Goal: Task Accomplishment & Management: Use online tool/utility

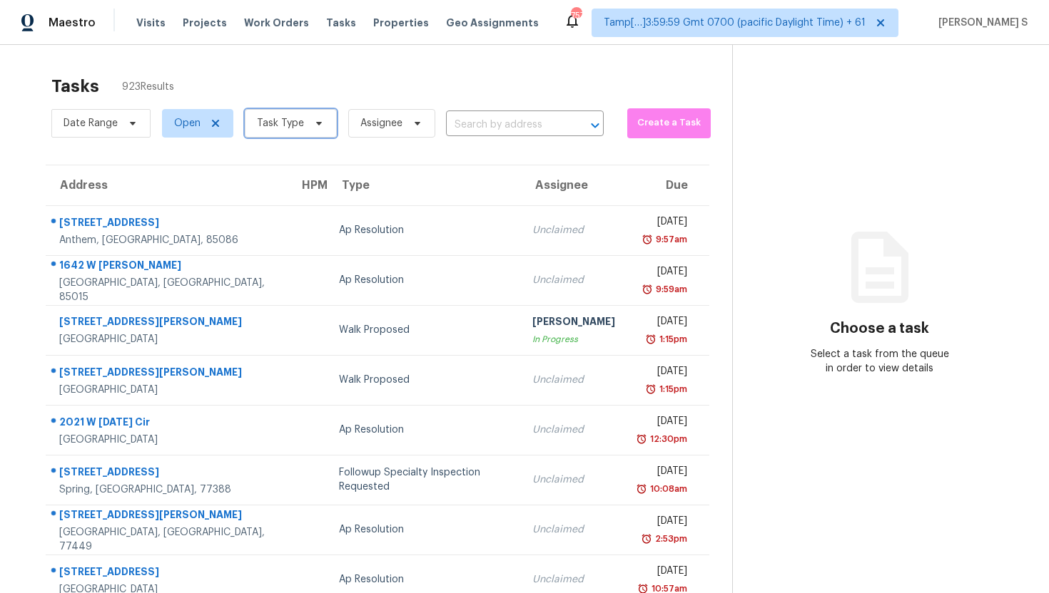
click at [299, 118] on span "Task Type" at bounding box center [280, 123] width 47 height 14
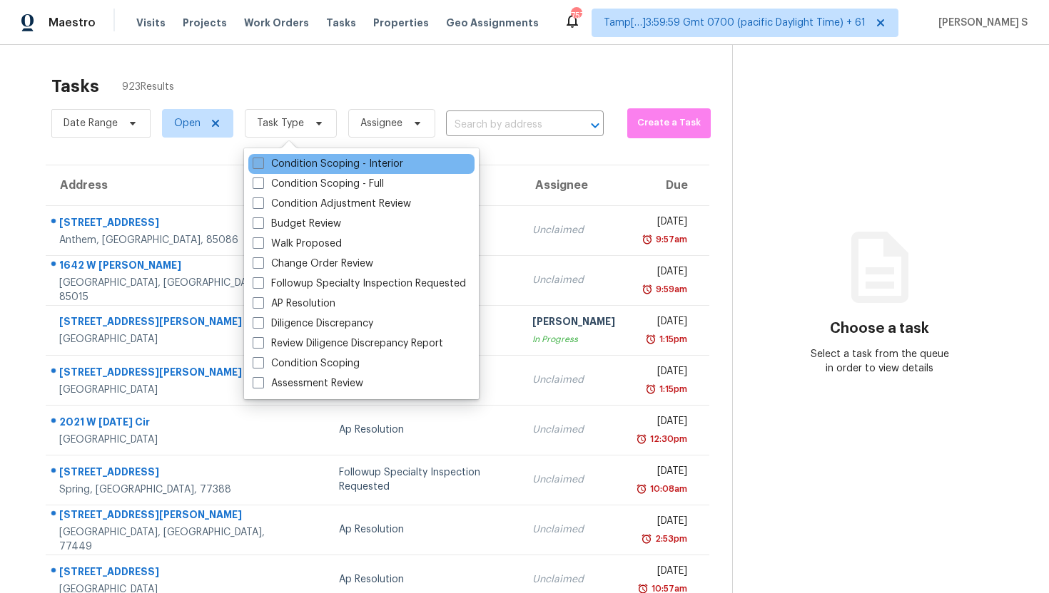
click at [260, 165] on span at bounding box center [258, 163] width 11 height 11
click at [260, 165] on input "Condition Scoping - Interior" at bounding box center [257, 161] width 9 height 9
checkbox input "true"
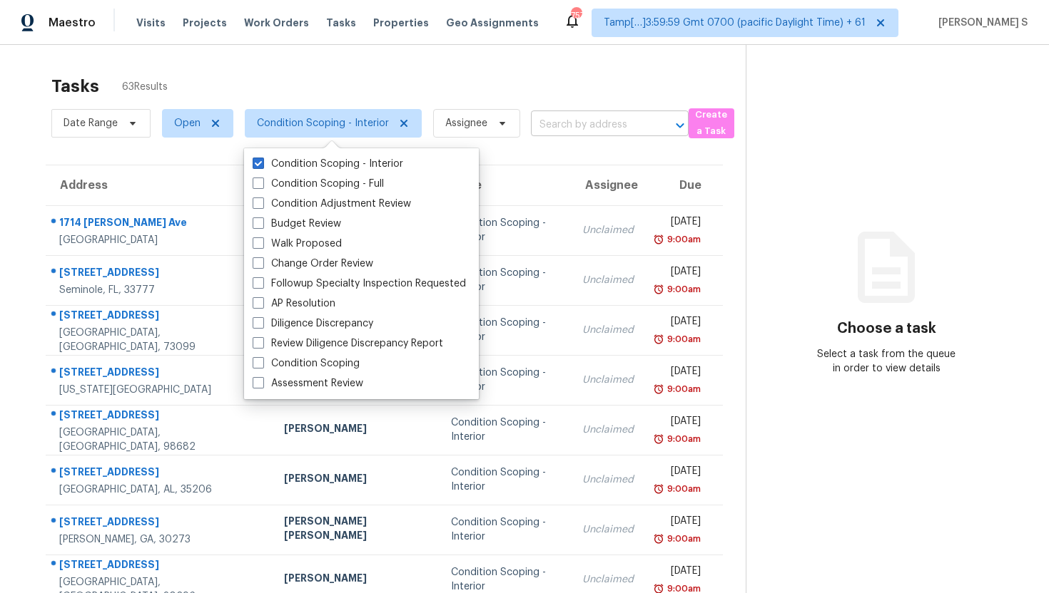
click at [596, 126] on input "text" at bounding box center [590, 125] width 118 height 22
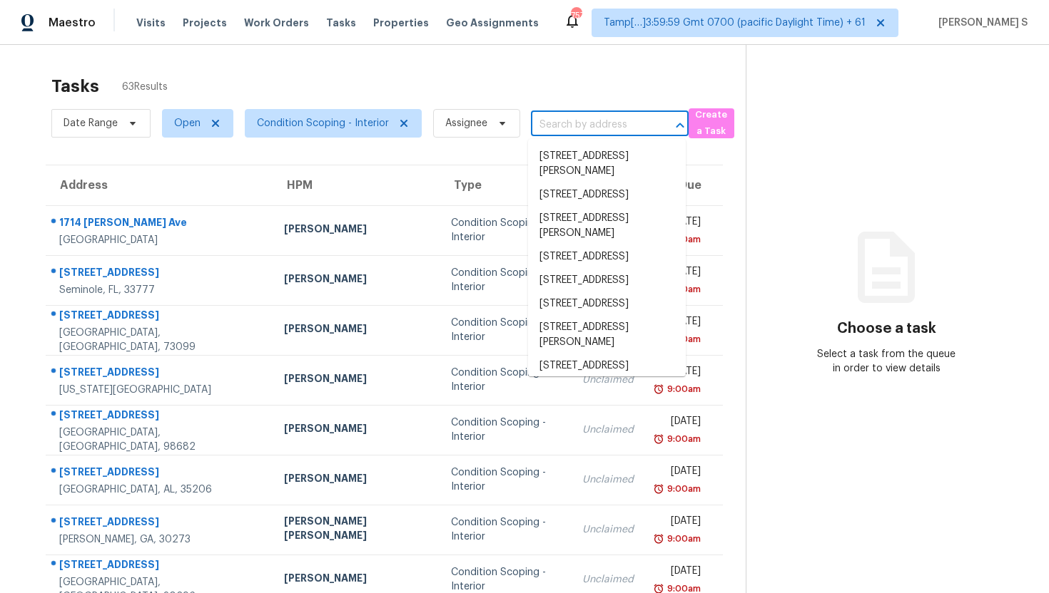
paste input "10213 NE 132nd Ave Vancouver, WA, 98682"
type input "10213 NE 132nd Ave Vancouver, WA, 98682"
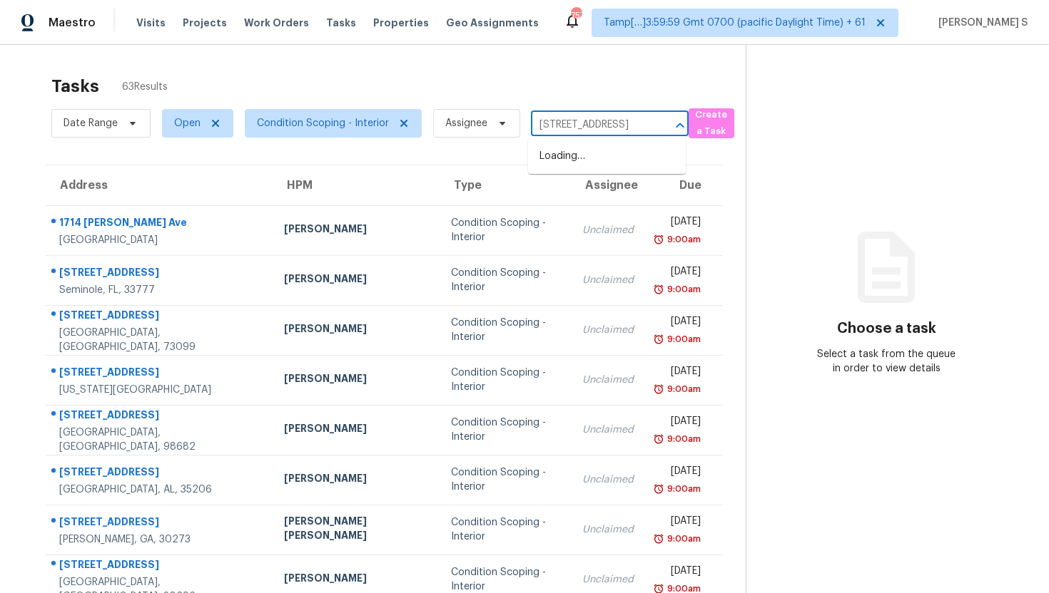
scroll to position [0, 91]
click at [593, 152] on li "10213 NE 132nd Ave, Vancouver, WA 98682" at bounding box center [607, 157] width 158 height 24
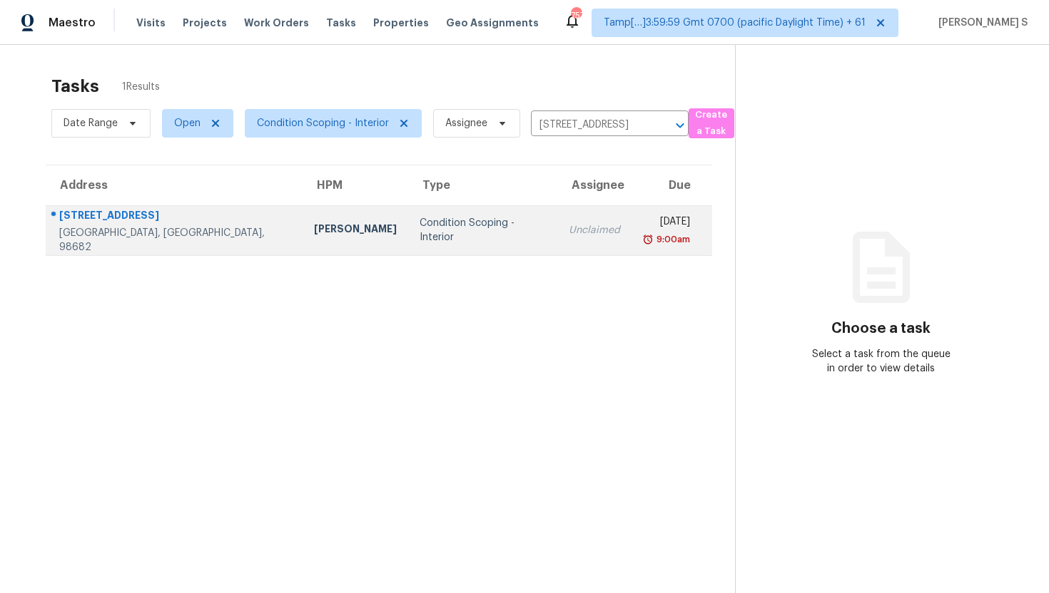
click at [643, 243] on div "9:00am" at bounding box center [666, 240] width 47 height 14
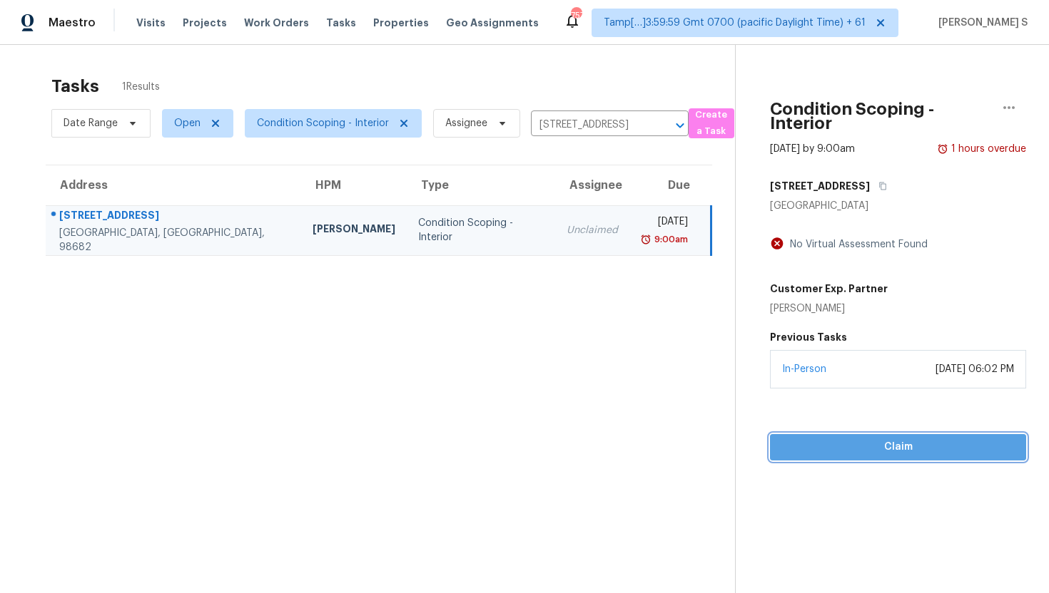
click at [844, 439] on span "Claim" at bounding box center [897, 448] width 233 height 18
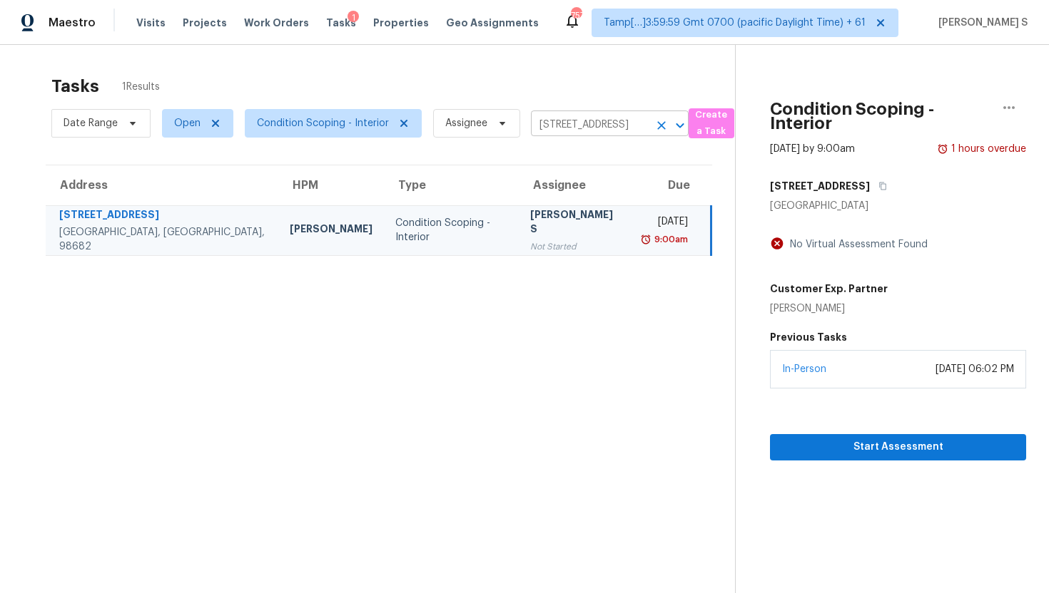
click at [573, 123] on input "10213 NE 132nd Ave, Vancouver, WA 98682" at bounding box center [590, 125] width 118 height 22
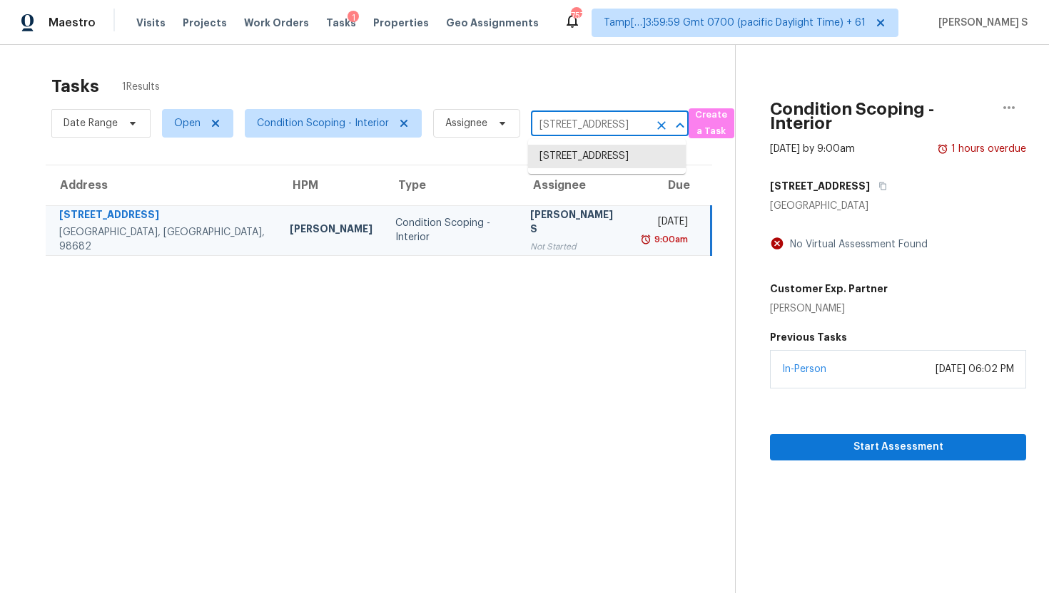
click at [573, 123] on input "10213 NE 132nd Ave, Vancouver, WA 98682" at bounding box center [590, 125] width 118 height 22
click at [659, 121] on icon "Clear" at bounding box center [661, 125] width 14 height 14
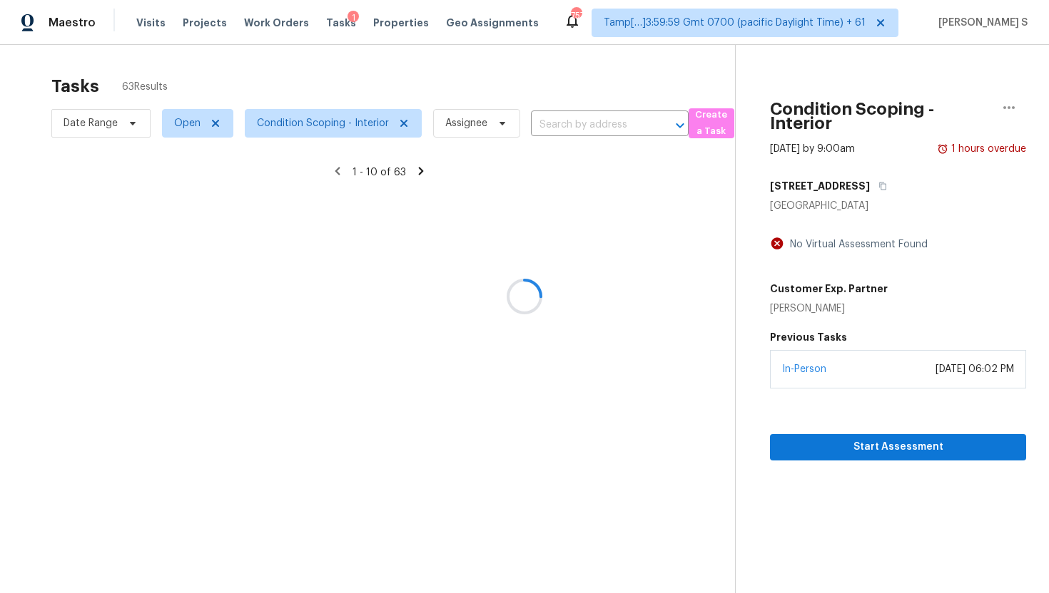
click at [628, 121] on div at bounding box center [524, 296] width 1049 height 593
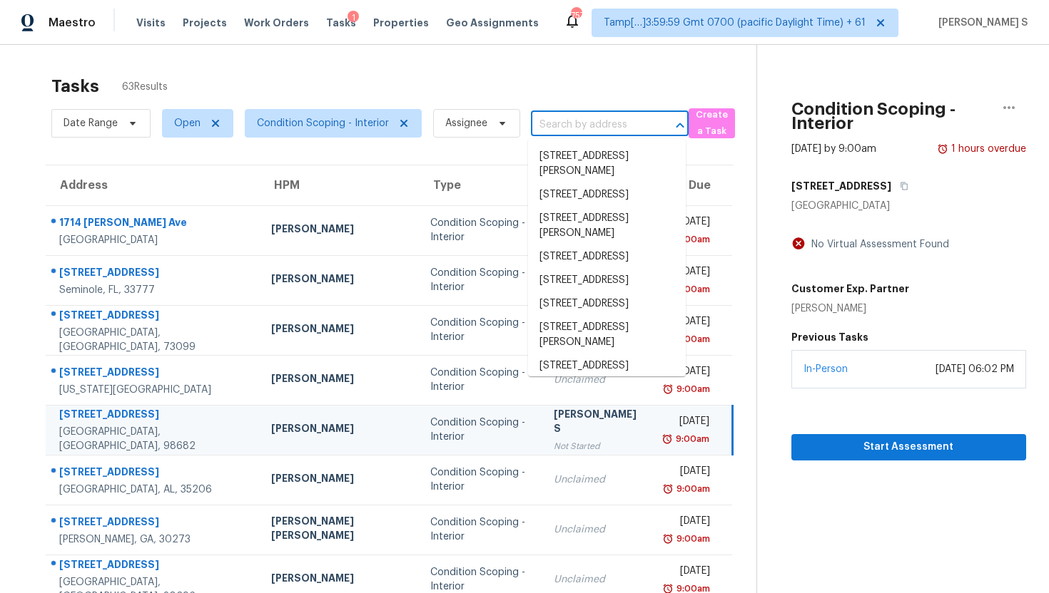
click at [586, 116] on input "text" at bounding box center [590, 125] width 118 height 22
paste input "8908 Glendale Dr Birmingham, AL, 35206"
type input "8908 Glendale Dr Birmingham, AL, 35206"
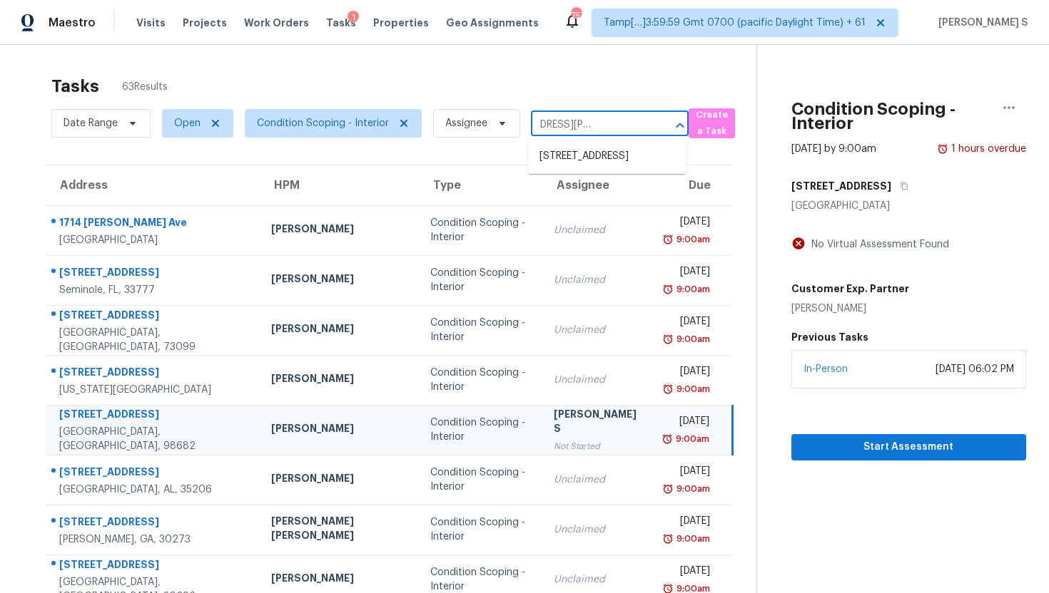
click at [601, 158] on li "8908 Glendale Dr, Birmingham, AL 35206" at bounding box center [607, 157] width 158 height 24
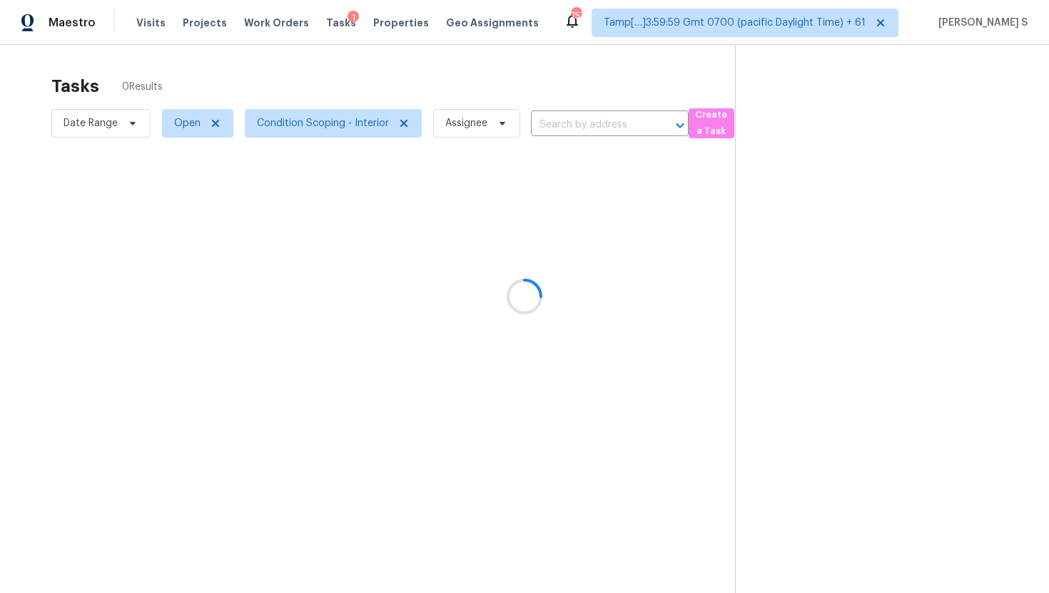
type input "8908 Glendale Dr, Birmingham, AL 35206"
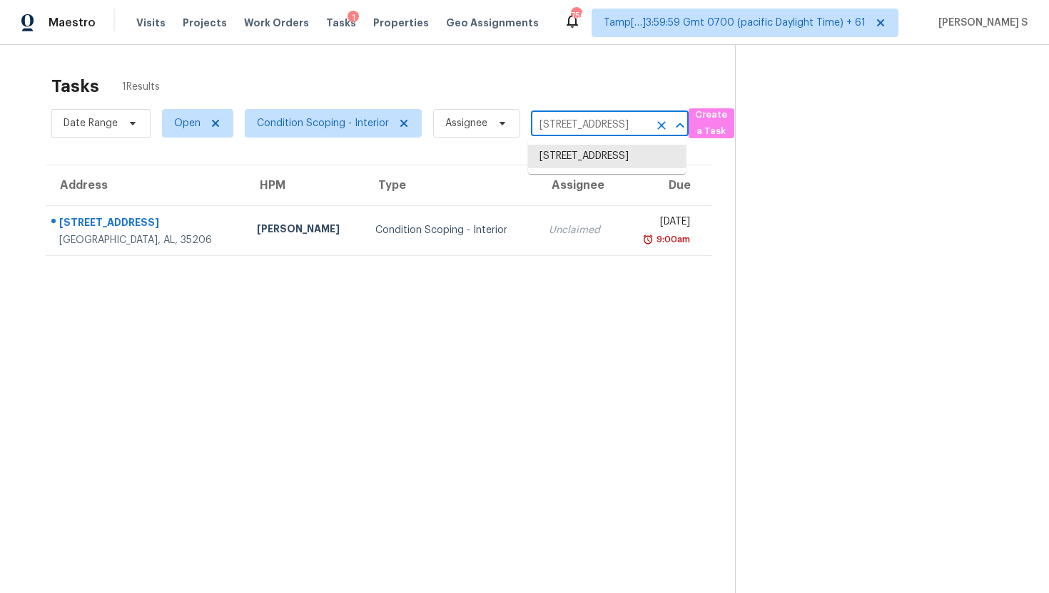
click at [578, 130] on input "8908 Glendale Dr, Birmingham, AL 35206" at bounding box center [590, 125] width 118 height 22
click at [659, 123] on icon "Clear" at bounding box center [661, 125] width 14 height 14
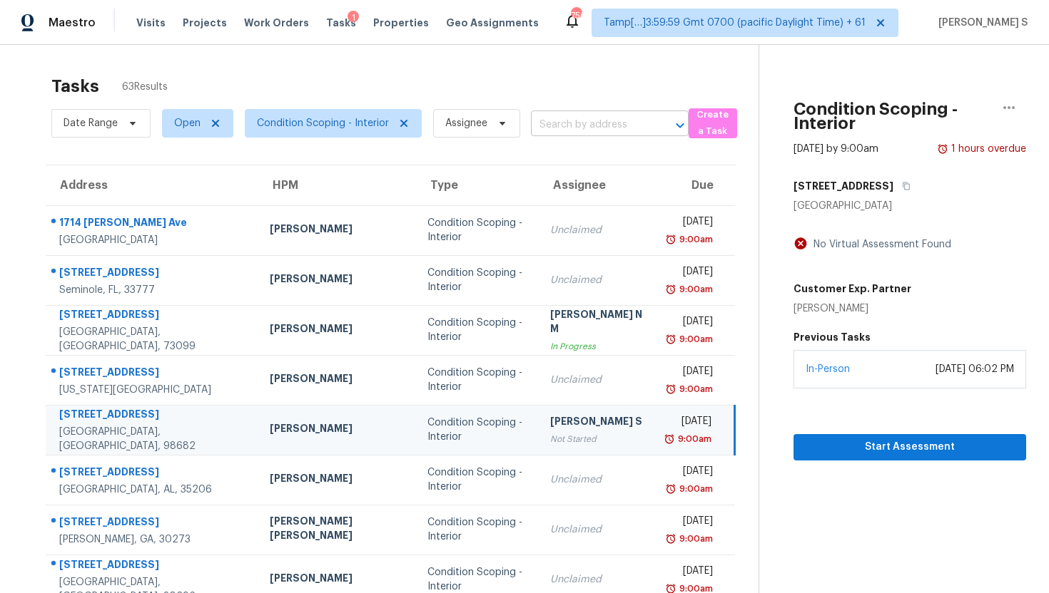
click at [578, 126] on input "text" at bounding box center [590, 125] width 118 height 22
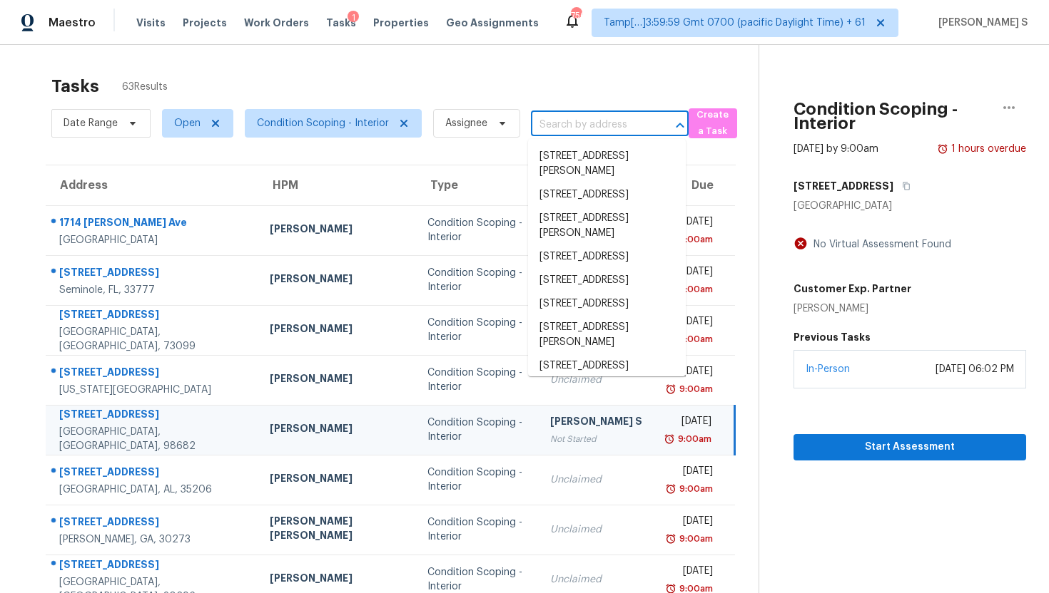
paste input "10213 NE 132nd Ave Vancouver, WA, 98682"
type input "10213 NE 132nd Ave Vancouver, WA, 98682"
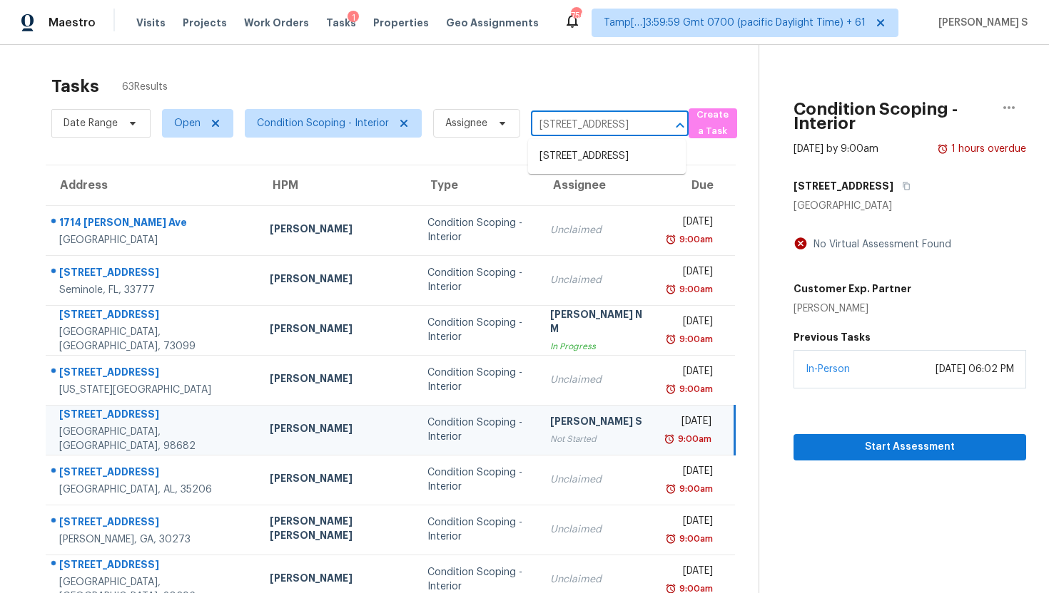
scroll to position [0, 91]
click at [581, 156] on li "10213 NE 132nd Ave, Vancouver, WA 98682" at bounding box center [607, 157] width 158 height 24
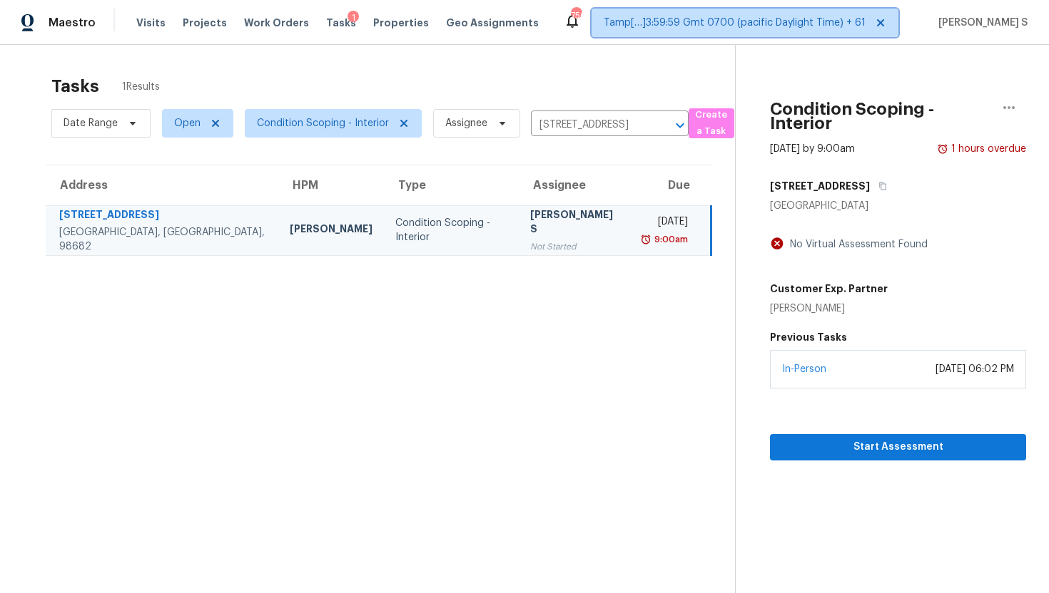
click at [767, 18] on span "Tamp[…]3:59:59 Gmt 0700 (pacific Daylight Time) + 61" at bounding box center [734, 23] width 262 height 14
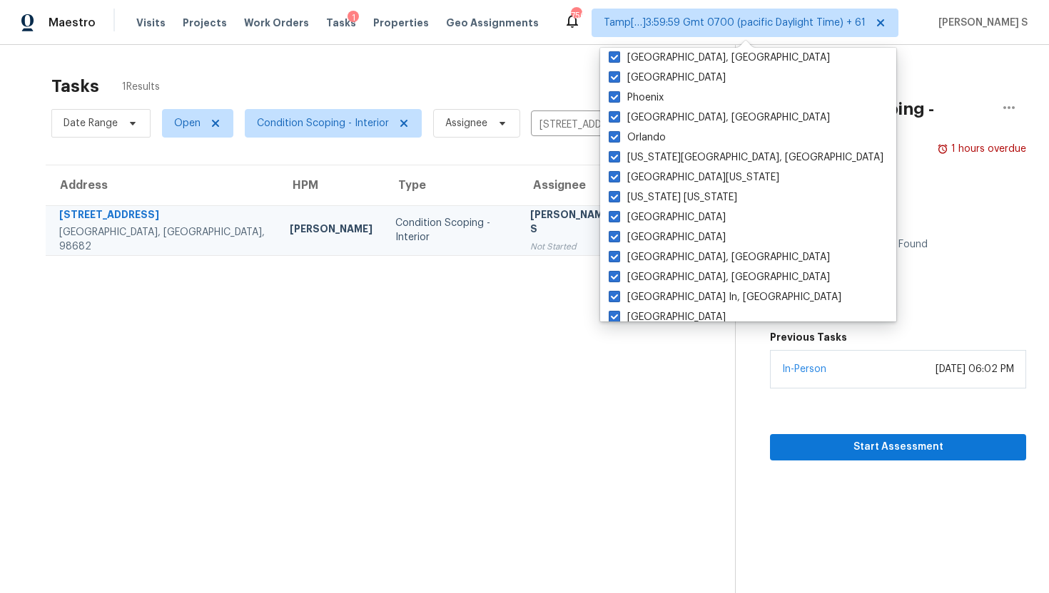
scroll to position [324, 0]
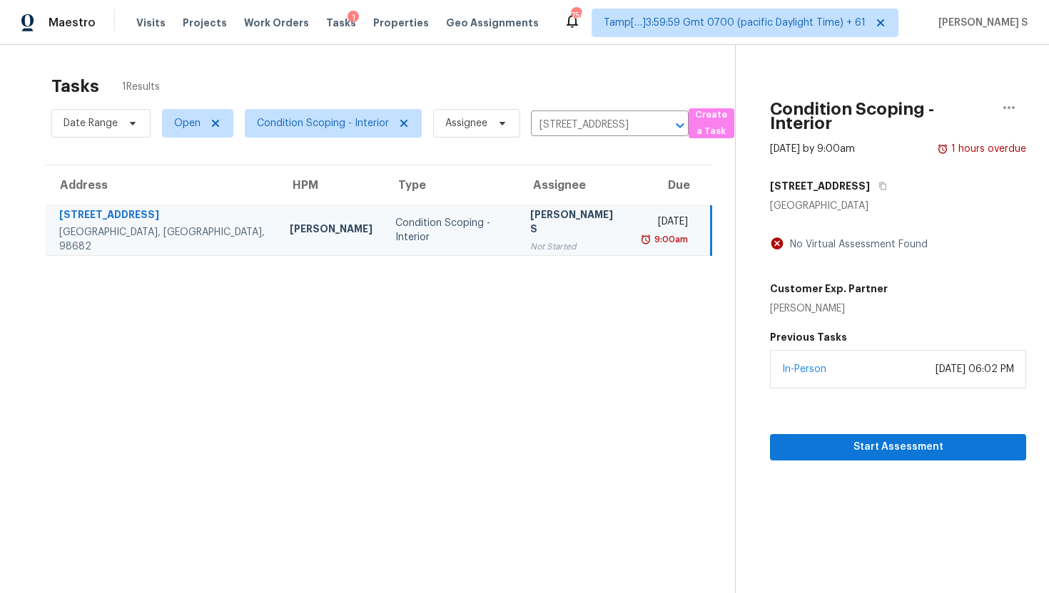
click at [437, 50] on div "Tasks 1 Results Date Range Open Condition Scoping - Interior Assignee 10213 NE …" at bounding box center [524, 341] width 1049 height 593
click at [568, 121] on input "10213 NE 132nd Ave, Vancouver, WA 98682" at bounding box center [590, 125] width 118 height 22
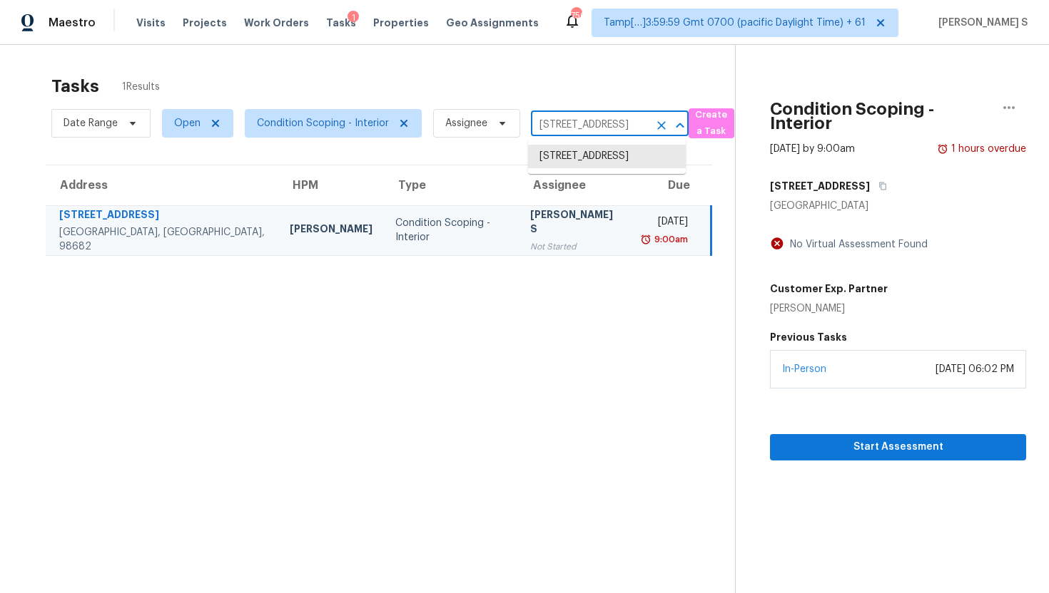
click at [568, 121] on input "10213 NE 132nd Ave, Vancouver, WA 98682" at bounding box center [590, 125] width 118 height 22
click at [501, 320] on section "Tasks 1 Results Date Range Open Condition Scoping - Interior Assignee 10213 NE …" at bounding box center [379, 353] width 712 height 571
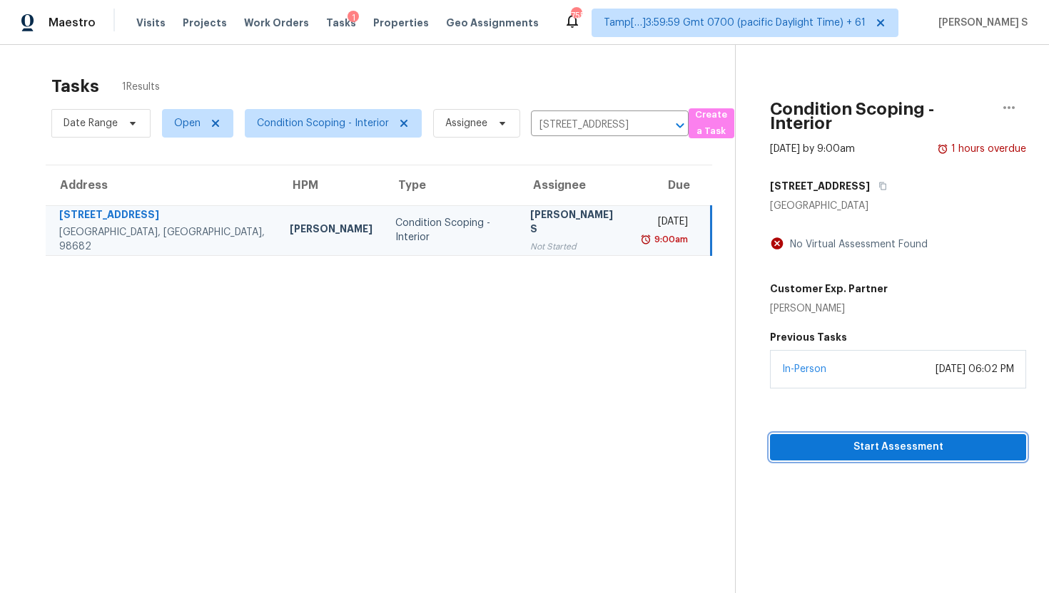
click at [860, 437] on button "Start Assessment" at bounding box center [898, 447] width 256 height 26
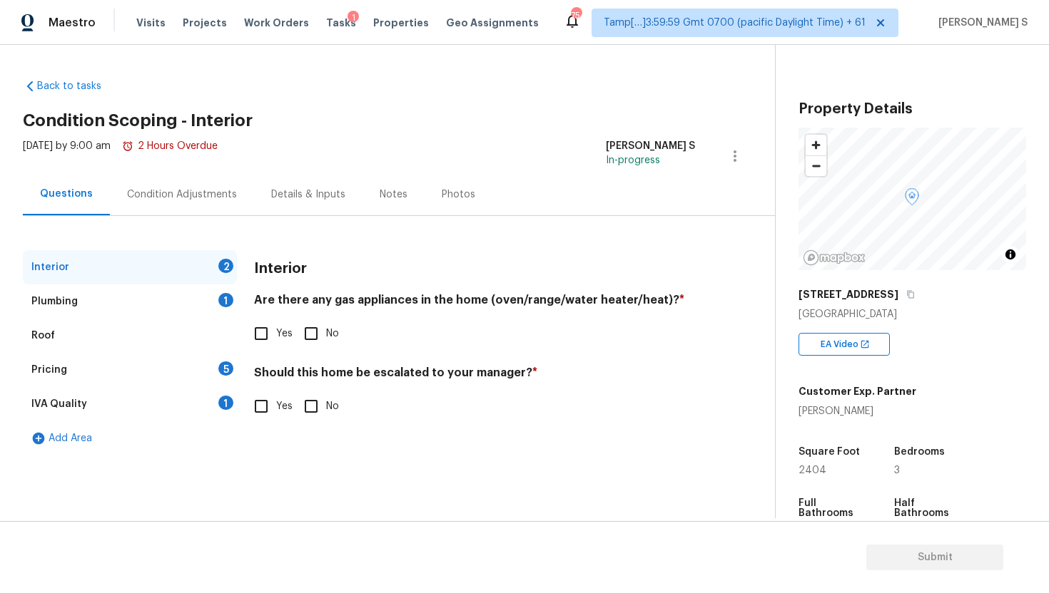
click at [147, 189] on div "Condition Adjustments" at bounding box center [182, 195] width 110 height 14
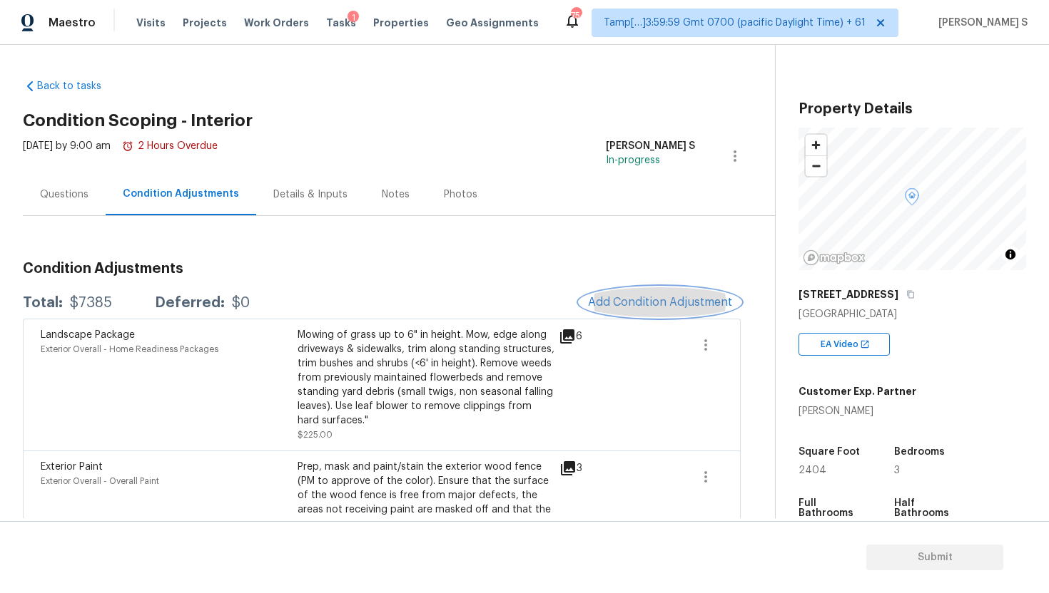
click at [658, 307] on span "Add Condition Adjustment" at bounding box center [660, 302] width 144 height 13
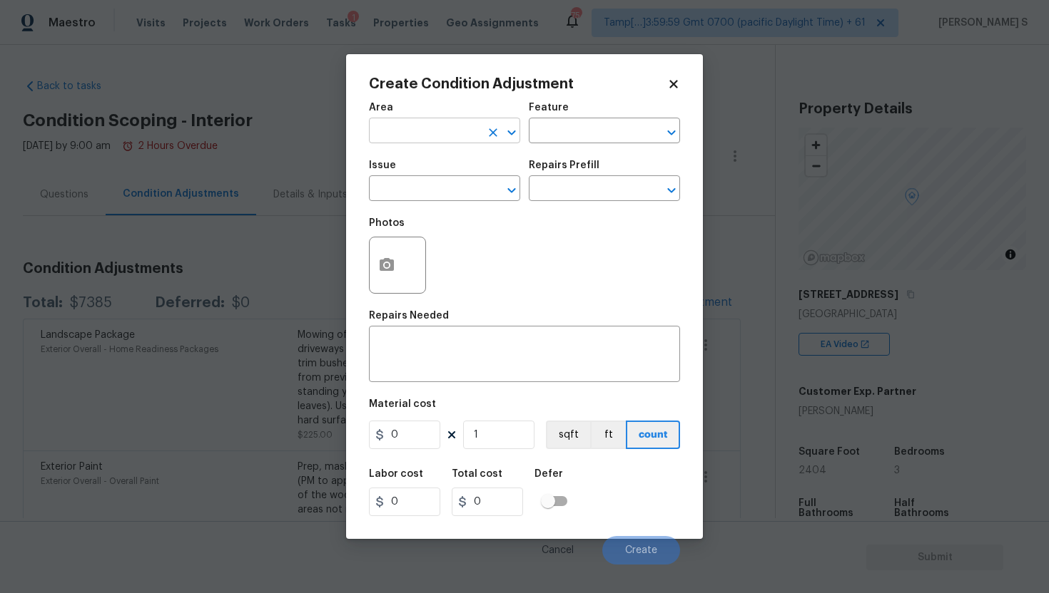
click at [406, 132] on input "text" at bounding box center [424, 132] width 111 height 22
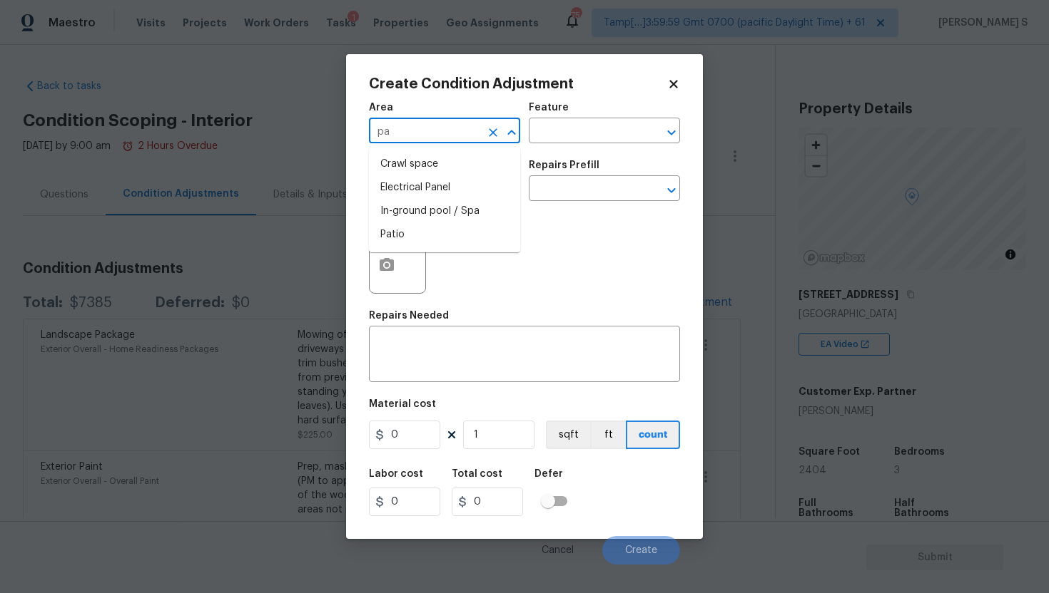
type input "p"
click at [466, 192] on li "Interior Overall" at bounding box center [444, 188] width 151 height 24
type input "Interior Overall"
click at [556, 138] on input "text" at bounding box center [584, 132] width 111 height 22
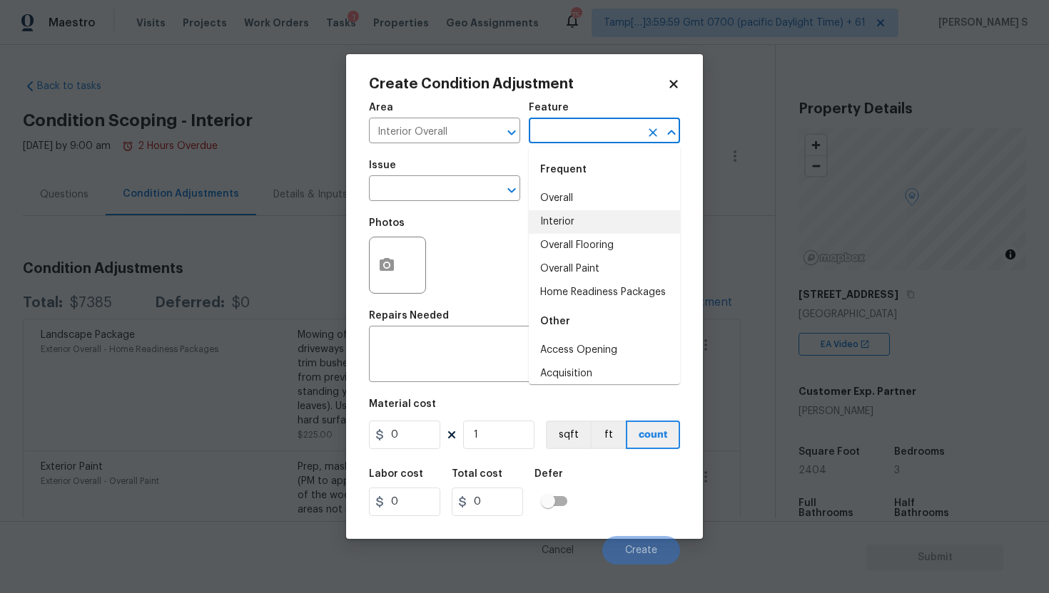
click at [500, 223] on div "Photos" at bounding box center [524, 256] width 311 height 93
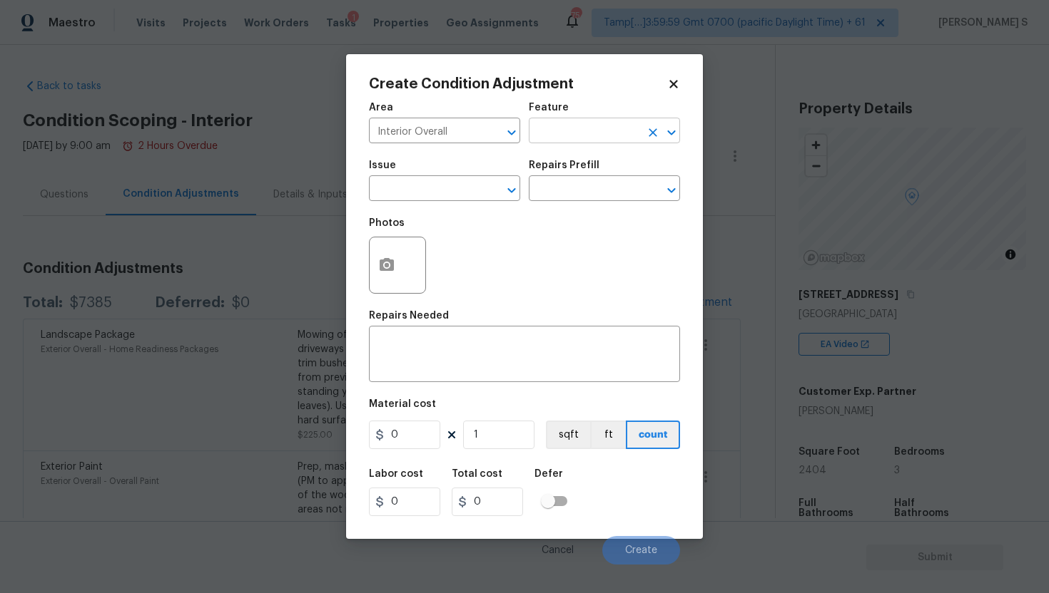
click at [566, 136] on input "text" at bounding box center [584, 132] width 111 height 22
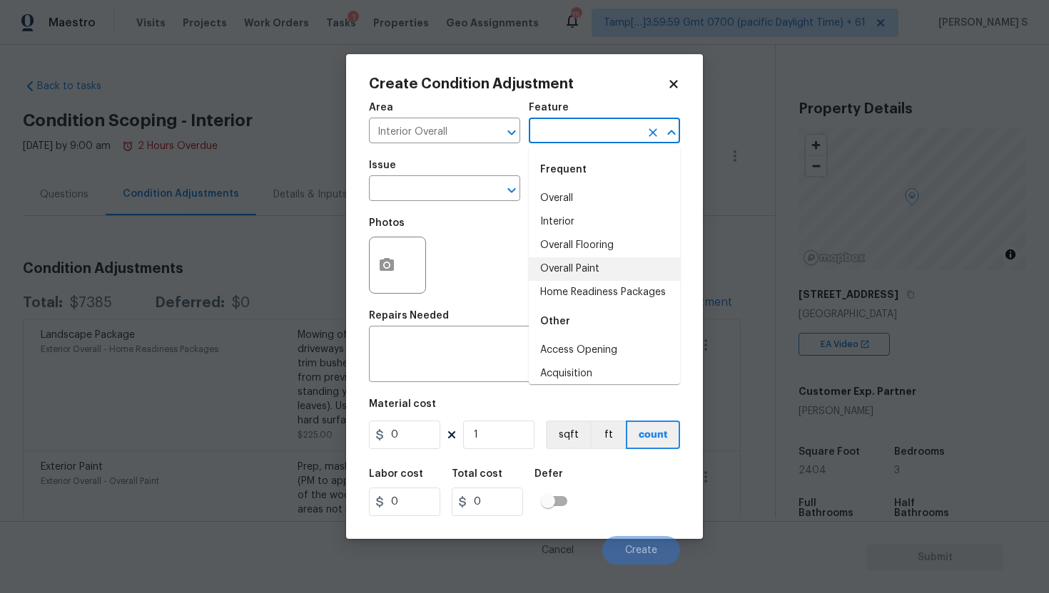
click at [579, 265] on li "Overall Paint" at bounding box center [604, 270] width 151 height 24
type input "Overall Paint"
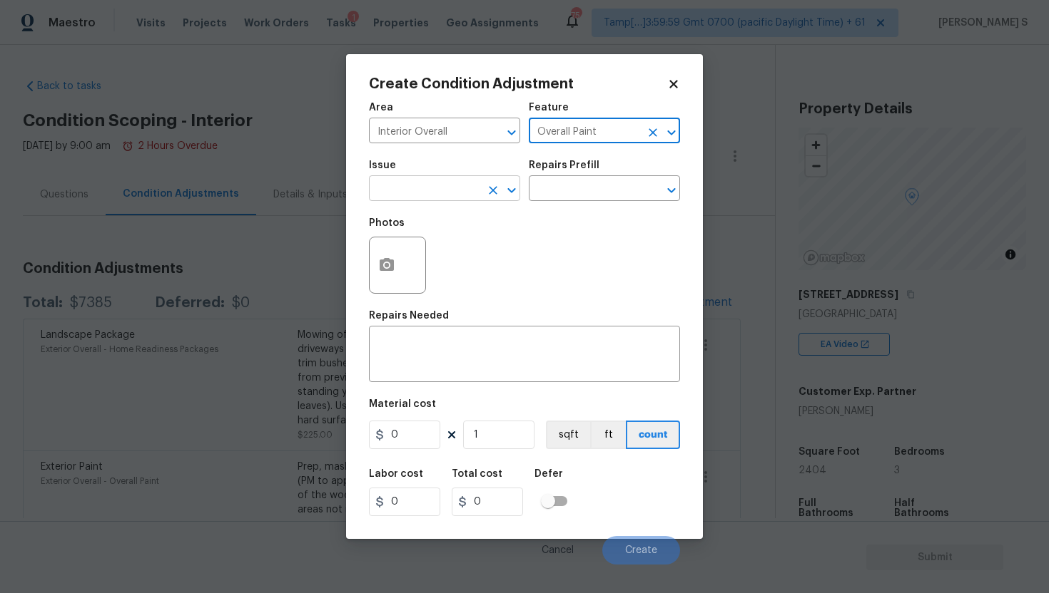
click at [447, 198] on input "text" at bounding box center [424, 190] width 111 height 22
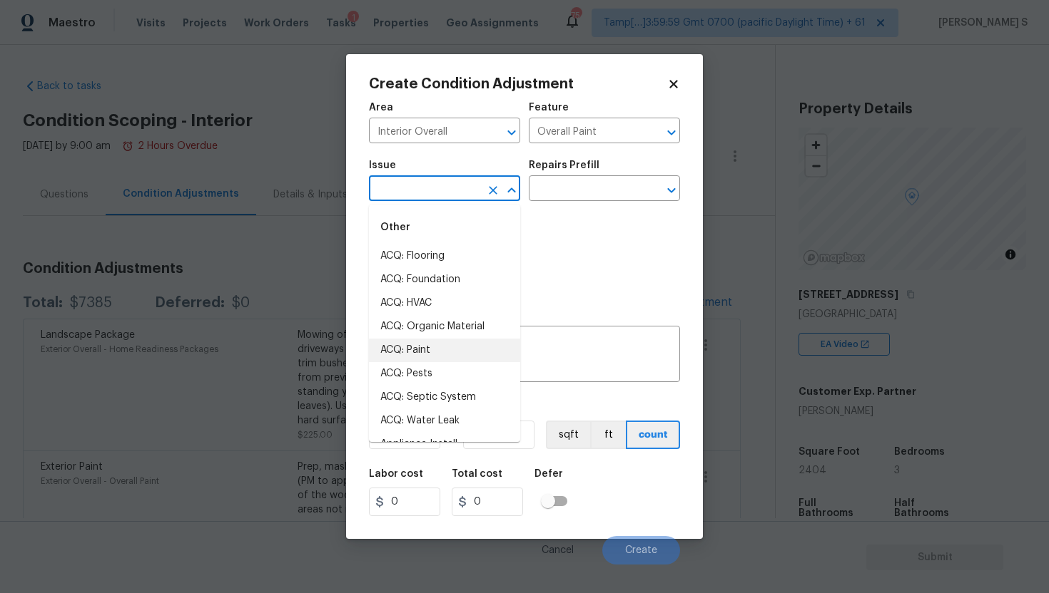
click at [434, 347] on li "ACQ: Paint" at bounding box center [444, 351] width 151 height 24
type input "ACQ: Paint"
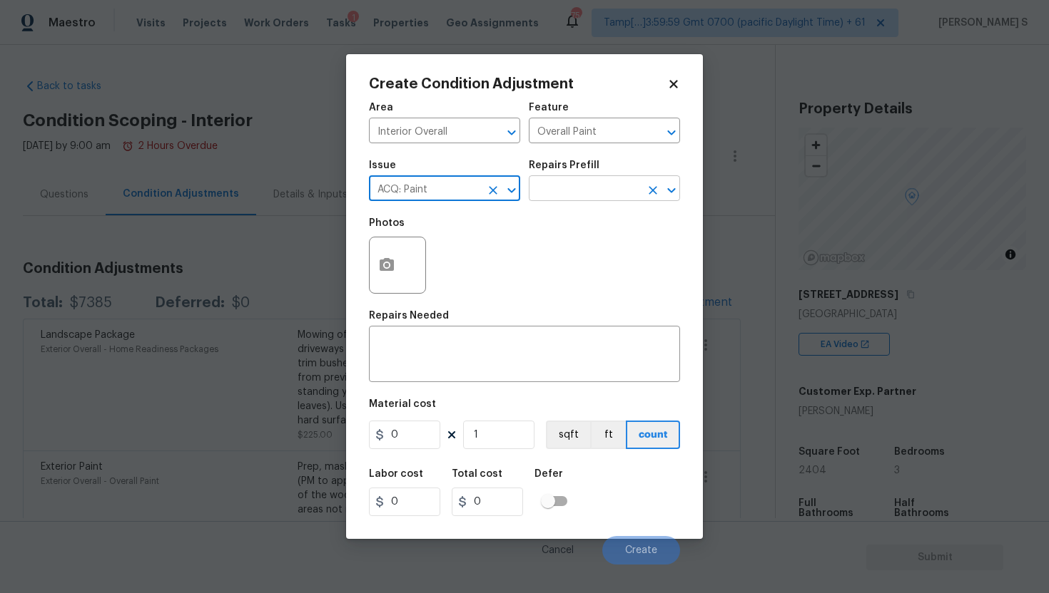
click at [574, 198] on input "text" at bounding box center [584, 190] width 111 height 22
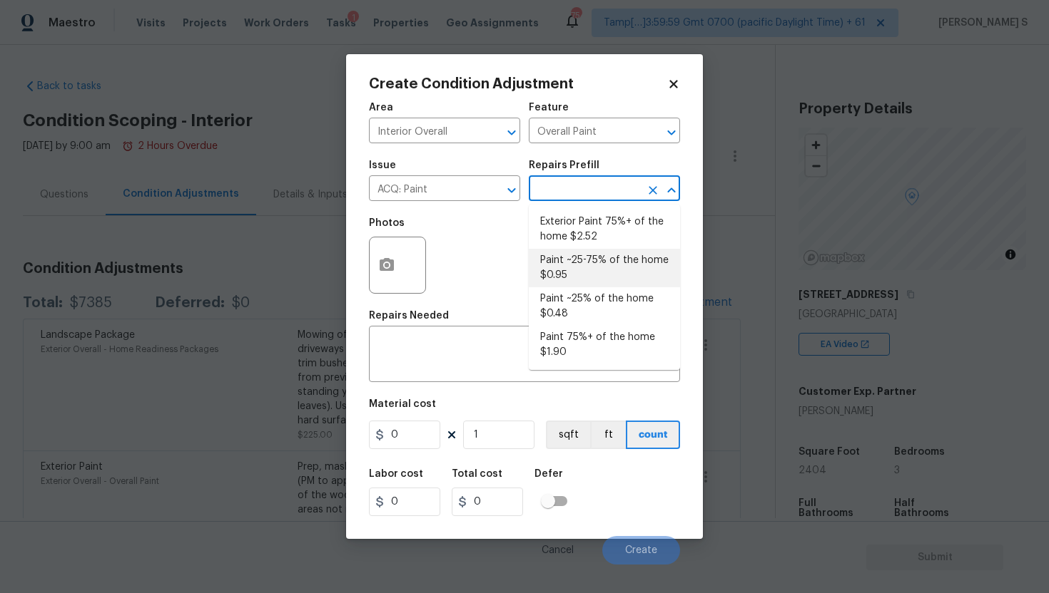
click at [573, 271] on li "Paint ~25-75% of the home $0.95" at bounding box center [604, 268] width 151 height 39
type input "Acquisition"
type textarea "Acquisition Scope: ~25 - 75% of the home needs interior paint"
type input "0.95"
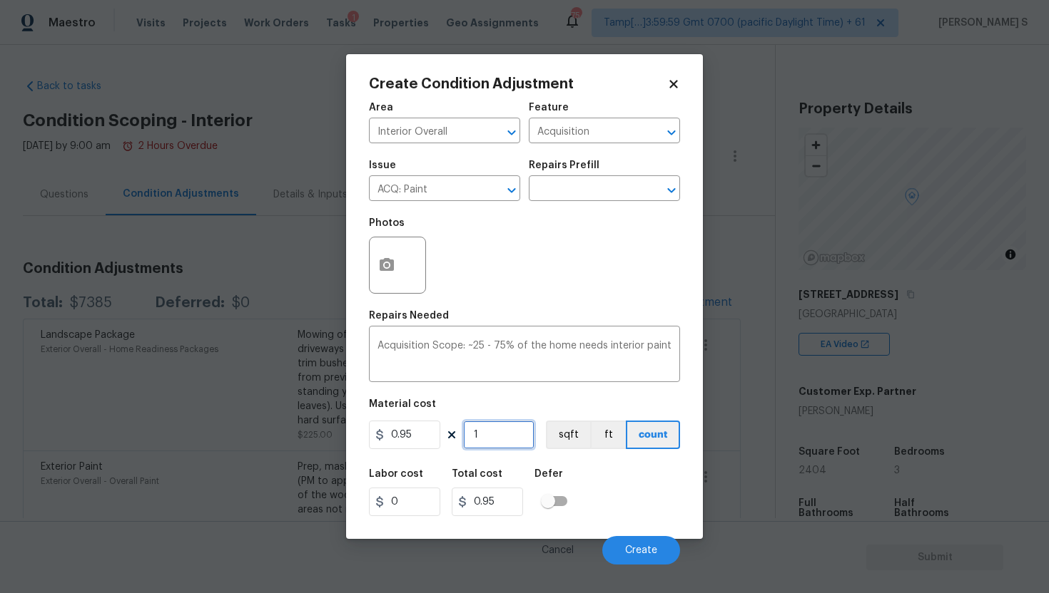
click at [496, 437] on input "1" at bounding box center [498, 435] width 71 height 29
type input "0"
type input "2"
type input "1.9"
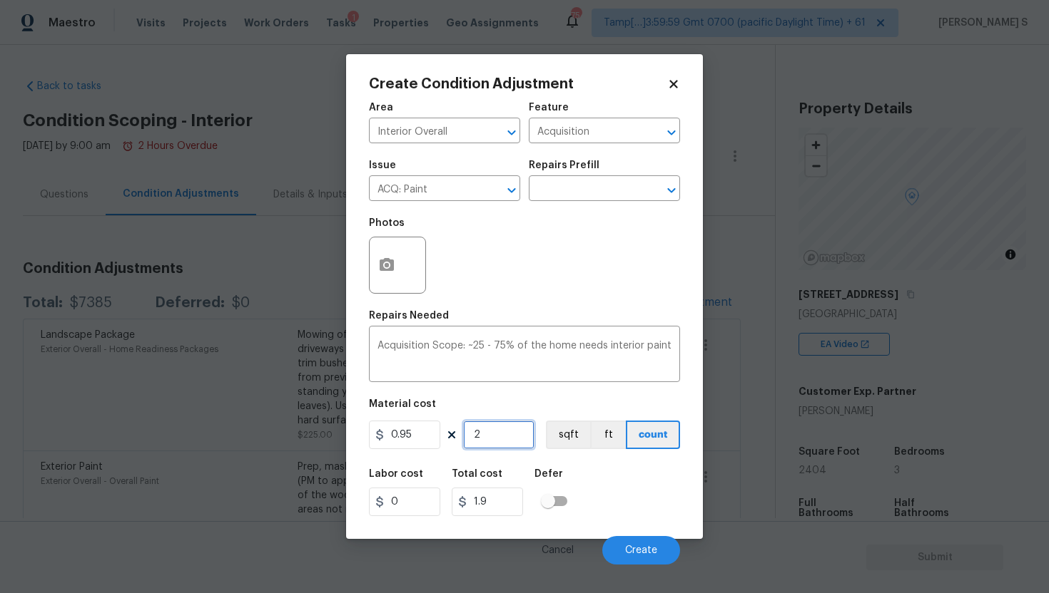
type input "24"
type input "22.8"
type input "240"
type input "228"
type input "2404"
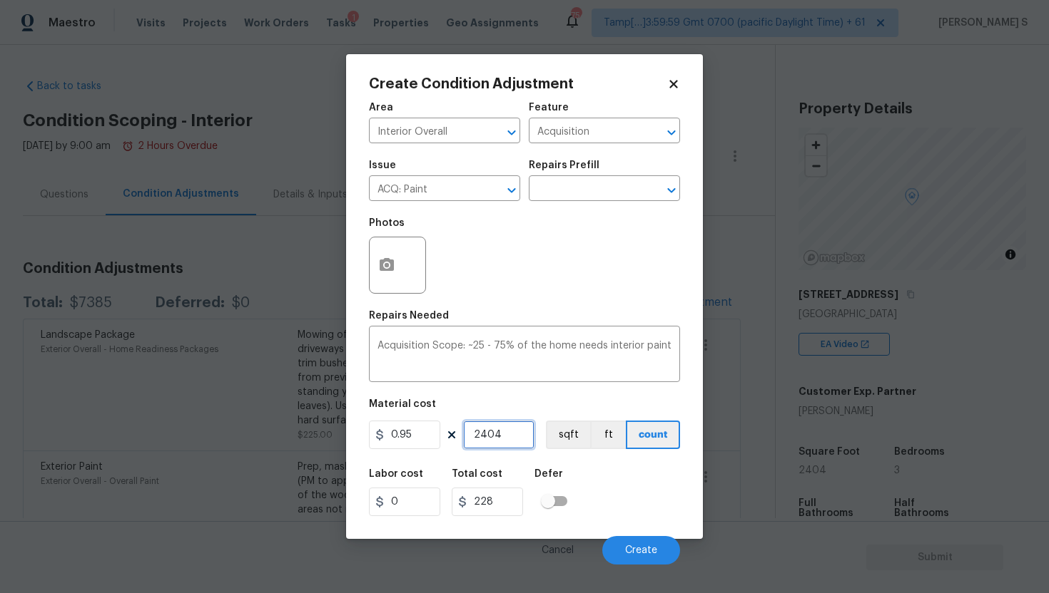
type input "2283.8"
type input "2404"
click at [641, 549] on span "Create" at bounding box center [641, 551] width 32 height 11
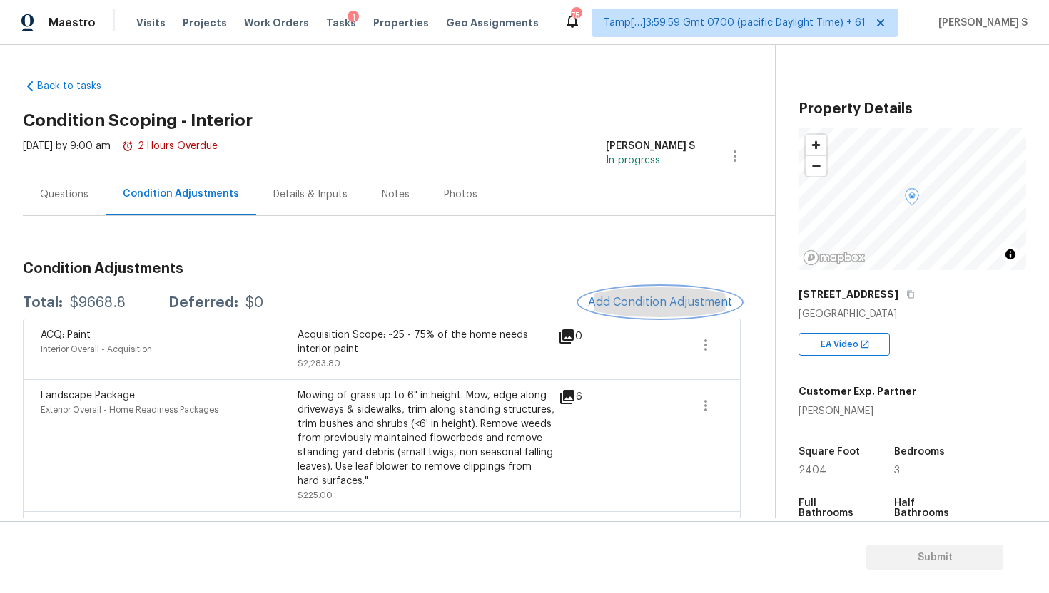
click at [677, 309] on button "Add Condition Adjustment" at bounding box center [659, 302] width 161 height 30
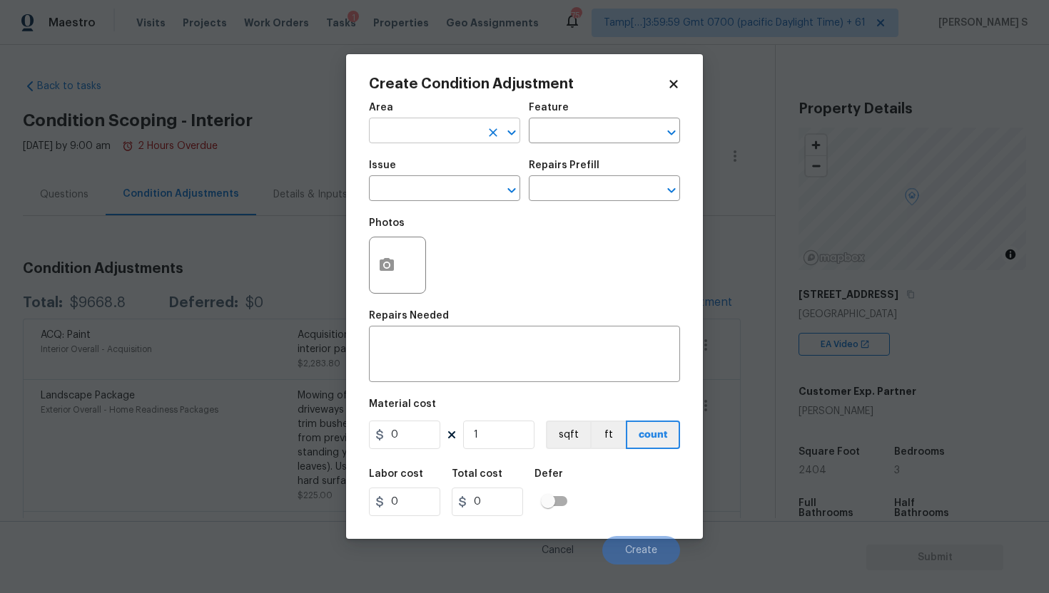
click at [402, 126] on input "text" at bounding box center [424, 132] width 111 height 22
type input "f"
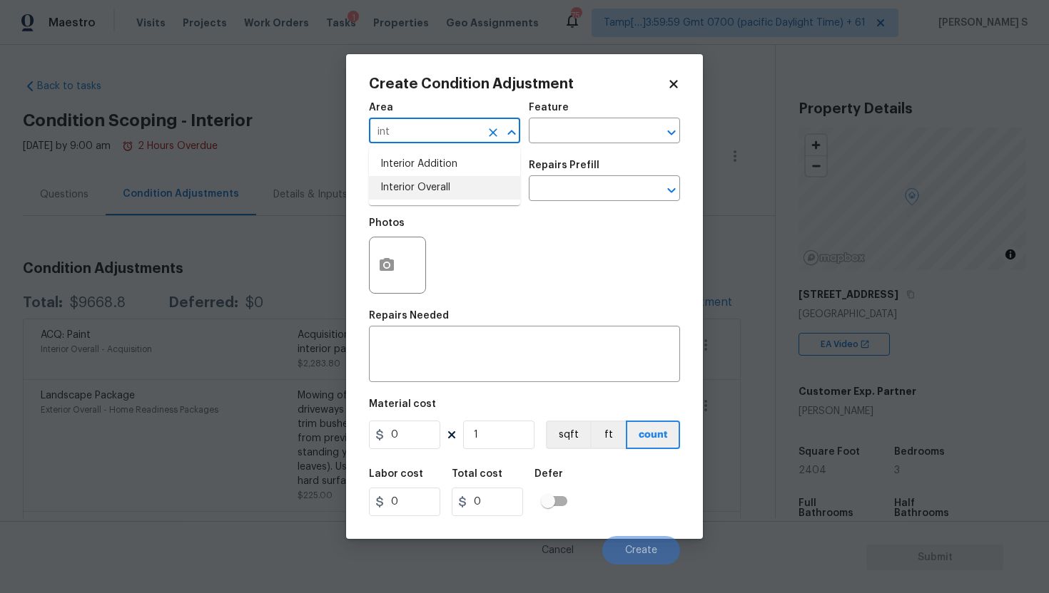
click at [411, 180] on li "Interior Overall" at bounding box center [444, 188] width 151 height 24
type input "Interior Overall"
click at [591, 133] on input "text" at bounding box center [584, 132] width 111 height 22
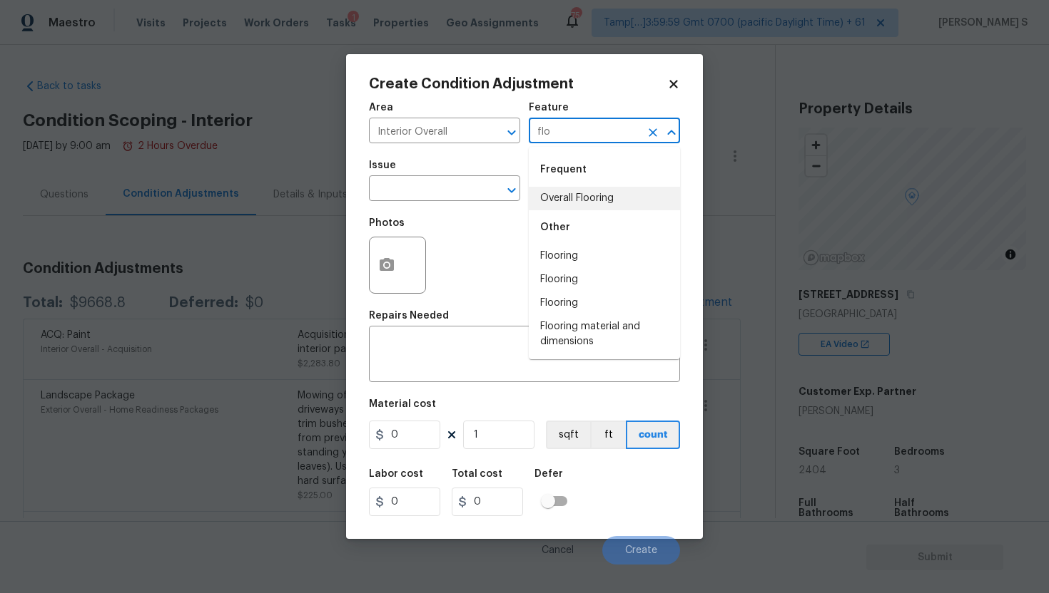
click at [603, 202] on li "Overall Flooring" at bounding box center [604, 199] width 151 height 24
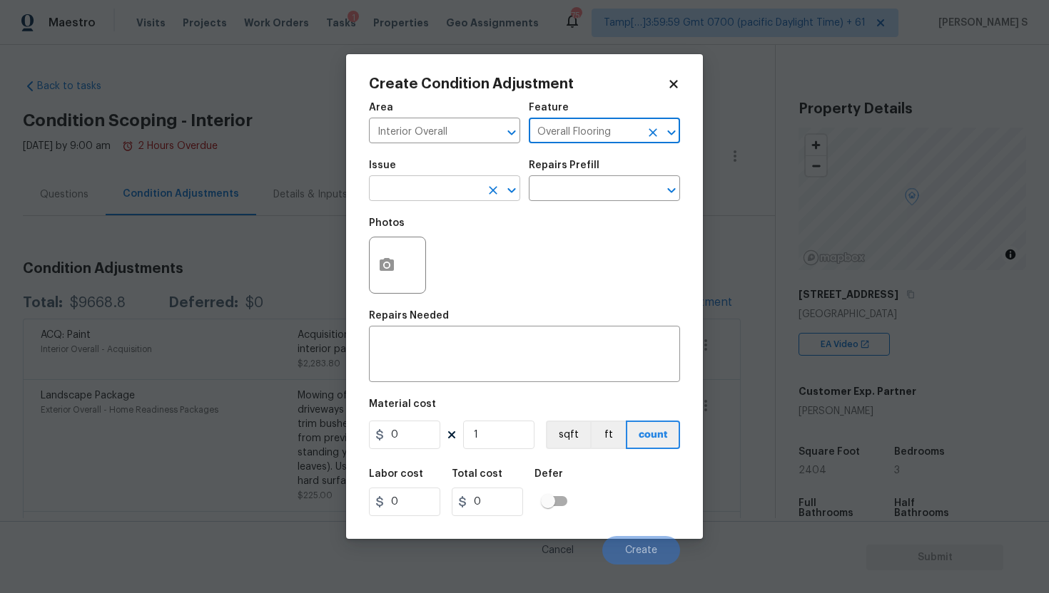
type input "Overall Flooring"
click at [457, 200] on input "text" at bounding box center [424, 190] width 111 height 22
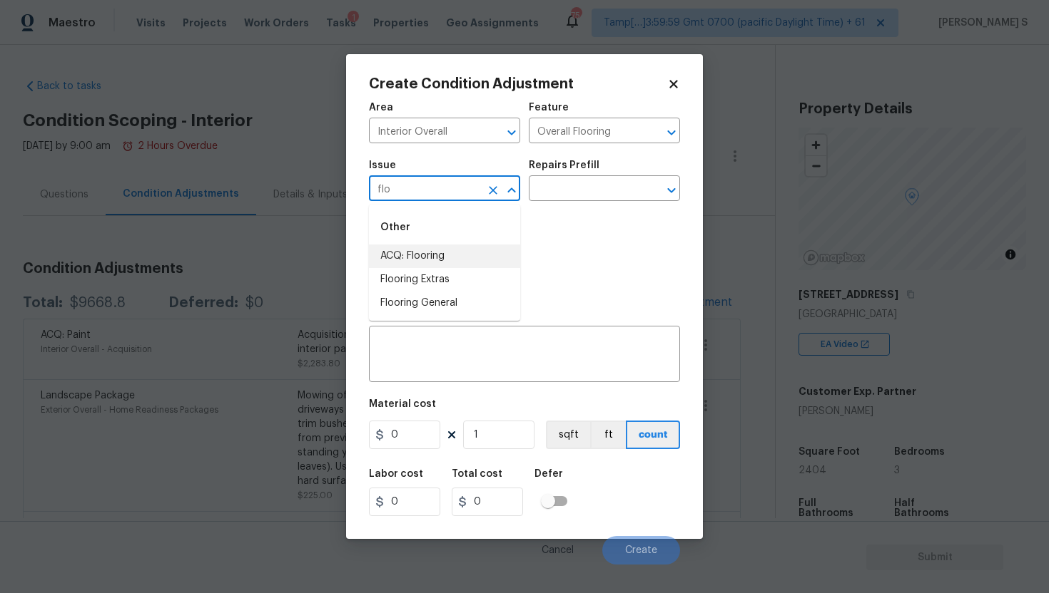
click at [410, 260] on li "ACQ: Flooring" at bounding box center [444, 257] width 151 height 24
type input "ACQ: Flooring"
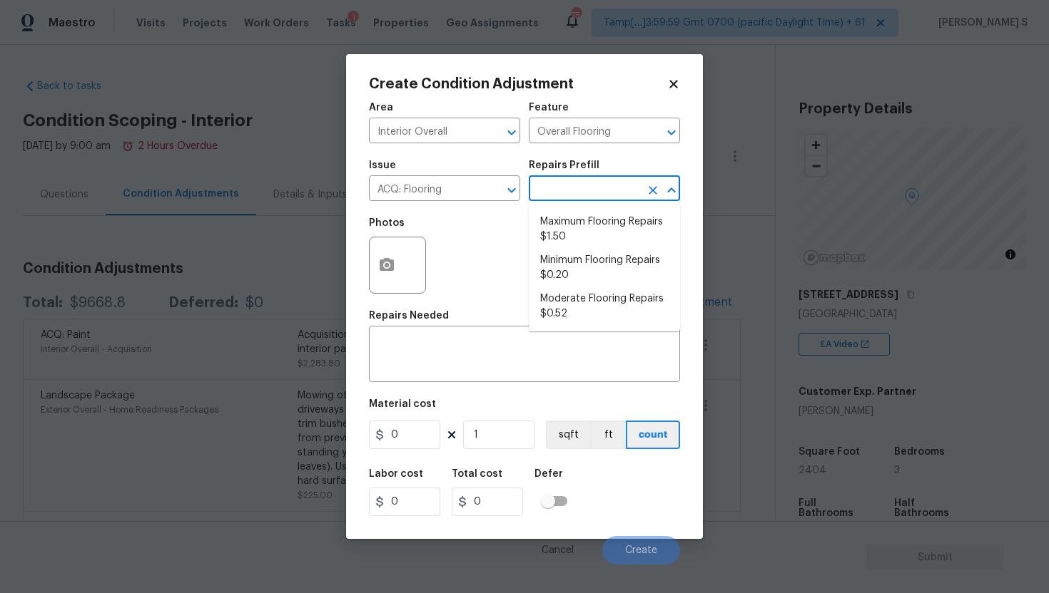
click at [566, 188] on input "text" at bounding box center [584, 190] width 111 height 22
click at [624, 305] on li "Moderate Flooring Repairs $0.52" at bounding box center [604, 306] width 151 height 39
type input "Acquisition"
type textarea "Acquisition Scope: Moderate flooring repairs"
type input "0.52"
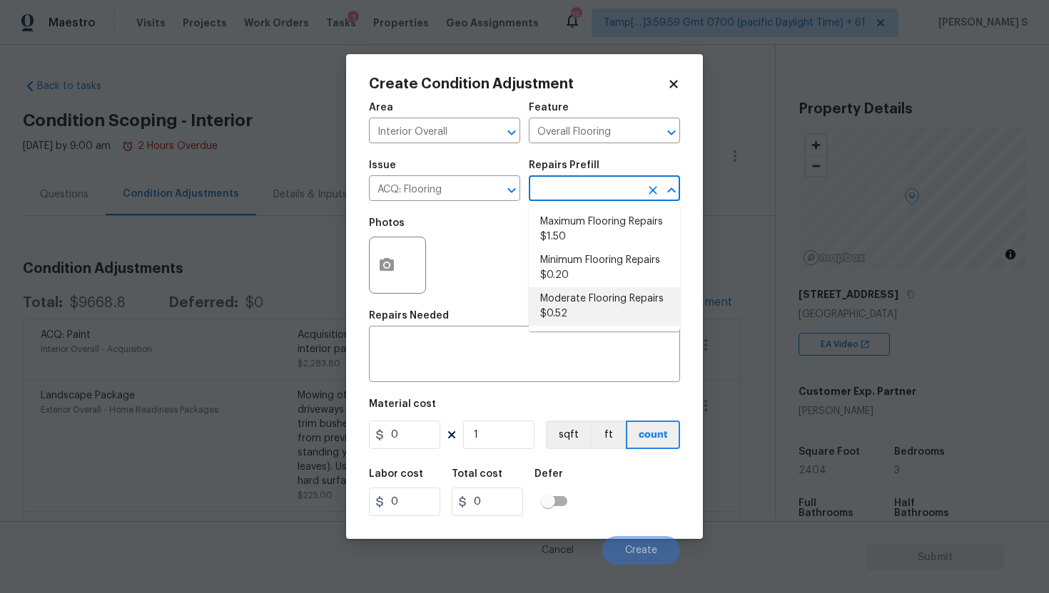
type input "0.52"
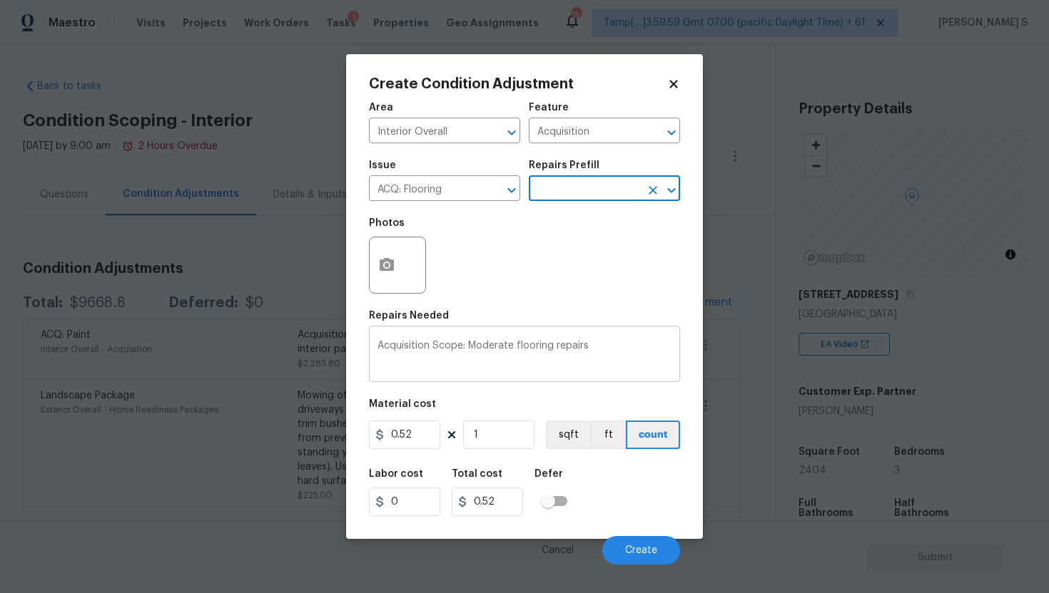
click at [492, 371] on textarea "Acquisition Scope: Moderate flooring repairs" at bounding box center [524, 356] width 294 height 30
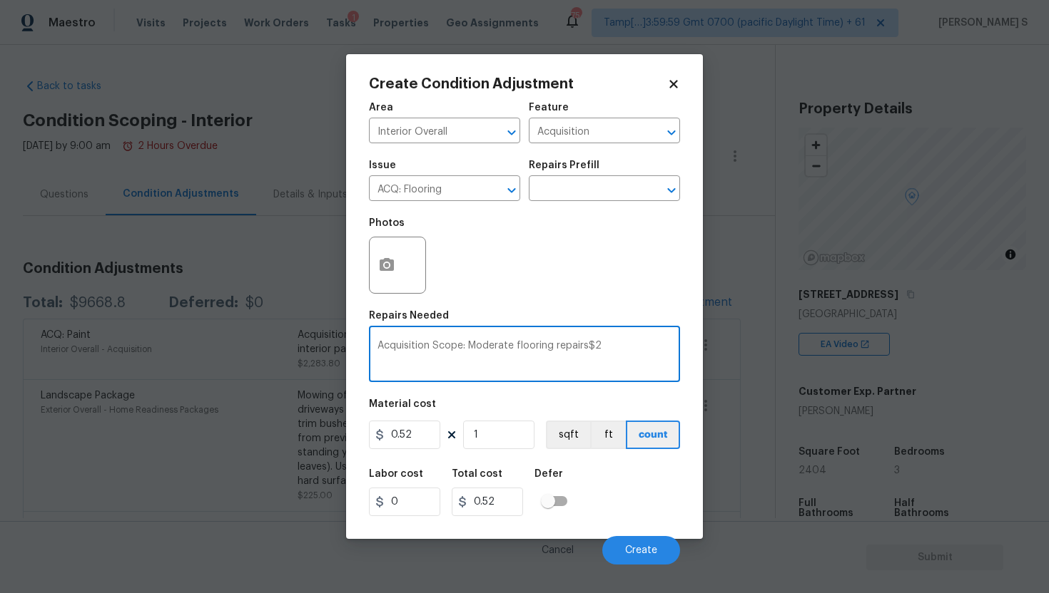
type textarea "Acquisition Scope: Moderate flooring repairs$2"
click at [501, 439] on input "1" at bounding box center [498, 435] width 71 height 29
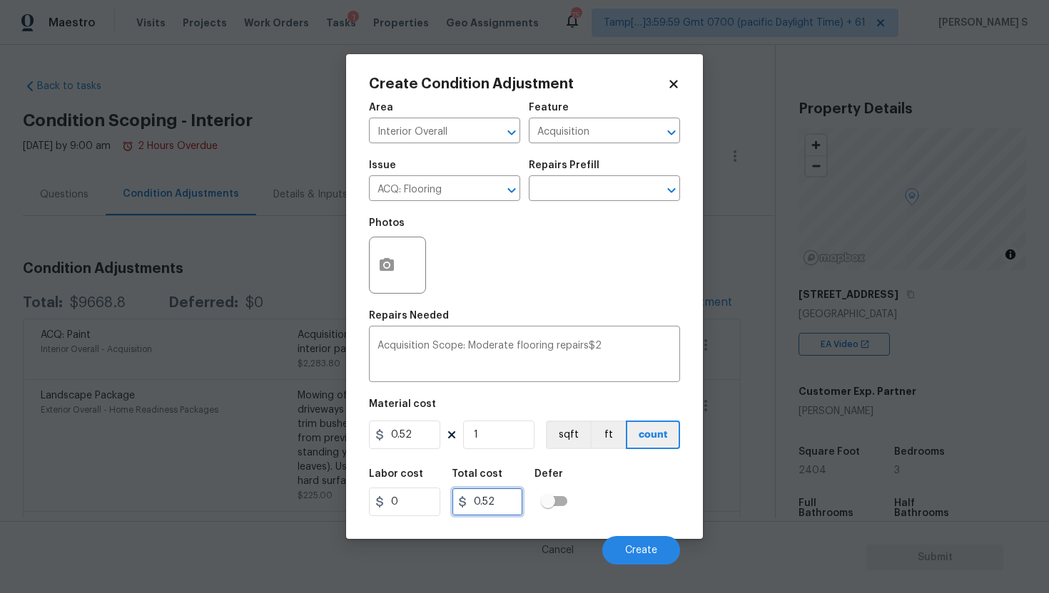
click at [490, 500] on input "0.52" at bounding box center [487, 502] width 71 height 29
click at [502, 499] on input "0.52" at bounding box center [487, 502] width 71 height 29
click at [495, 429] on input "1" at bounding box center [498, 435] width 71 height 29
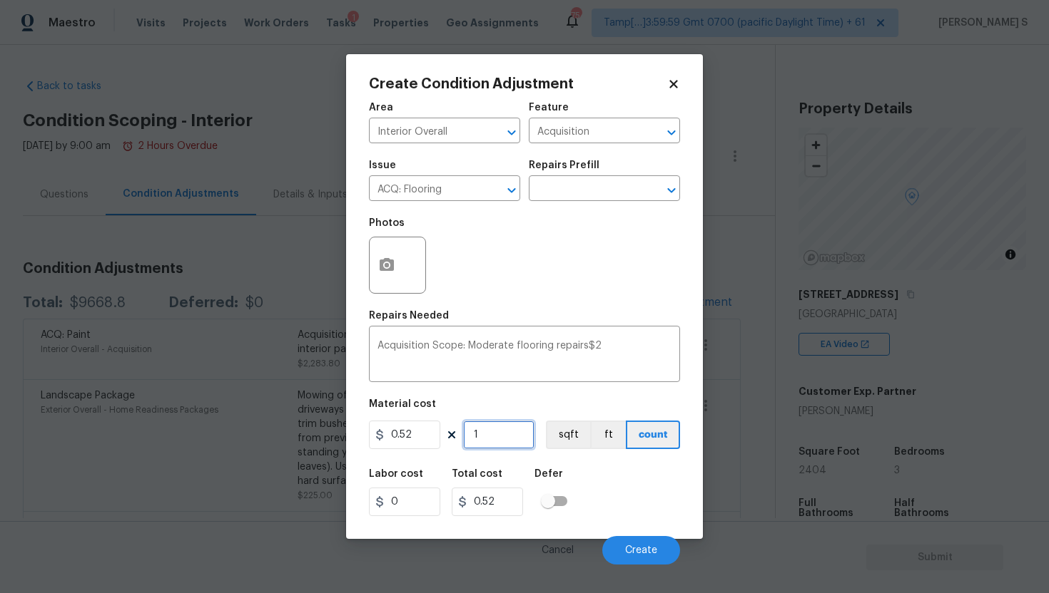
type input "2"
type input "1.04"
type input "0"
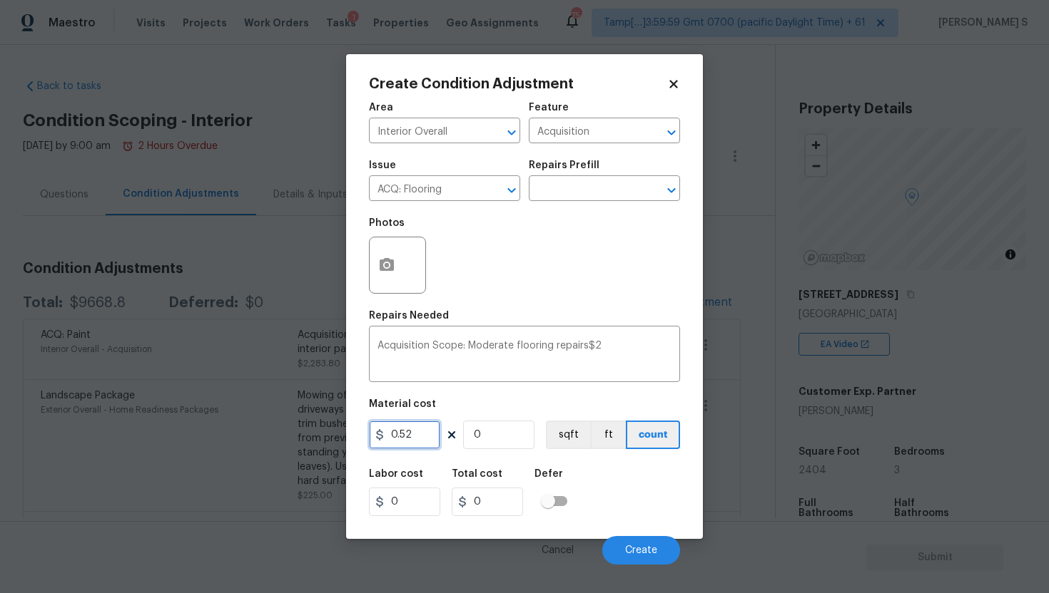
click at [409, 432] on input "0.52" at bounding box center [404, 435] width 71 height 29
type input "2000"
click at [508, 448] on input "0" at bounding box center [498, 435] width 71 height 29
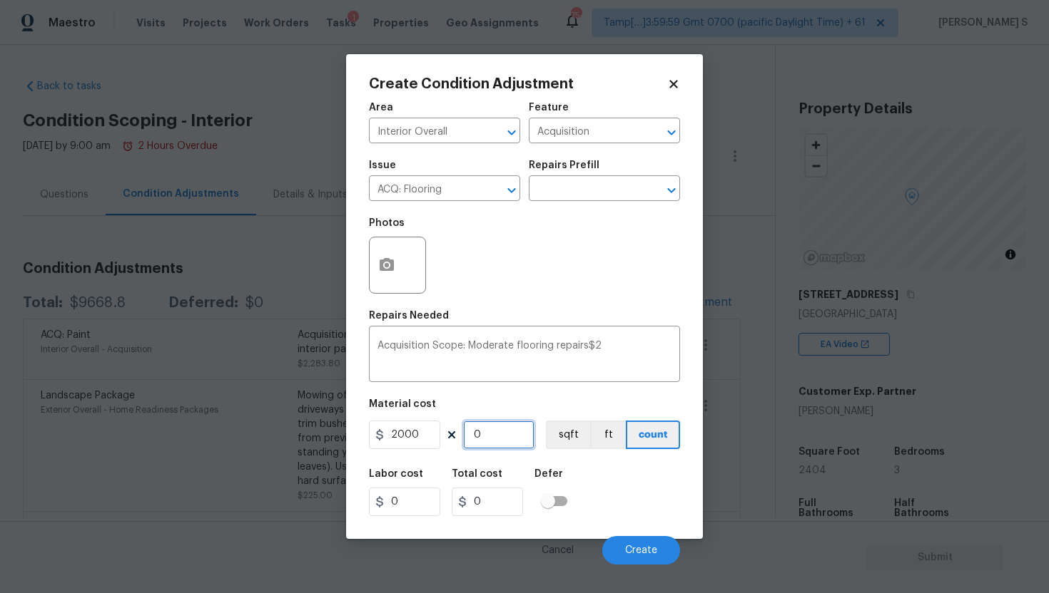
type input "1"
type input "2000"
type input "1"
click at [650, 548] on span "Create" at bounding box center [641, 551] width 32 height 11
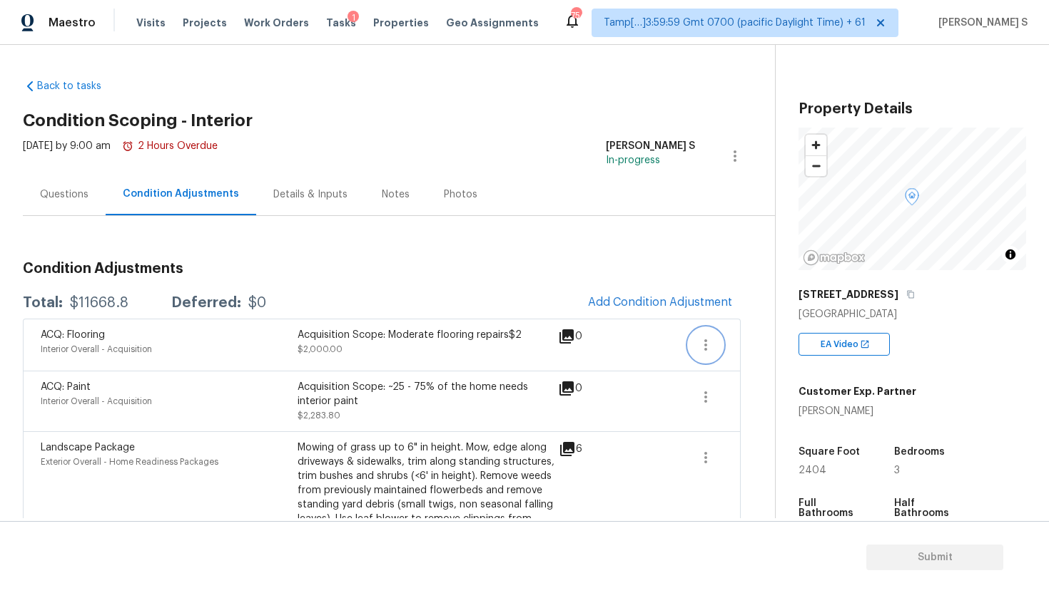
click at [703, 350] on icon "button" at bounding box center [705, 345] width 17 height 17
click at [748, 342] on div "Edit" at bounding box center [786, 342] width 111 height 14
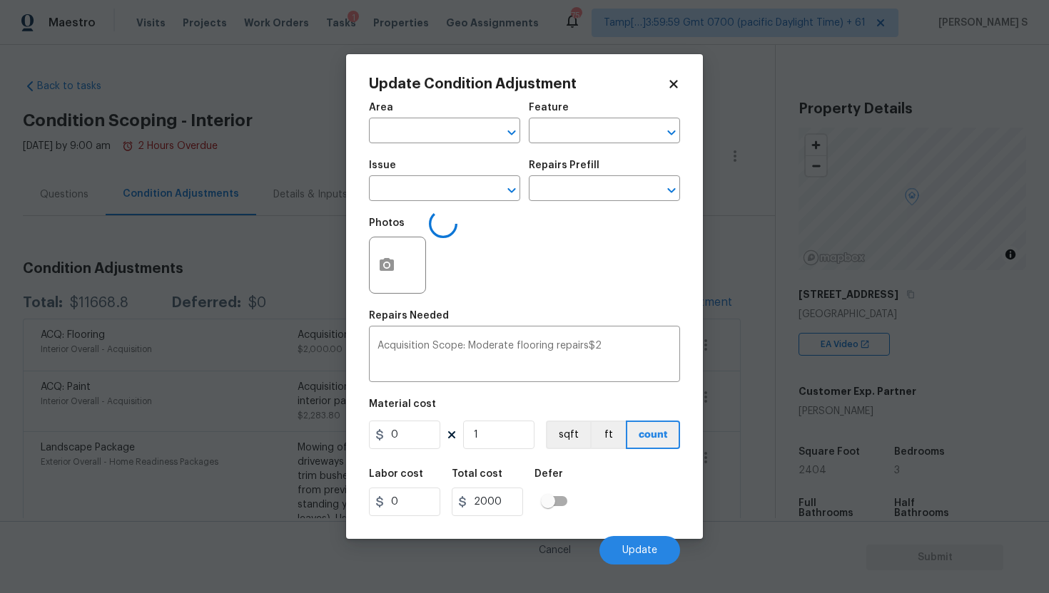
type input "Interior Overall"
type input "Acquisition"
type input "ACQ: Flooring"
type input "2000"
click at [394, 270] on icon "button" at bounding box center [386, 265] width 17 height 17
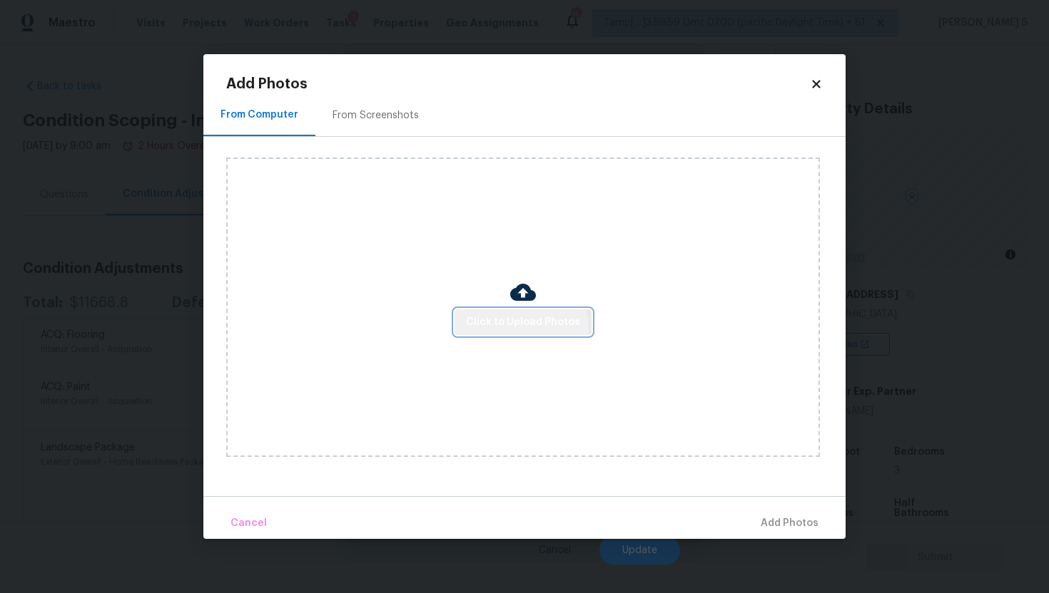
click at [511, 330] on span "Click to Upload Photos" at bounding box center [523, 323] width 114 height 18
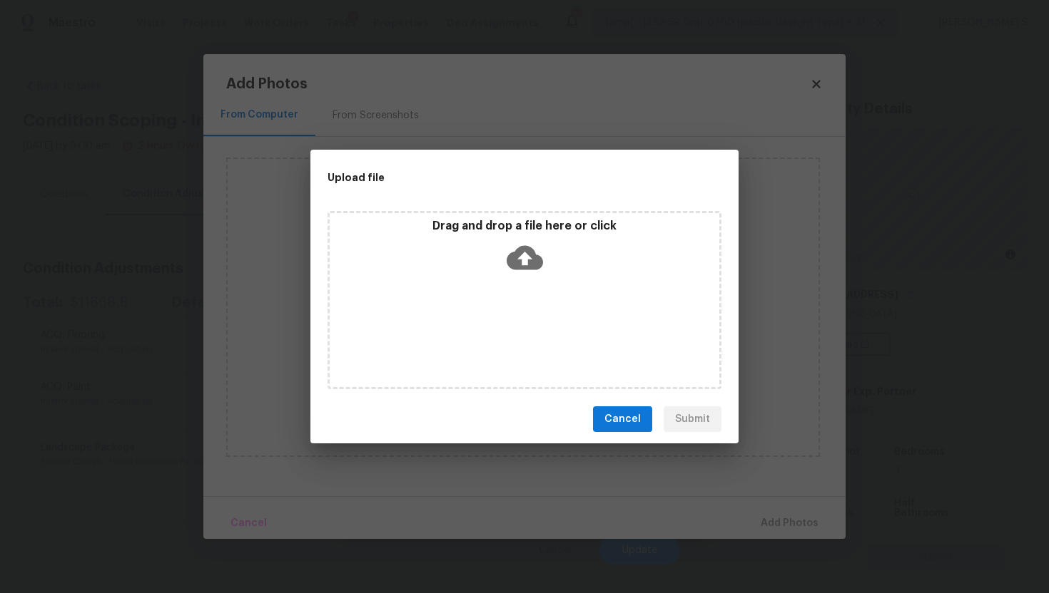
click at [519, 254] on icon at bounding box center [524, 258] width 36 height 24
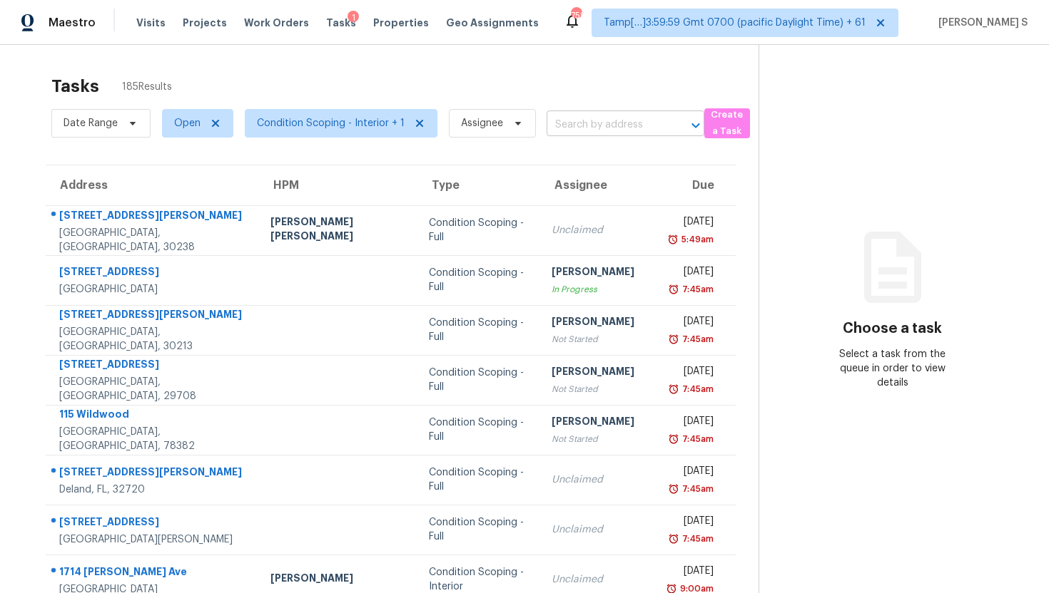
click at [556, 128] on input "text" at bounding box center [605, 125] width 118 height 22
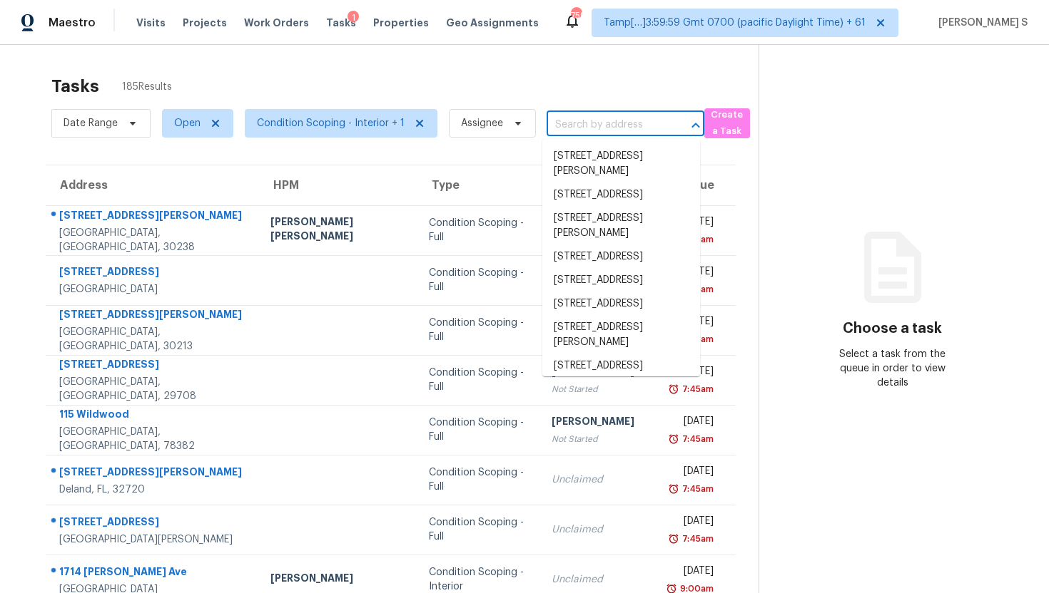
paste input "[STREET_ADDRESS]"
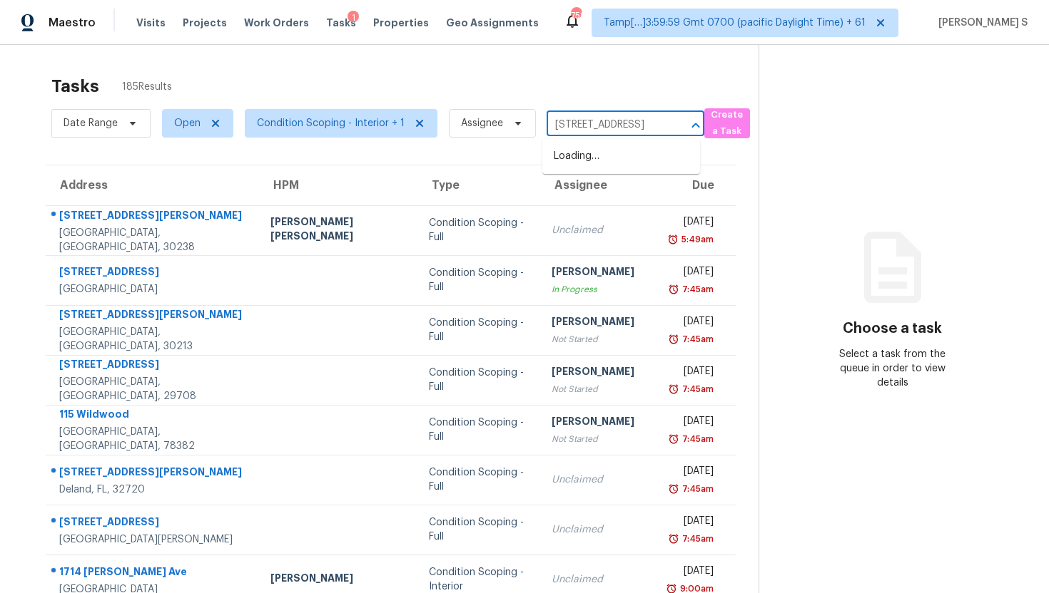
type input "[STREET_ADDRESS]"
click at [668, 168] on li "[STREET_ADDRESS]" at bounding box center [621, 157] width 158 height 24
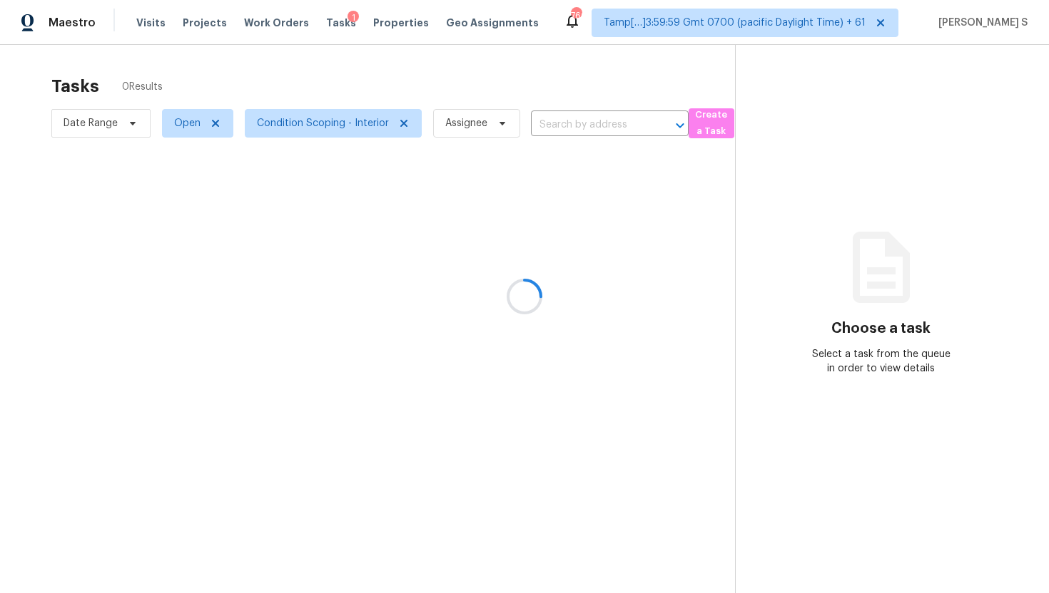
click at [278, 63] on div at bounding box center [524, 296] width 1049 height 593
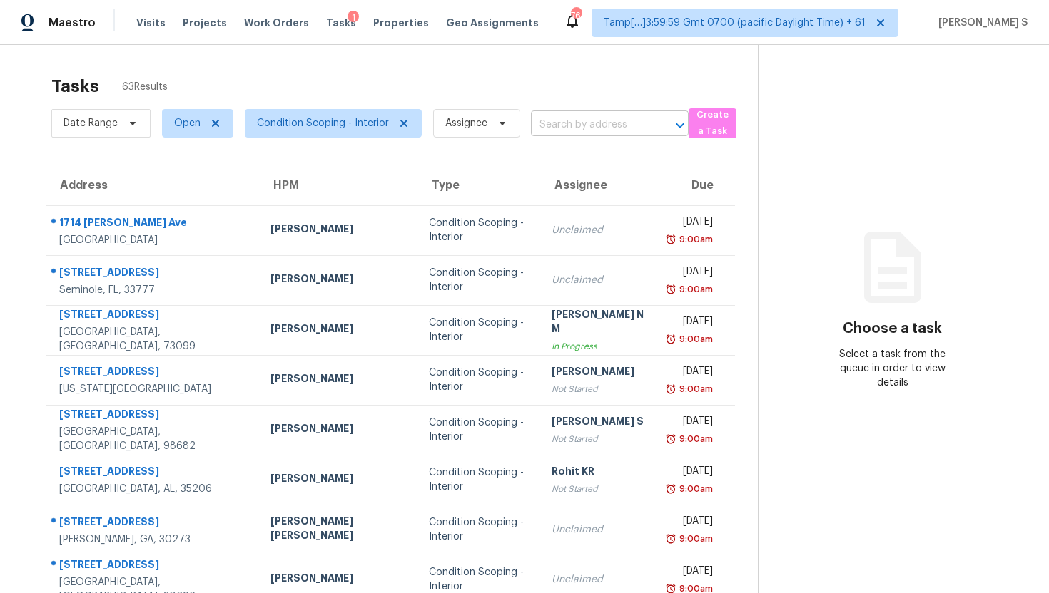
click at [555, 124] on input "text" at bounding box center [590, 125] width 118 height 22
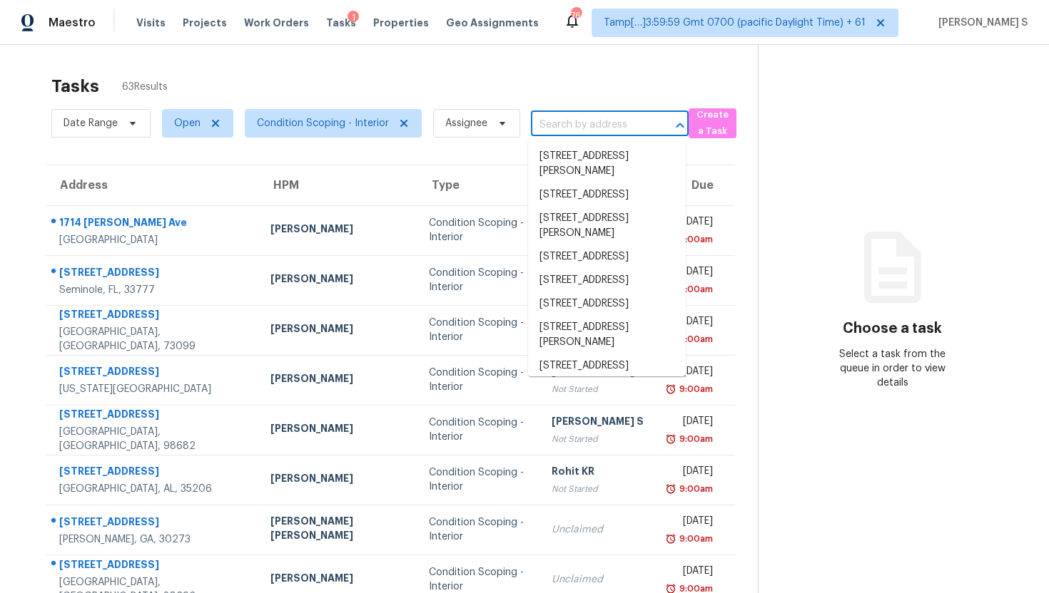
paste input "10213 NE 132nd Ave Vancouver, WA, 98682"
type input "10213 NE 132nd Ave Vancouver, WA, 98682"
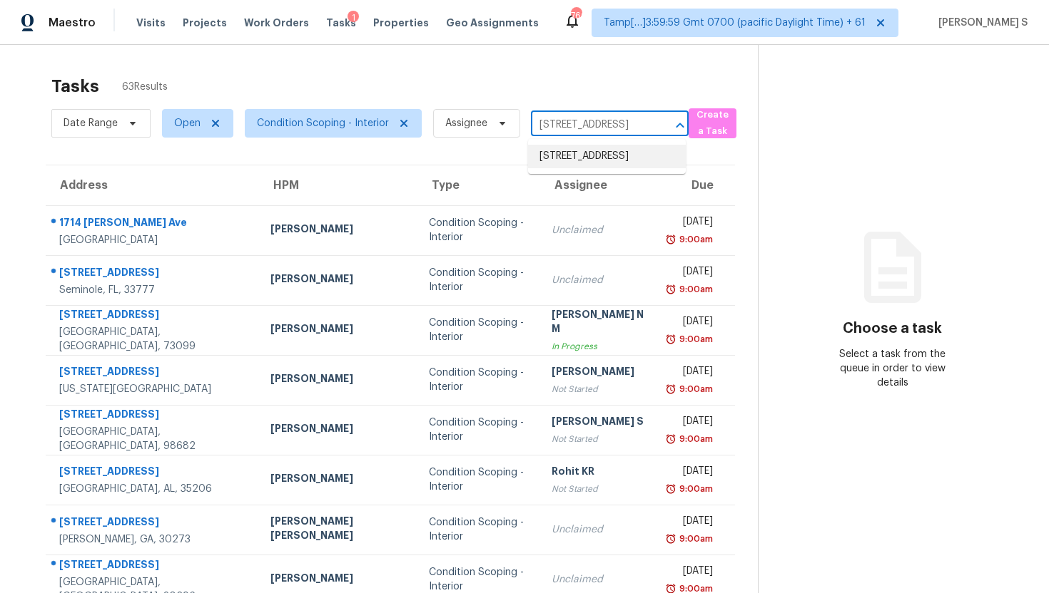
click at [580, 156] on li "10213 NE 132nd Ave, Vancouver, WA 98682" at bounding box center [607, 157] width 158 height 24
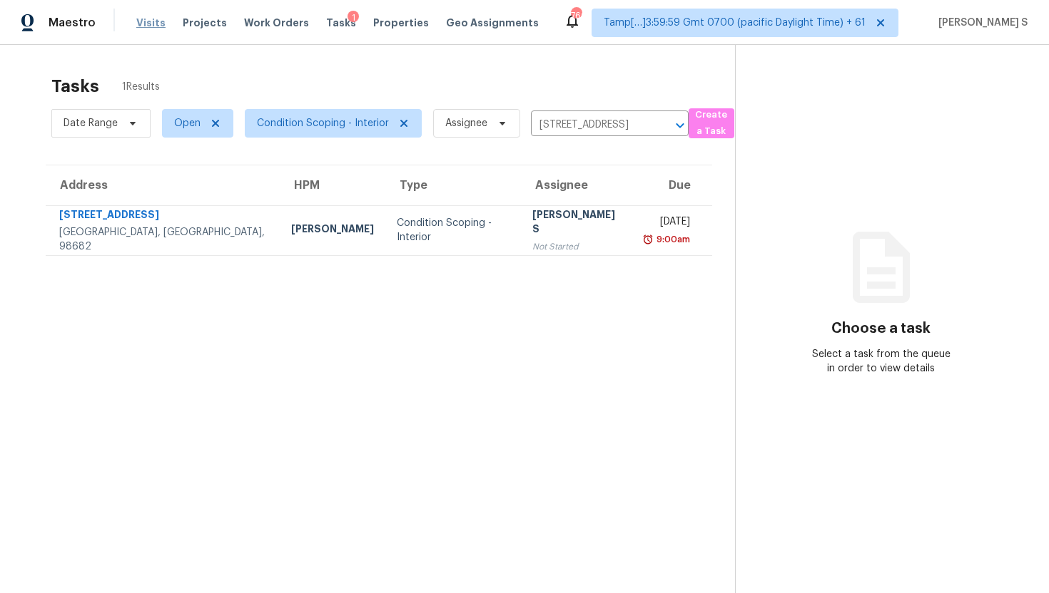
click at [155, 25] on span "Visits" at bounding box center [150, 23] width 29 height 14
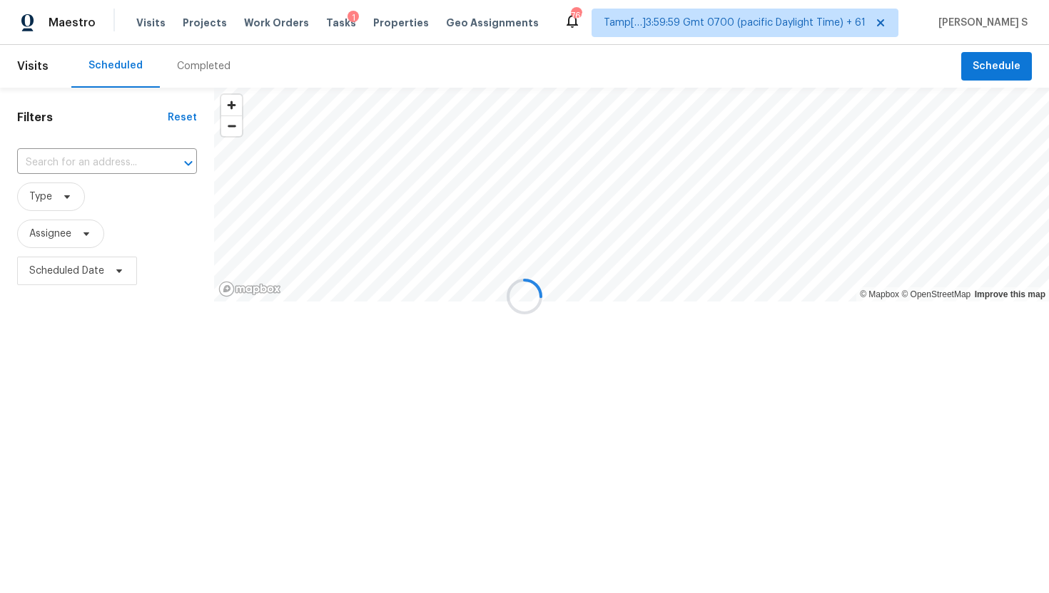
click at [122, 152] on div at bounding box center [524, 296] width 1049 height 593
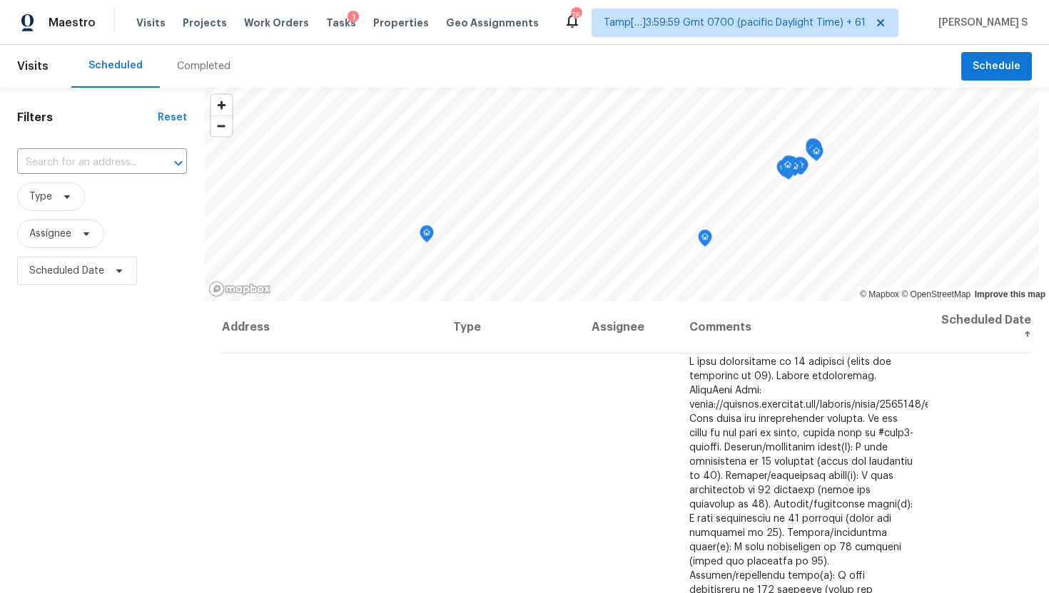
click at [203, 71] on div "Completed" at bounding box center [203, 66] width 53 height 14
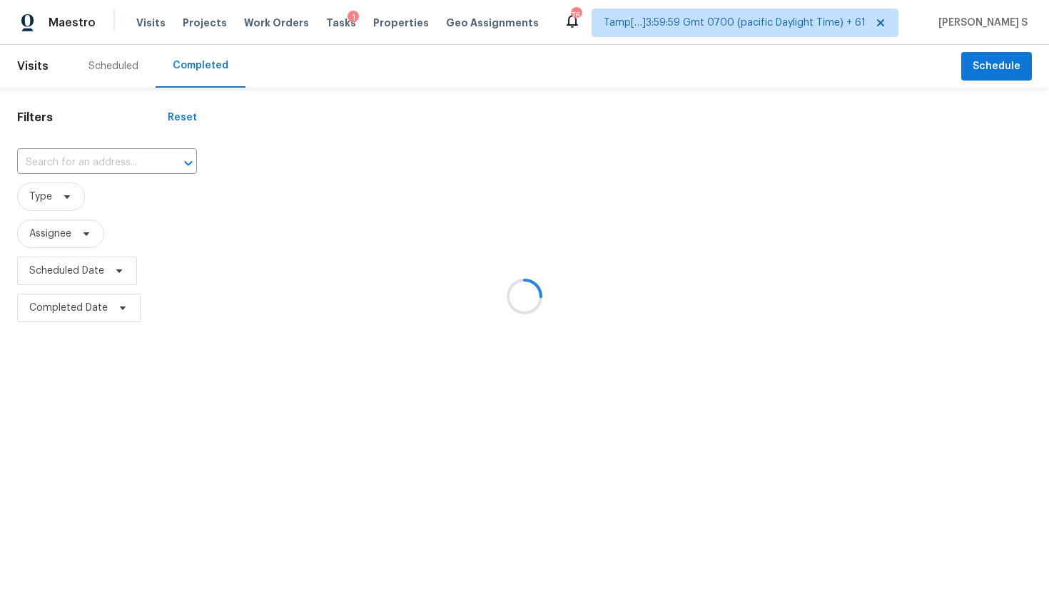
click at [109, 164] on div at bounding box center [524, 296] width 1049 height 593
click at [113, 164] on div at bounding box center [524, 296] width 1049 height 593
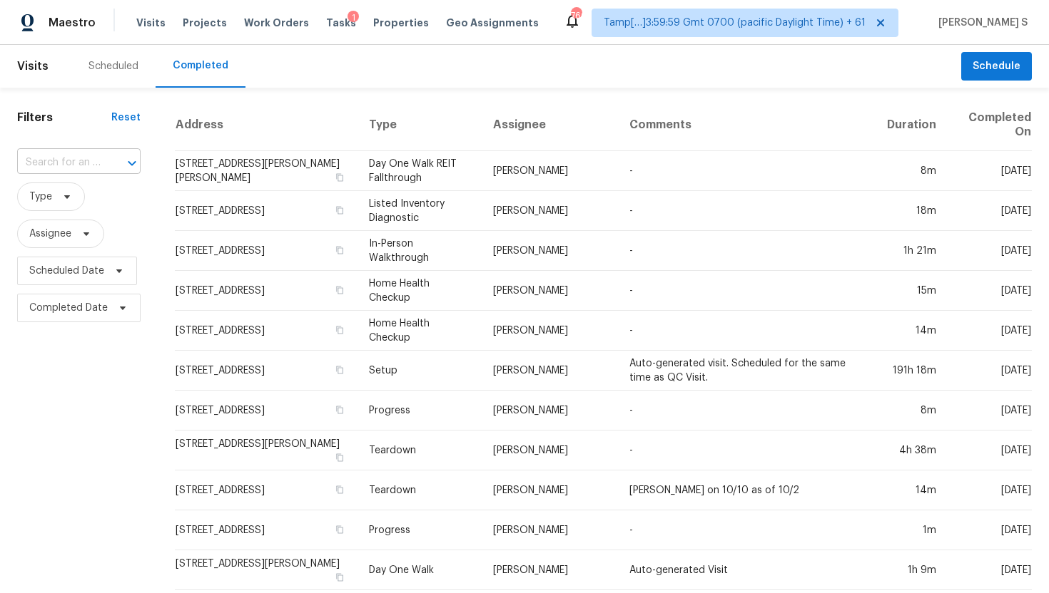
click at [52, 162] on input "text" at bounding box center [58, 163] width 83 height 22
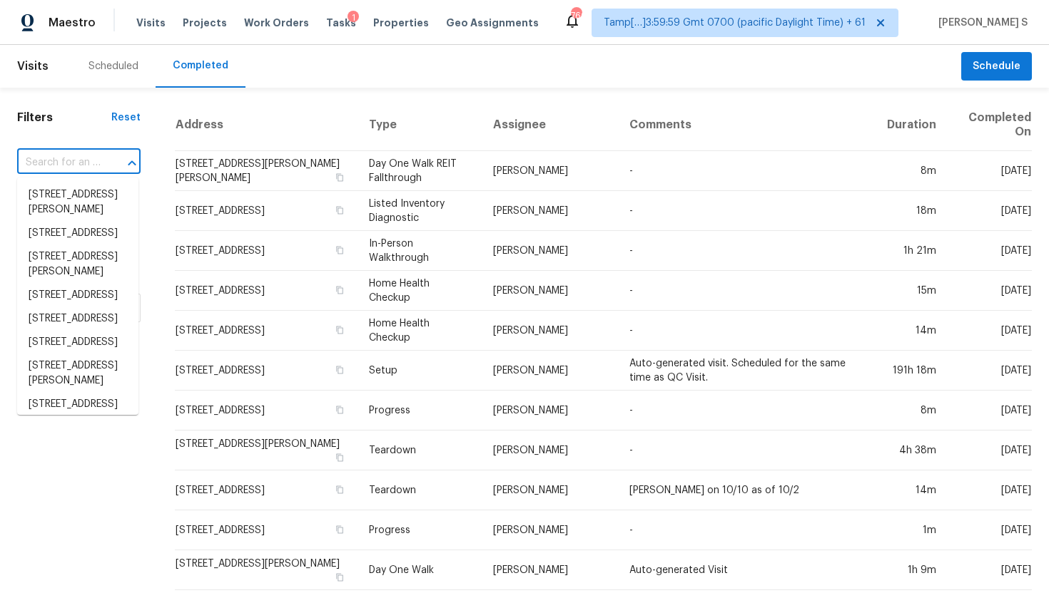
paste input "10213 NE 132nd Ave Vancouver, WA, 98682"
type input "10213 NE 132nd Ave Vancouver, WA, 98682"
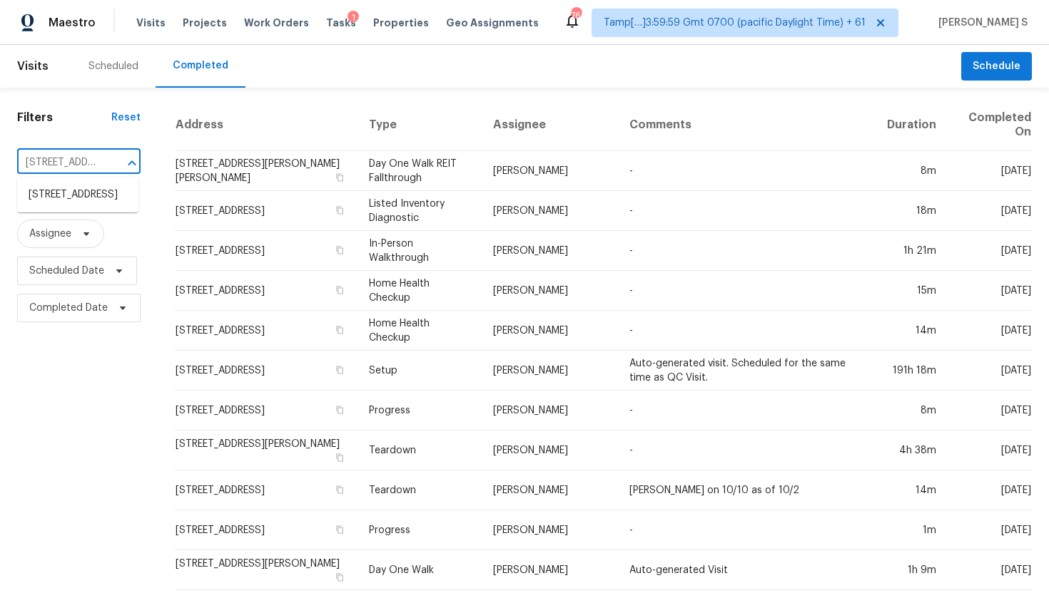
scroll to position [0, 127]
click at [111, 207] on li "10213 NE 132nd Ave, Vancouver, WA 98682" at bounding box center [77, 195] width 121 height 24
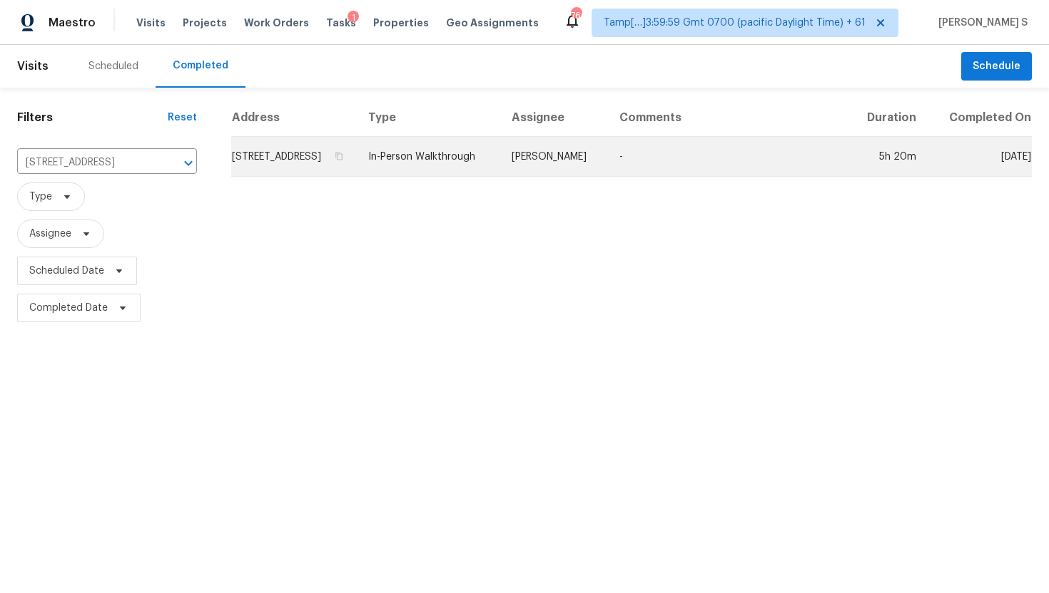
click at [500, 177] on td "In-Person Walkthrough" at bounding box center [428, 157] width 143 height 40
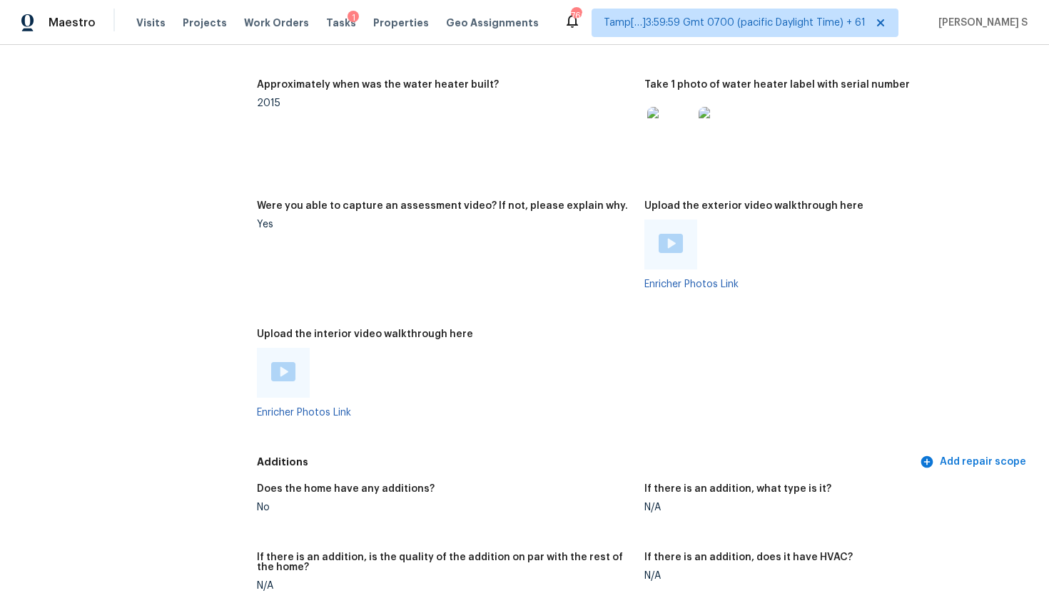
scroll to position [2739, 0]
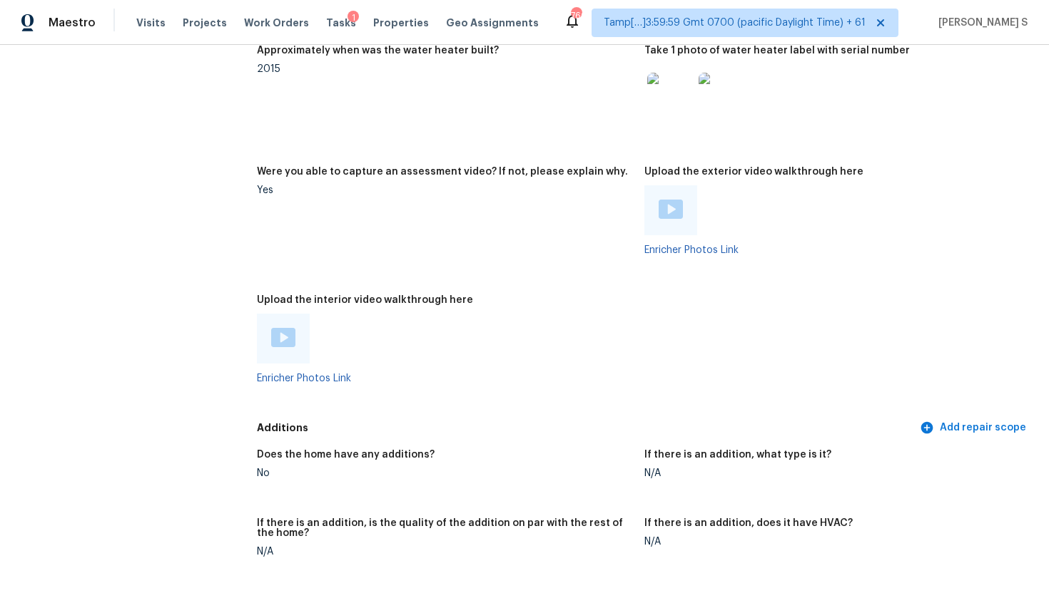
click at [285, 329] on img at bounding box center [283, 337] width 24 height 19
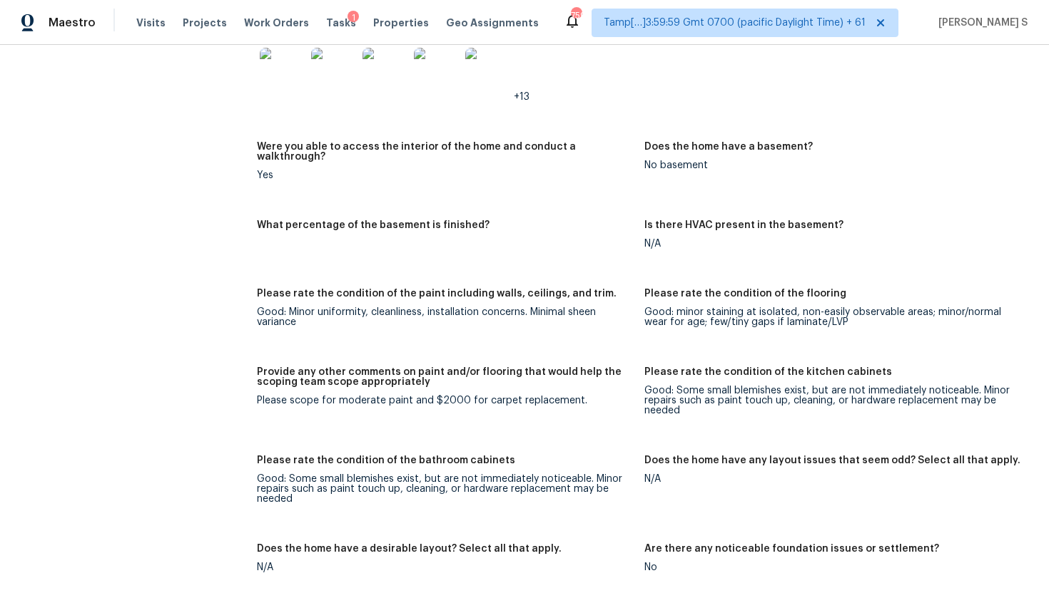
scroll to position [2002, 0]
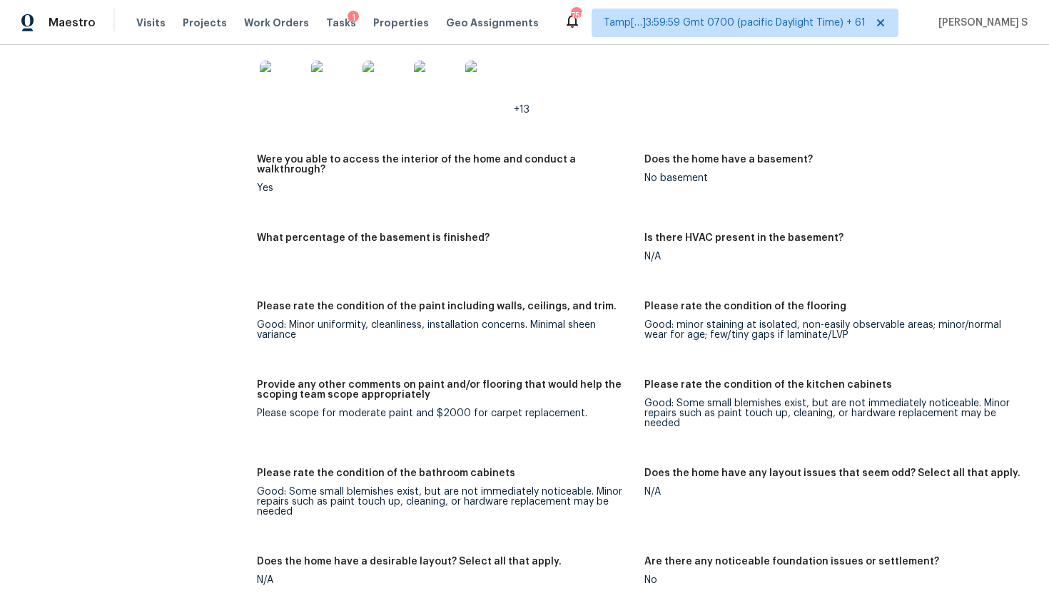
click at [372, 414] on figure "Provide any other comments on paint and/or flooring that would help the scoping…" at bounding box center [450, 415] width 387 height 71
click at [331, 409] on div "Please scope for moderate paint and $2000 for carpet replacement." at bounding box center [445, 414] width 376 height 10
drag, startPoint x: 336, startPoint y: 404, endPoint x: 414, endPoint y: 403, distance: 77.8
click at [414, 409] on div "Please scope for moderate paint and $2000 for carpet replacement." at bounding box center [445, 414] width 376 height 10
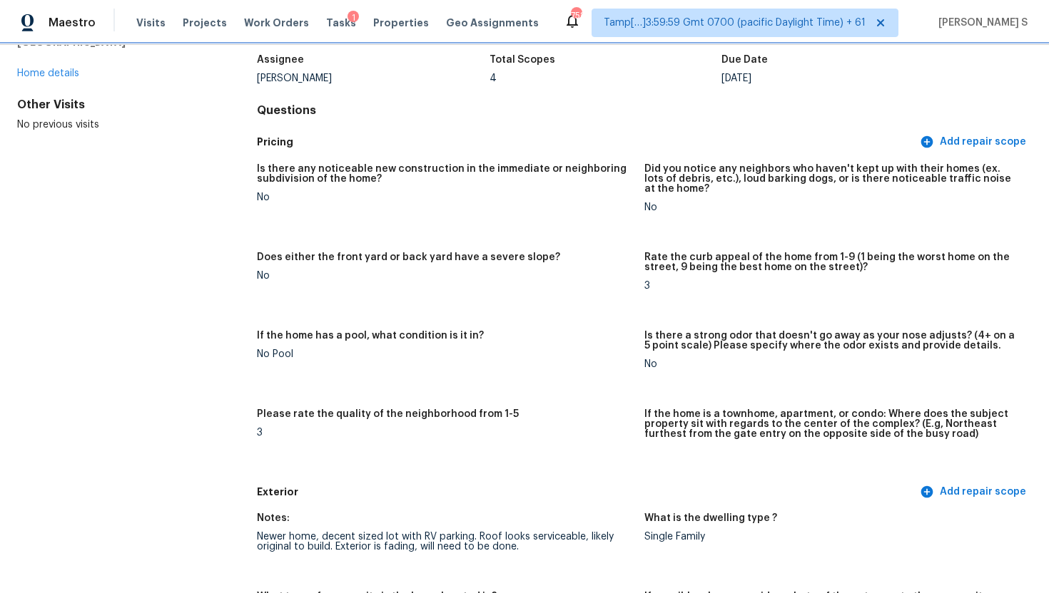
scroll to position [115, 0]
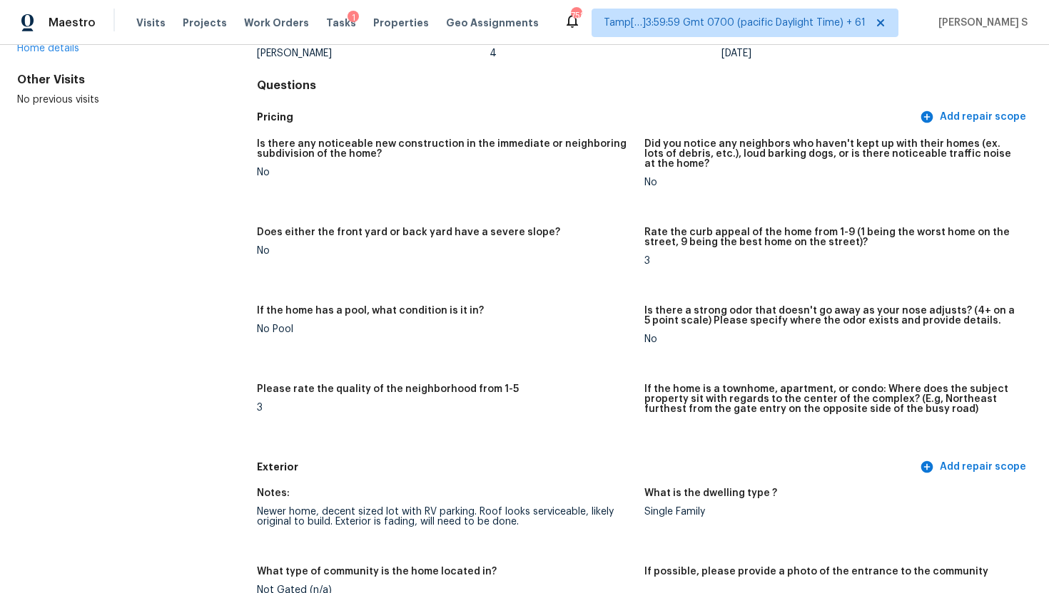
click at [663, 307] on h5 "Is there a strong odor that doesn't go away as your nose adjusts? (4+ on a 5 po…" at bounding box center [832, 316] width 376 height 20
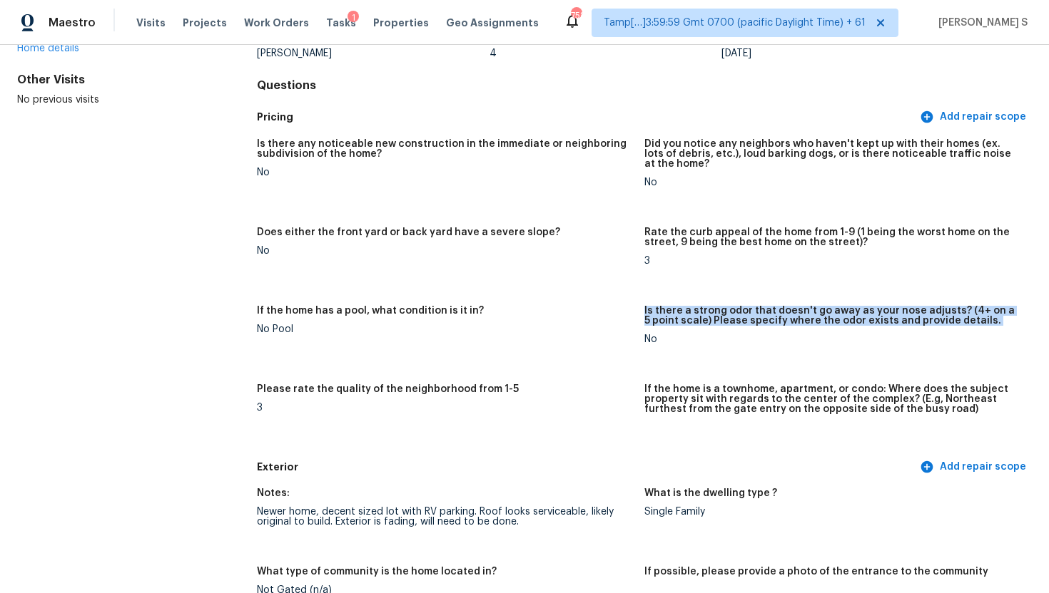
click at [663, 307] on h5 "Is there a strong odor that doesn't go away as your nose adjusts? (4+ on a 5 po…" at bounding box center [832, 316] width 376 height 20
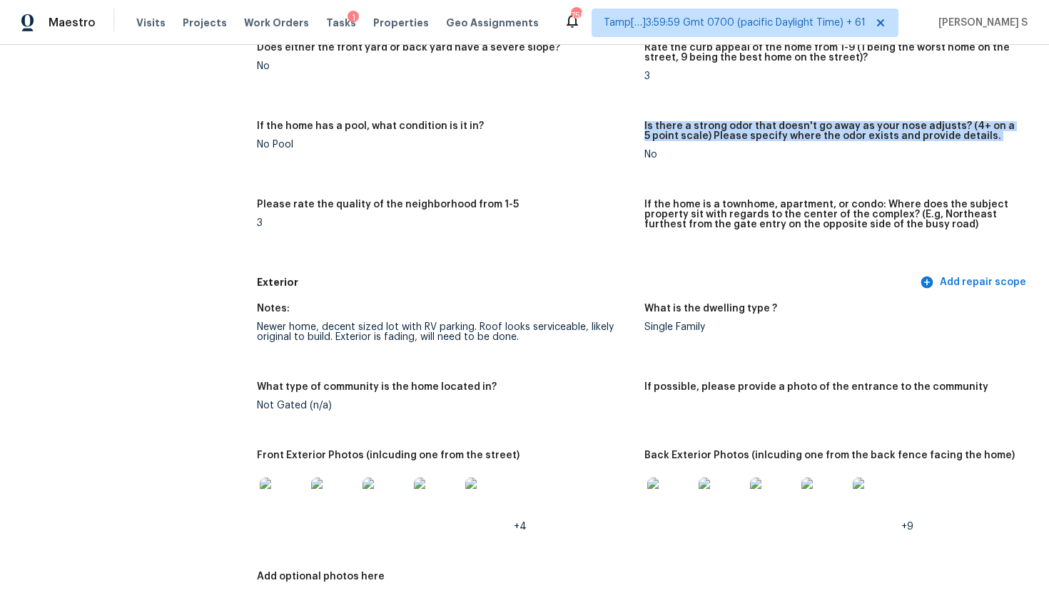
scroll to position [302, 0]
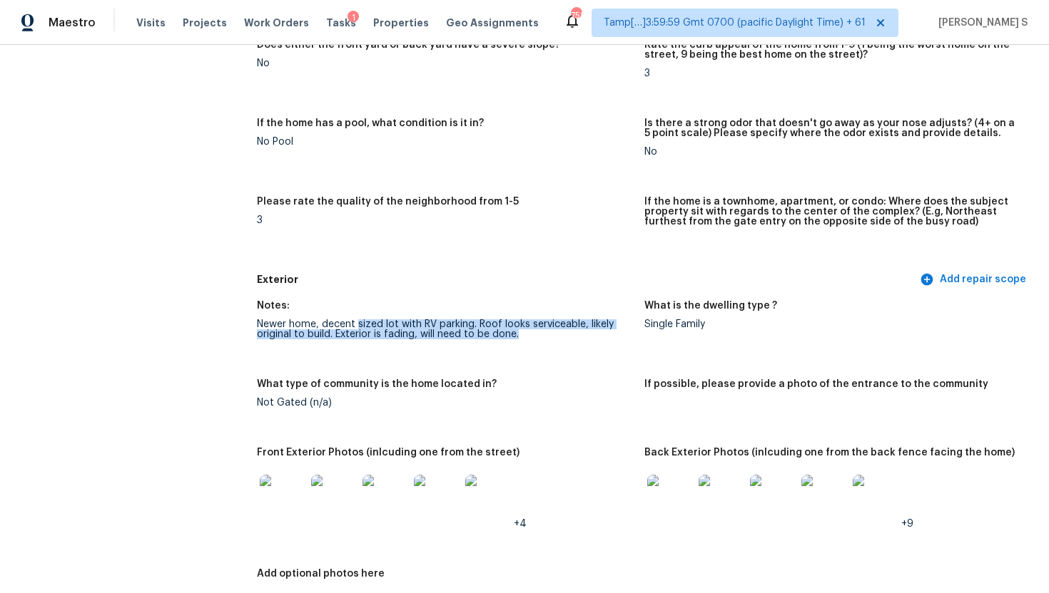
drag, startPoint x: 258, startPoint y: 322, endPoint x: 547, endPoint y: 342, distance: 289.6
click at [546, 342] on figure "Notes: Newer home, decent sized lot with RV parking. Roof looks serviceable, li…" at bounding box center [450, 331] width 387 height 61
click at [551, 333] on div "Newer home, decent sized lot with RV parking. Roof looks serviceable, likely or…" at bounding box center [445, 330] width 376 height 20
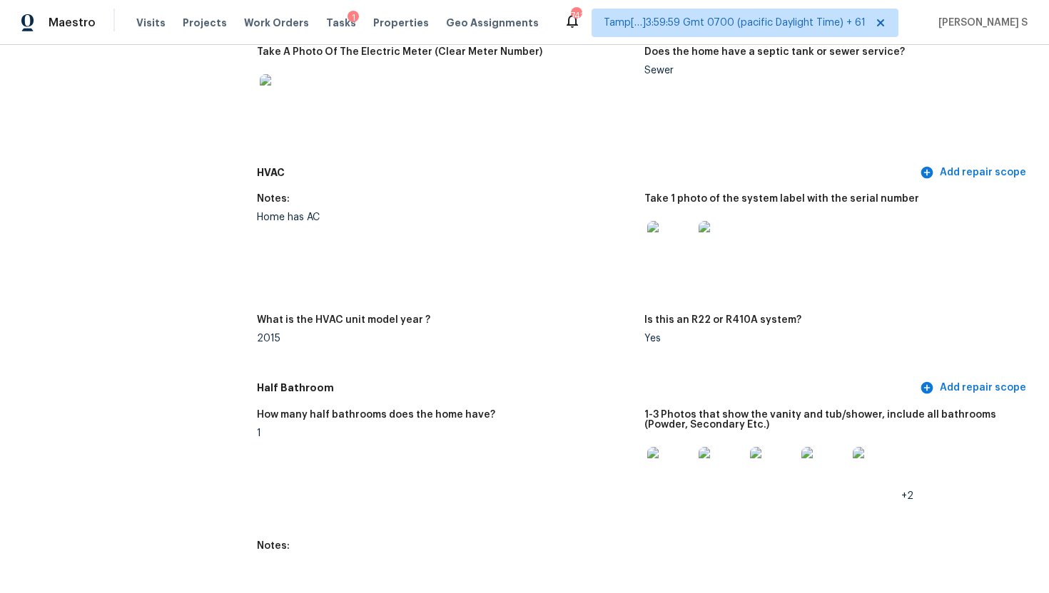
scroll to position [0, 0]
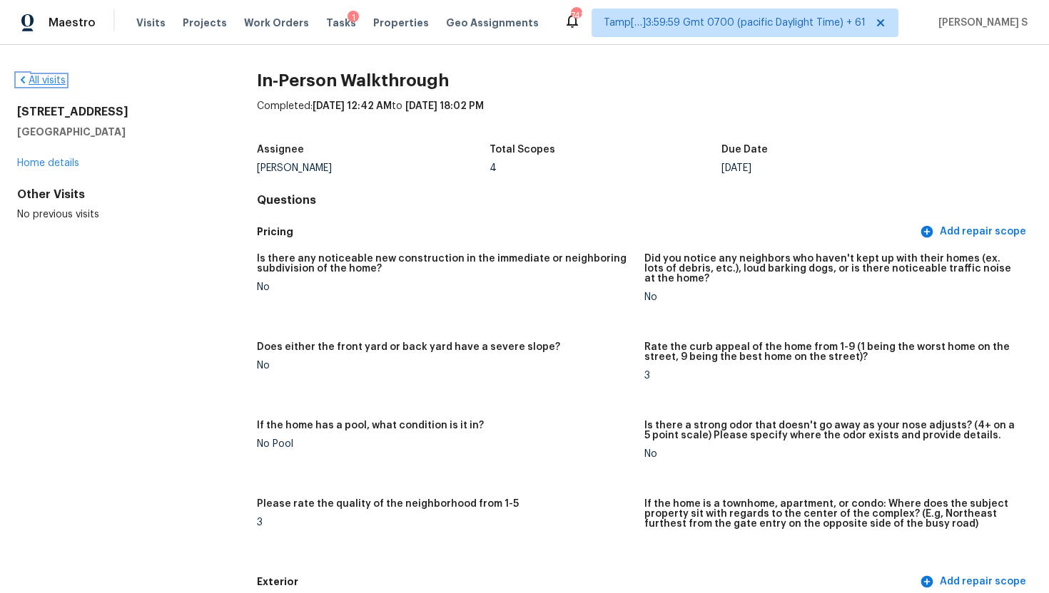
click at [40, 79] on link "All visits" at bounding box center [41, 81] width 49 height 10
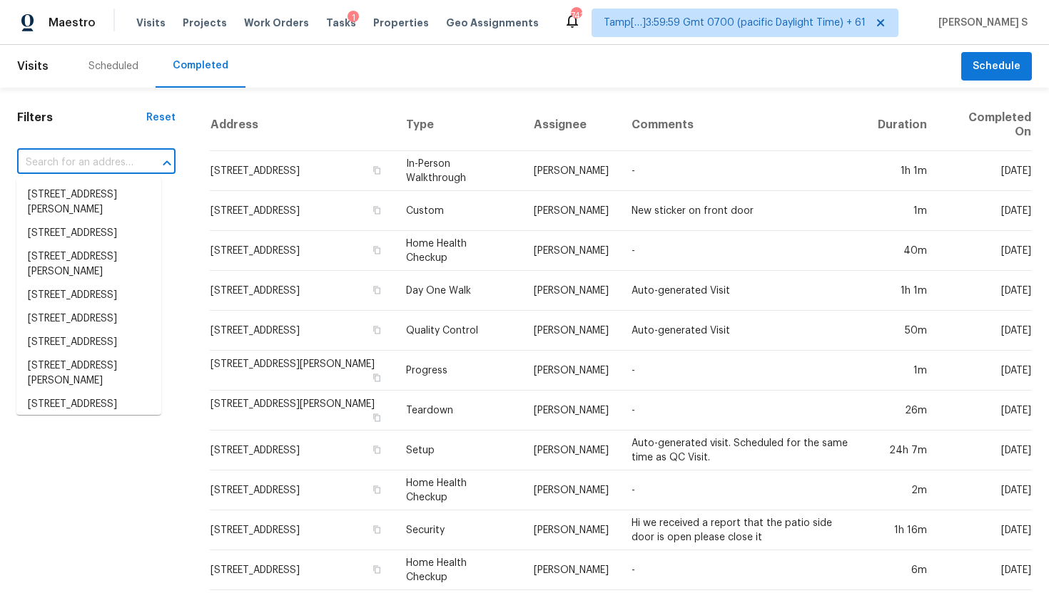
click at [95, 165] on input "text" at bounding box center [76, 163] width 118 height 22
paste input "4585 Castlepoint Dr Colorado Springs, CO, 80917"
type input "4585 Castlepoint Dr Colorado Springs, CO, 80917"
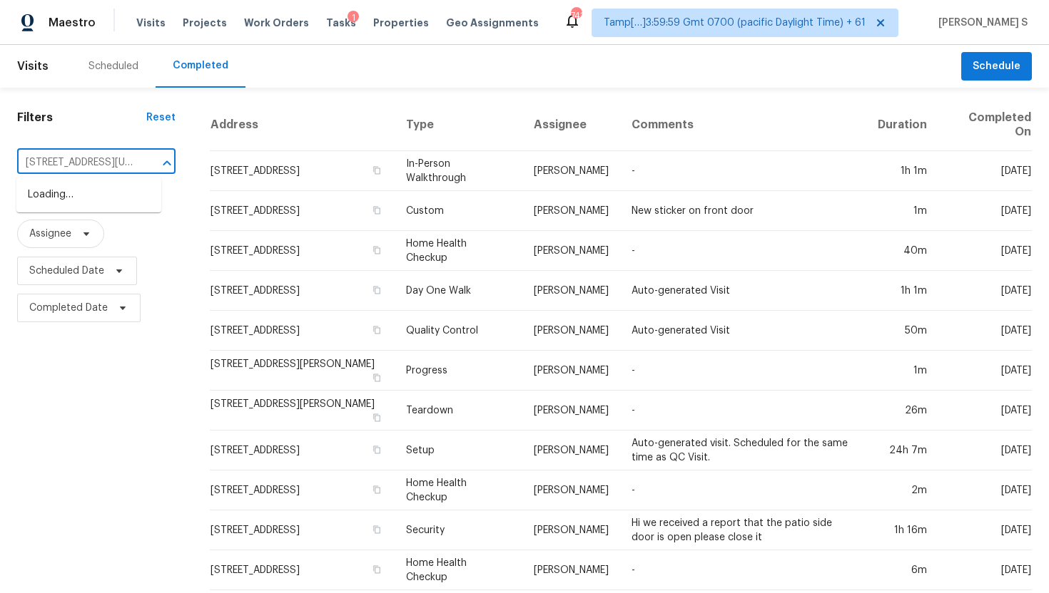
scroll to position [0, 136]
click at [114, 195] on li "[STREET_ADDRESS][US_STATE]" at bounding box center [88, 202] width 145 height 39
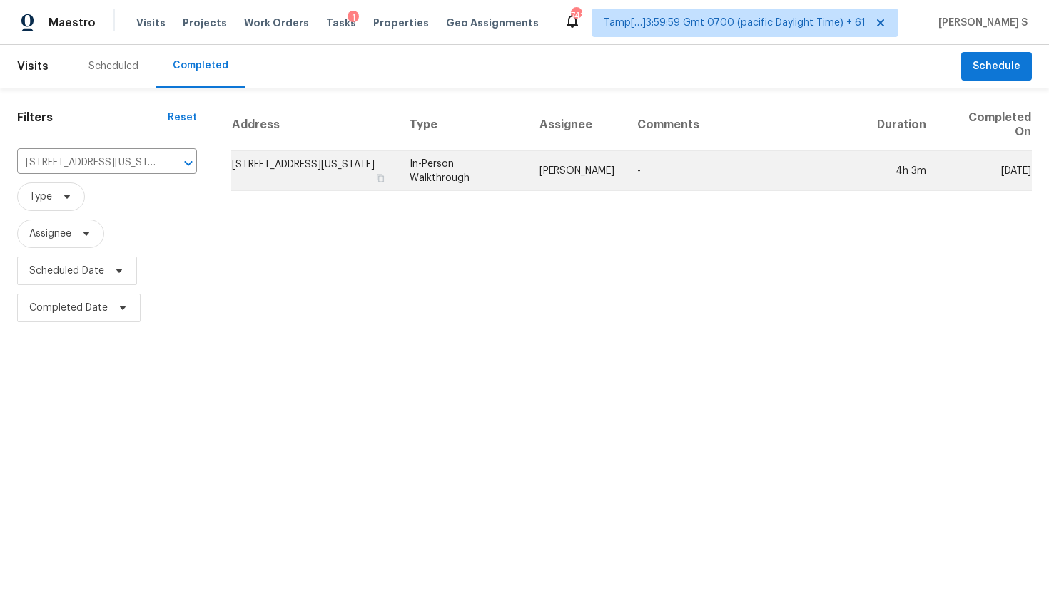
click at [559, 190] on td "Chris Thomas" at bounding box center [577, 171] width 98 height 40
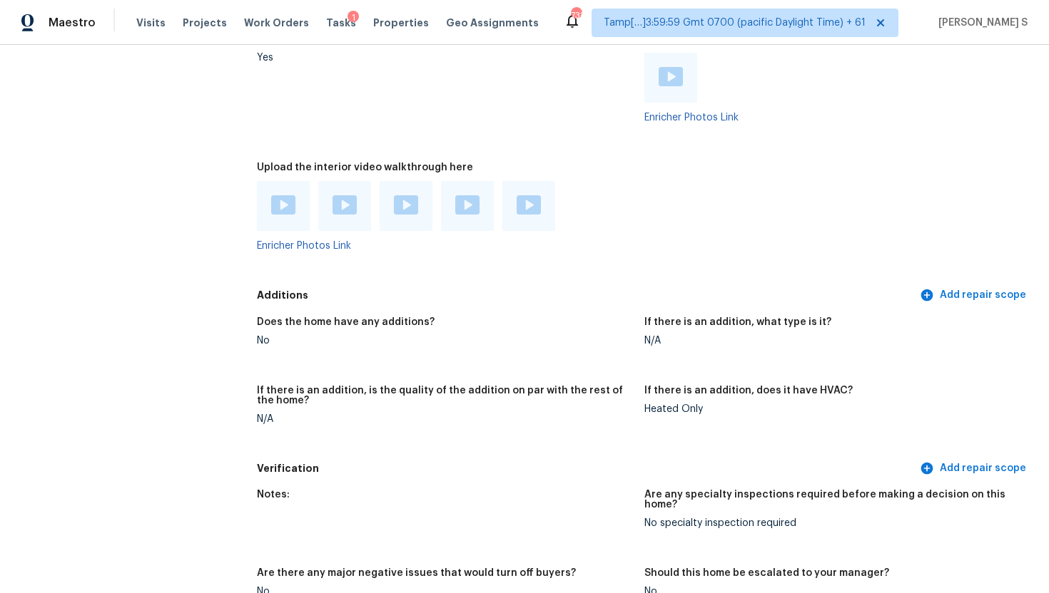
scroll to position [3434, 0]
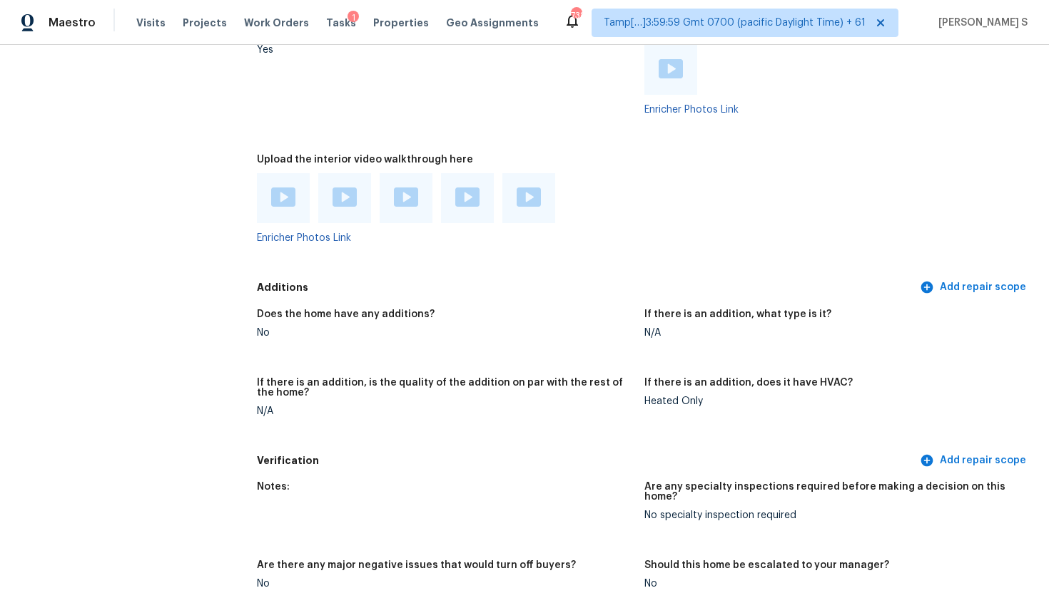
click at [284, 200] on img at bounding box center [283, 197] width 24 height 19
click at [348, 204] on img at bounding box center [344, 197] width 24 height 19
click at [398, 205] on img at bounding box center [406, 197] width 24 height 19
click at [479, 204] on div at bounding box center [467, 198] width 53 height 50
click at [471, 211] on div at bounding box center [467, 198] width 53 height 50
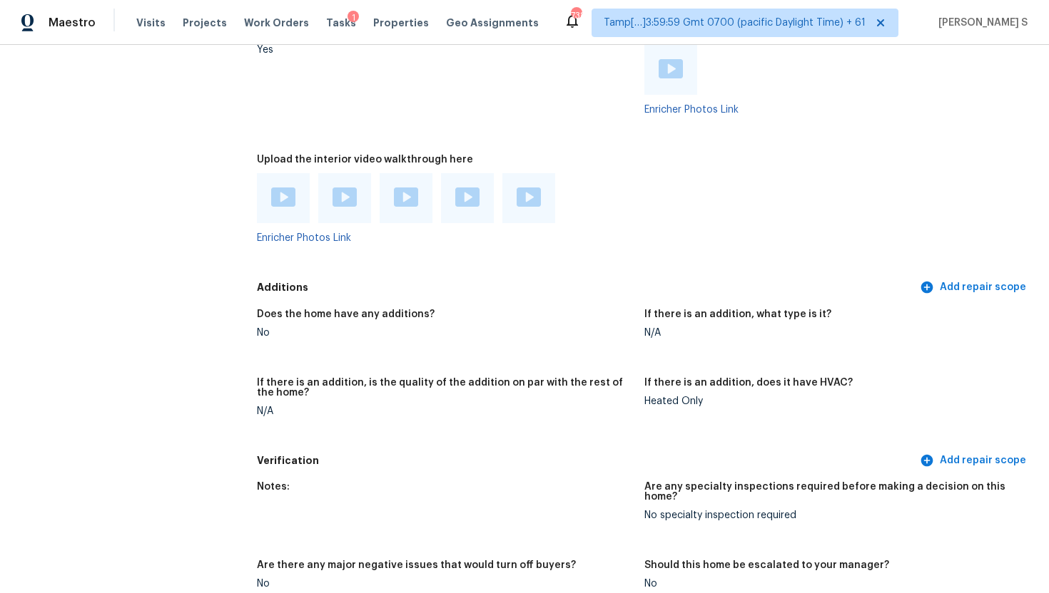
click at [466, 198] on img at bounding box center [467, 197] width 24 height 19
click at [525, 199] on img at bounding box center [528, 197] width 24 height 19
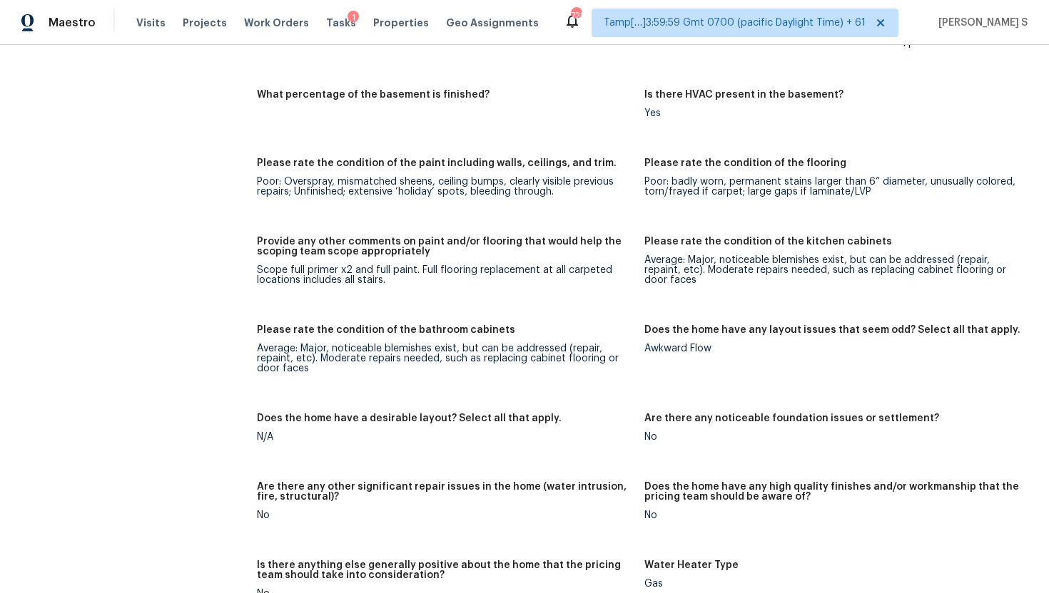
scroll to position [2701, 0]
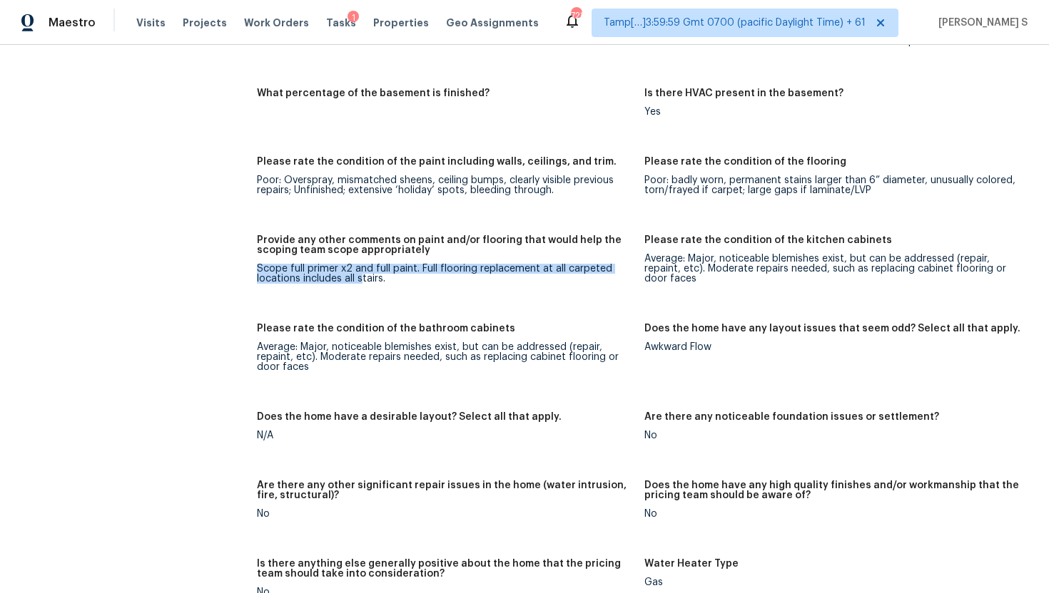
drag, startPoint x: 252, startPoint y: 269, endPoint x: 360, endPoint y: 274, distance: 107.8
click at [402, 280] on div "Scope full primer x2 and full paint. Full flooring replacement at all carpeted …" at bounding box center [445, 274] width 376 height 20
drag, startPoint x: 419, startPoint y: 271, endPoint x: 462, endPoint y: 277, distance: 42.6
click at [462, 277] on div "Scope full primer x2 and full paint. Full flooring replacement at all carpeted …" at bounding box center [445, 274] width 376 height 20
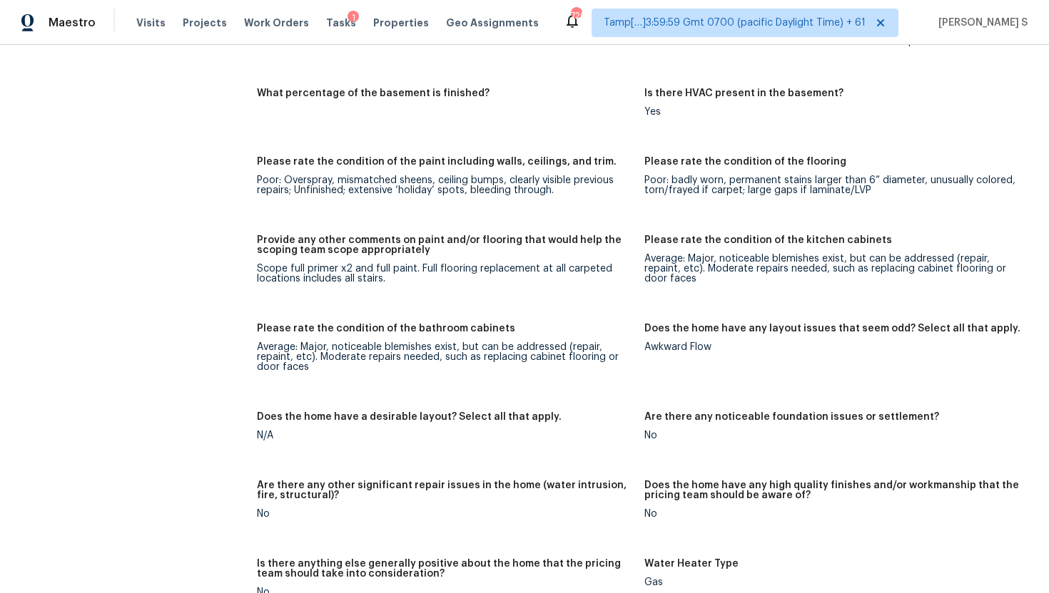
drag, startPoint x: 414, startPoint y: 264, endPoint x: 250, endPoint y: 287, distance: 166.4
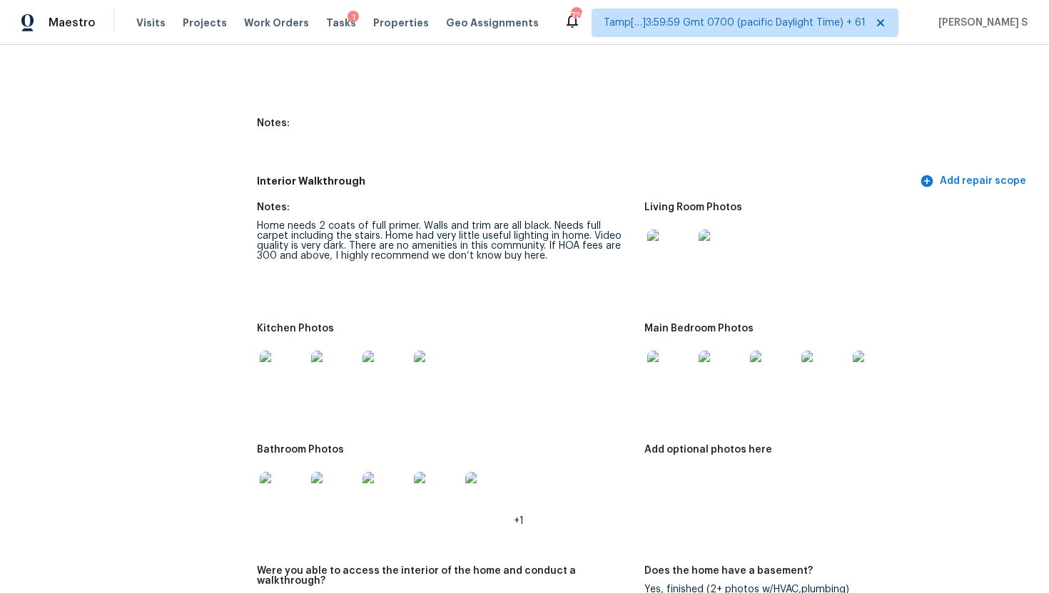
scroll to position [2071, 0]
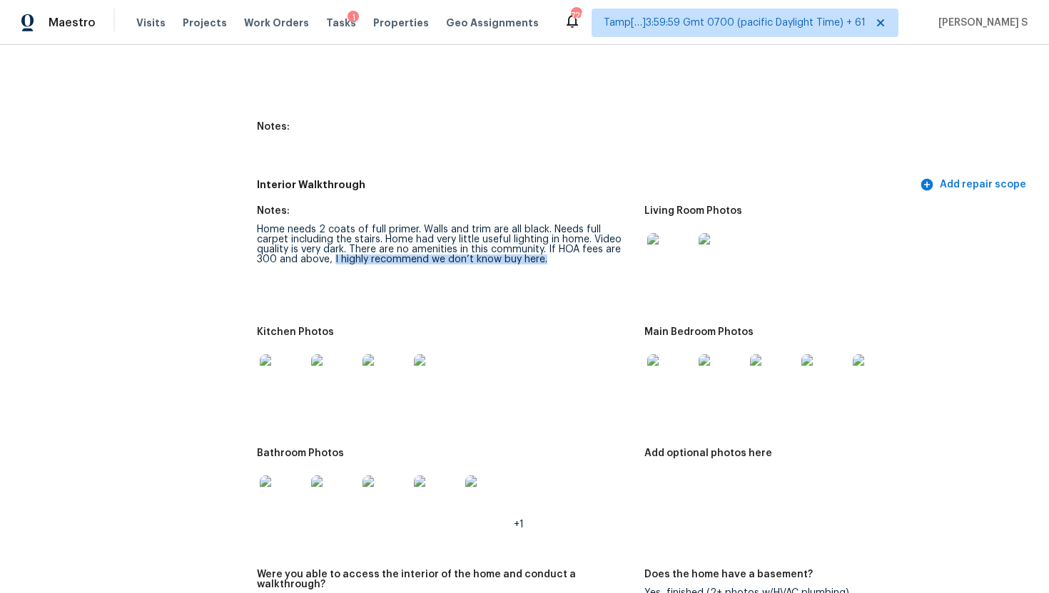
drag, startPoint x: 290, startPoint y: 258, endPoint x: 496, endPoint y: 265, distance: 206.3
click at [496, 265] on figure "Notes: Home needs 2 coats of full primer. Walls and trim are all black. Needs f…" at bounding box center [450, 258] width 387 height 104
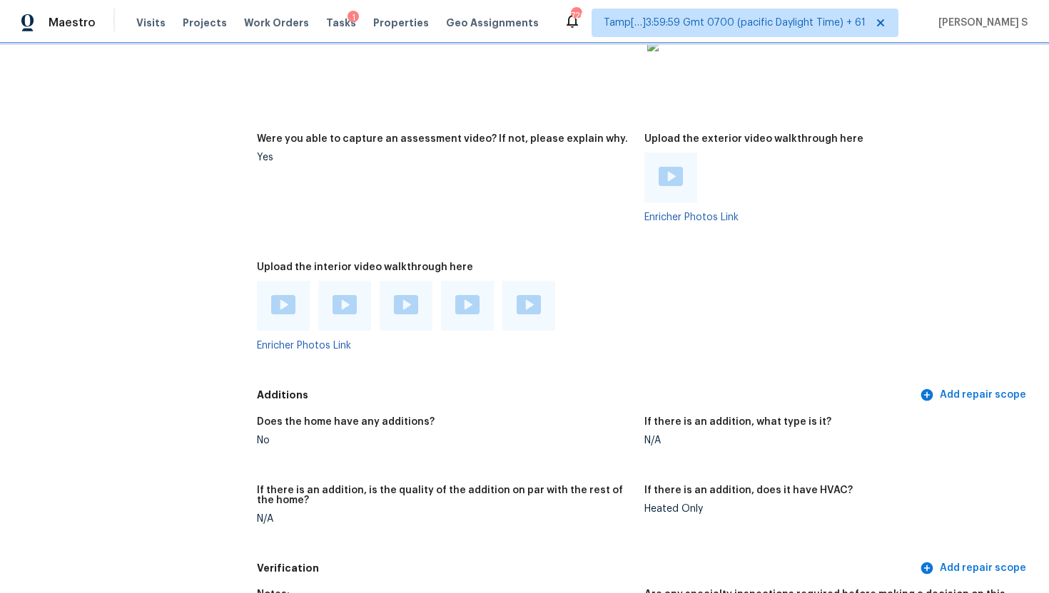
scroll to position [3268, 0]
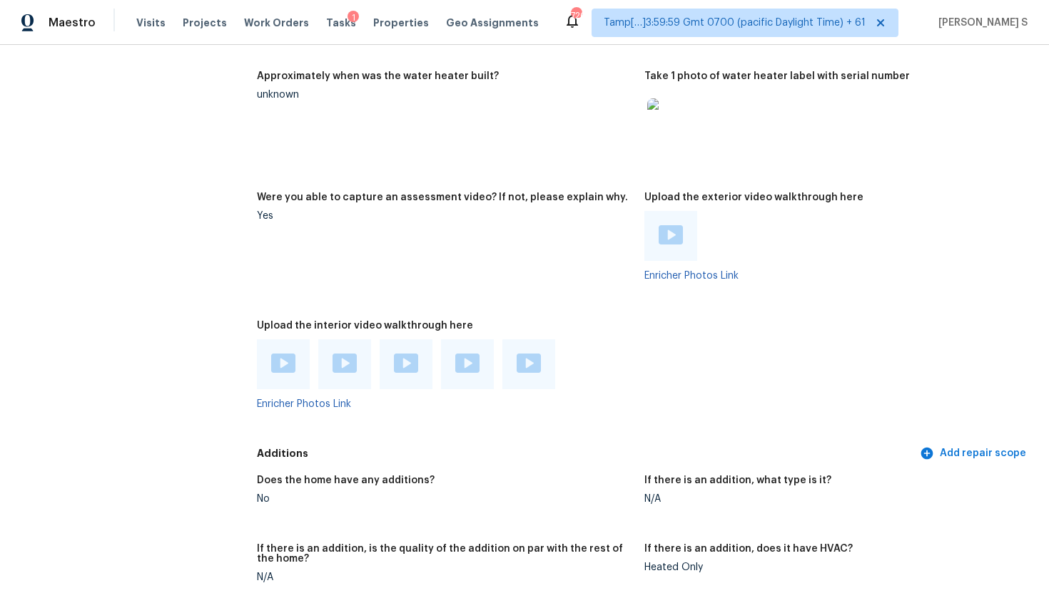
click at [665, 233] on img at bounding box center [670, 234] width 24 height 19
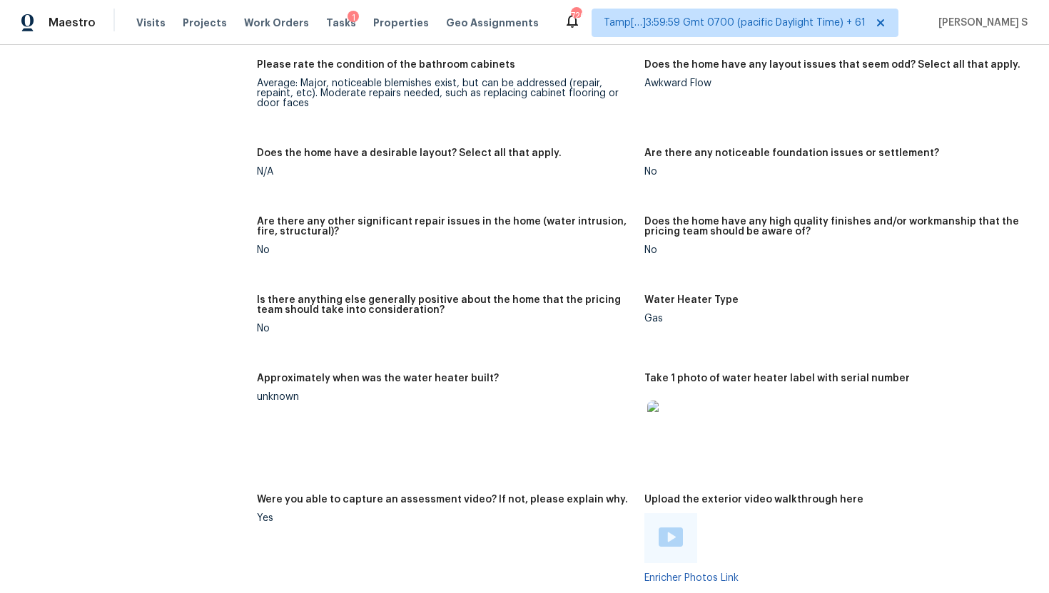
scroll to position [953, 0]
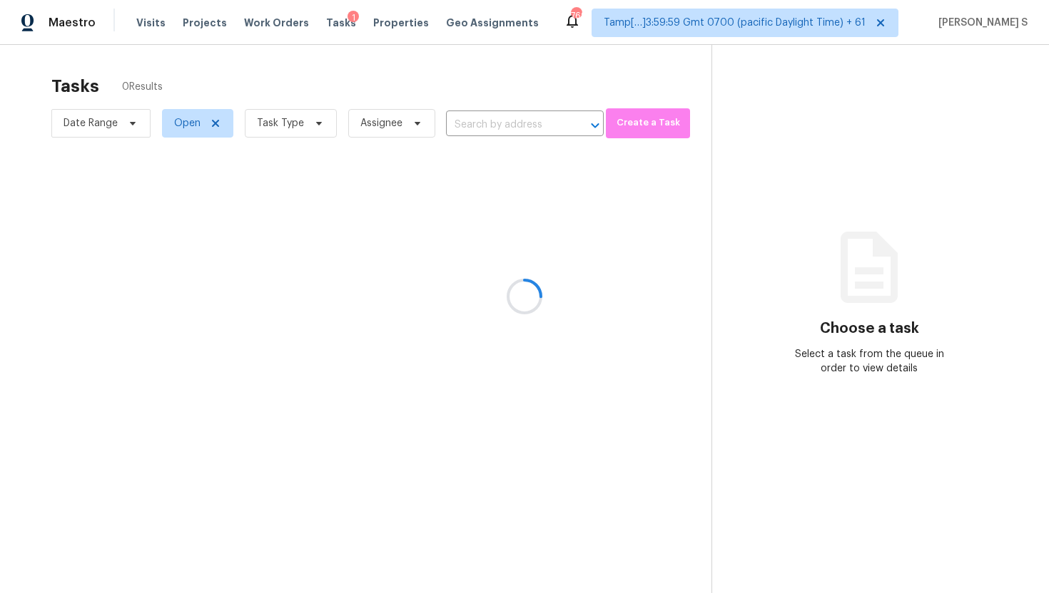
click at [513, 128] on div at bounding box center [524, 296] width 1049 height 593
click at [504, 127] on div at bounding box center [524, 296] width 1049 height 593
click at [307, 123] on div at bounding box center [524, 296] width 1049 height 593
click at [321, 124] on div at bounding box center [524, 296] width 1049 height 593
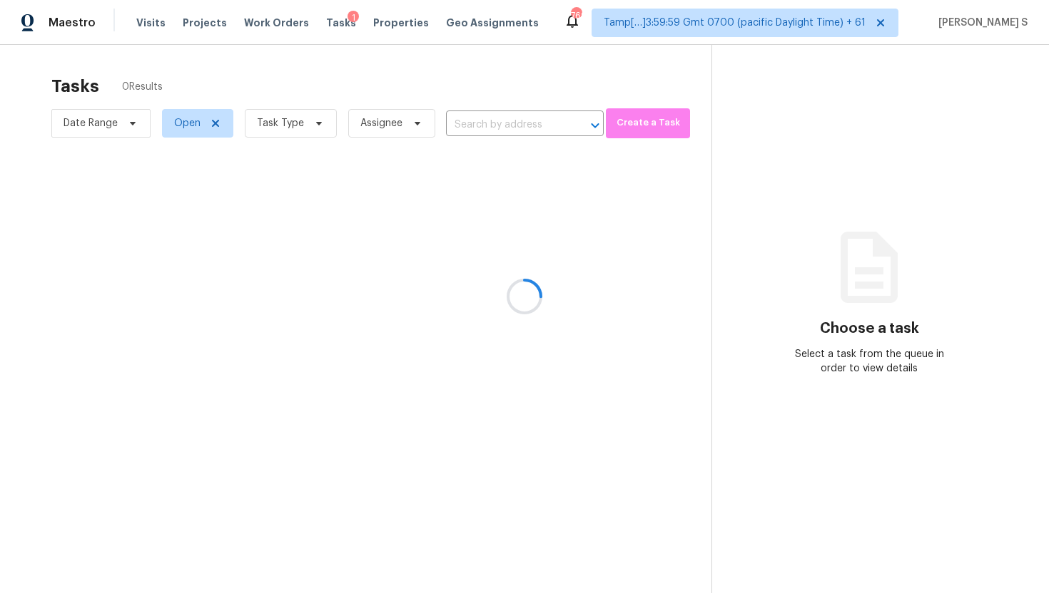
click at [300, 123] on div at bounding box center [524, 296] width 1049 height 593
click at [258, 111] on div at bounding box center [524, 296] width 1049 height 593
click at [310, 118] on div at bounding box center [524, 296] width 1049 height 593
click at [310, 128] on div at bounding box center [524, 296] width 1049 height 593
click at [335, 185] on div at bounding box center [524, 296] width 1049 height 593
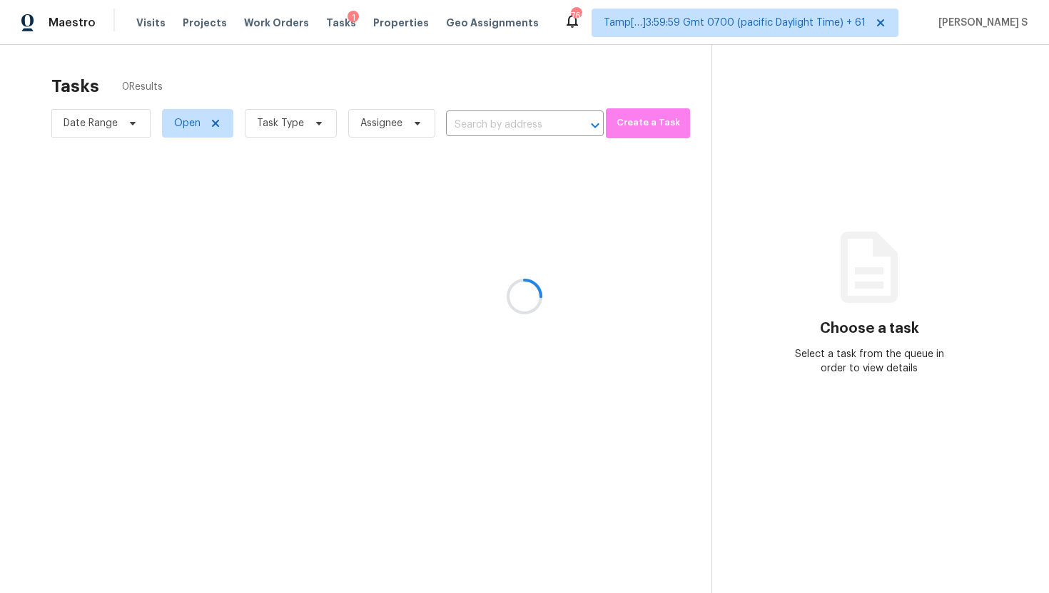
click at [299, 126] on div at bounding box center [524, 296] width 1049 height 593
click at [323, 126] on div at bounding box center [524, 296] width 1049 height 593
click at [575, 84] on div at bounding box center [524, 296] width 1049 height 593
click at [546, 125] on div at bounding box center [524, 296] width 1049 height 593
click at [319, 126] on div at bounding box center [524, 296] width 1049 height 593
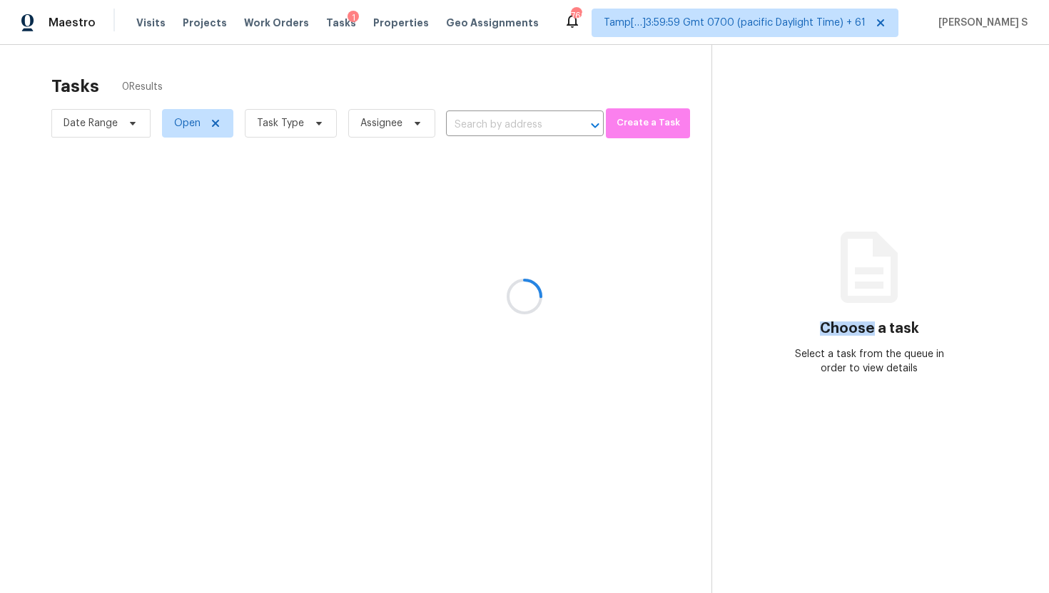
click at [319, 126] on div at bounding box center [524, 296] width 1049 height 593
click at [310, 126] on div at bounding box center [524, 296] width 1049 height 593
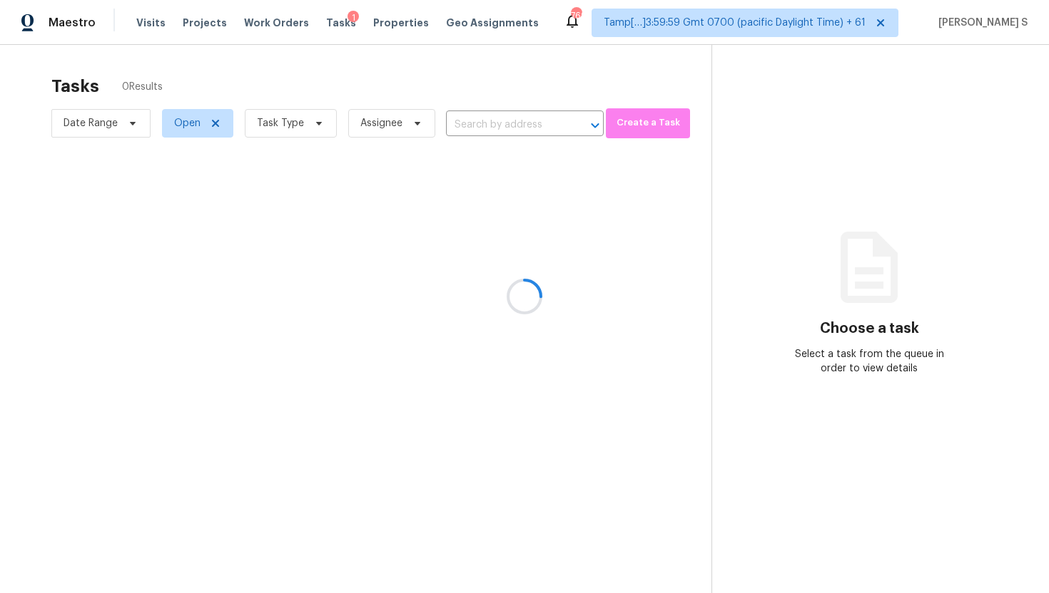
click at [310, 126] on div at bounding box center [524, 296] width 1049 height 593
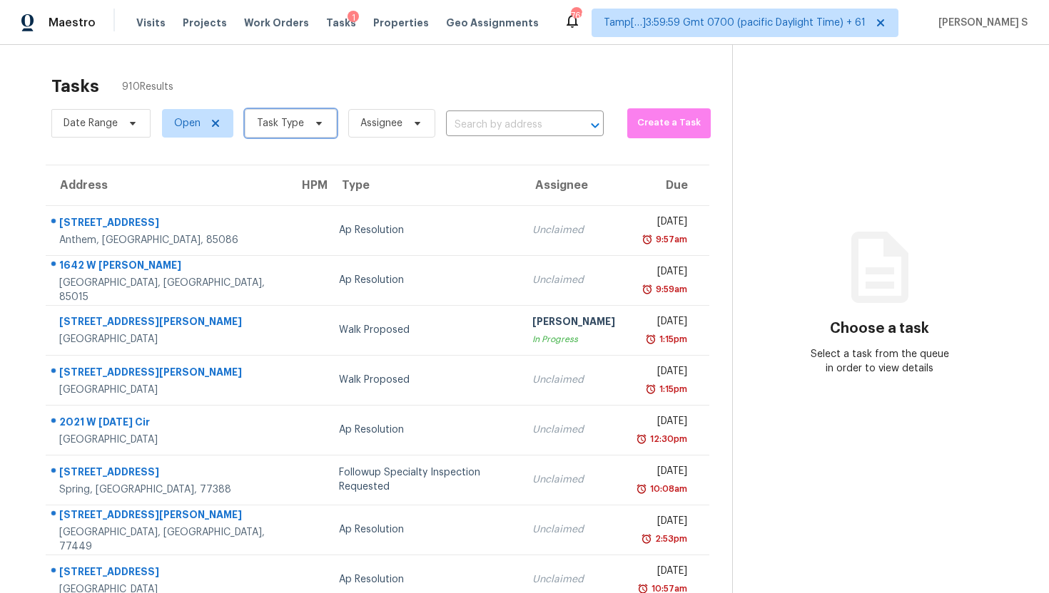
click at [313, 126] on icon at bounding box center [318, 123] width 11 height 11
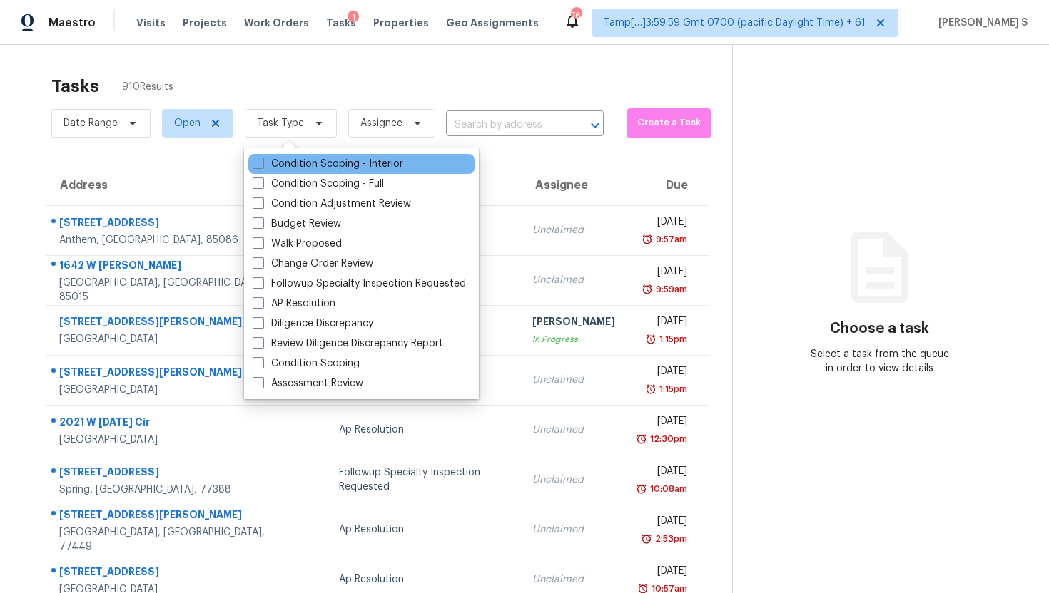
click at [315, 154] on div "Condition Scoping - Interior" at bounding box center [361, 164] width 226 height 20
click at [250, 158] on div "Condition Scoping - Interior" at bounding box center [361, 164] width 226 height 20
click at [253, 159] on span at bounding box center [258, 163] width 11 height 11
click at [253, 159] on input "Condition Scoping - Interior" at bounding box center [257, 161] width 9 height 9
checkbox input "true"
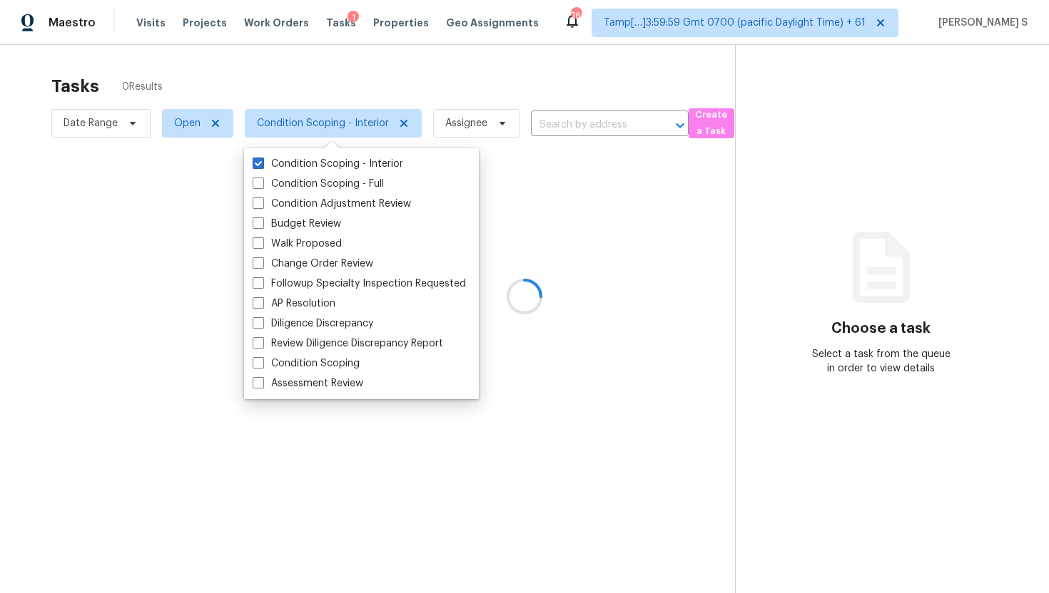
click at [542, 126] on div at bounding box center [524, 296] width 1049 height 593
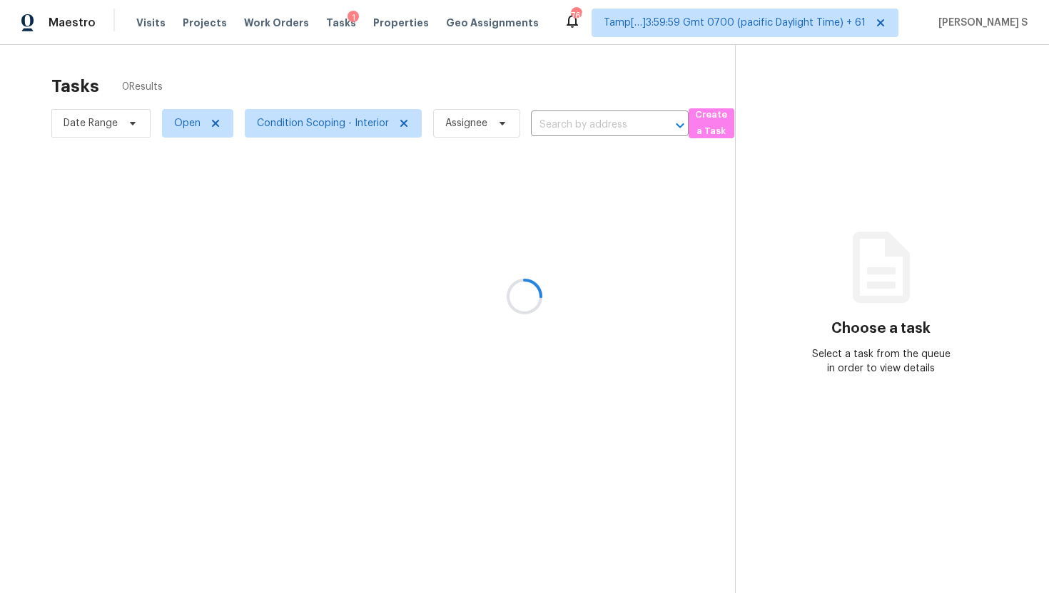
click at [564, 128] on div at bounding box center [524, 296] width 1049 height 593
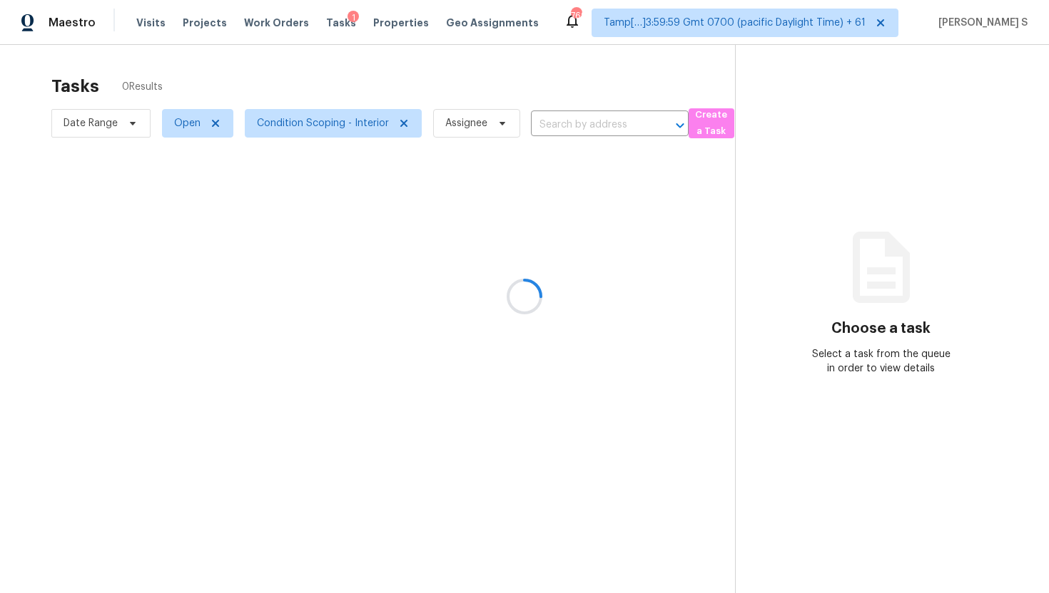
click at [564, 128] on div at bounding box center [524, 296] width 1049 height 593
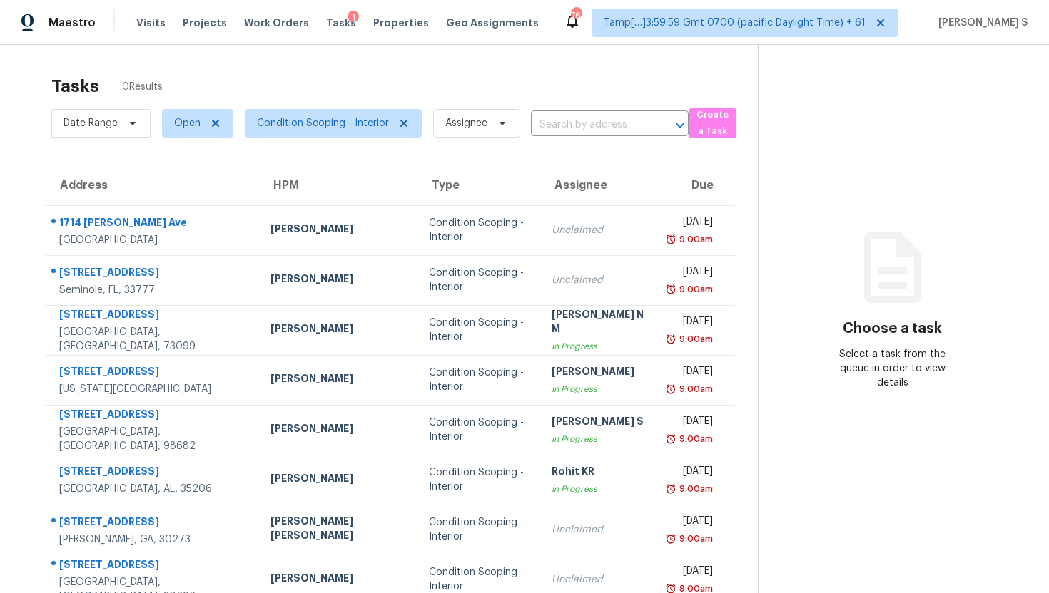
click at [564, 128] on input "text" at bounding box center [590, 125] width 118 height 22
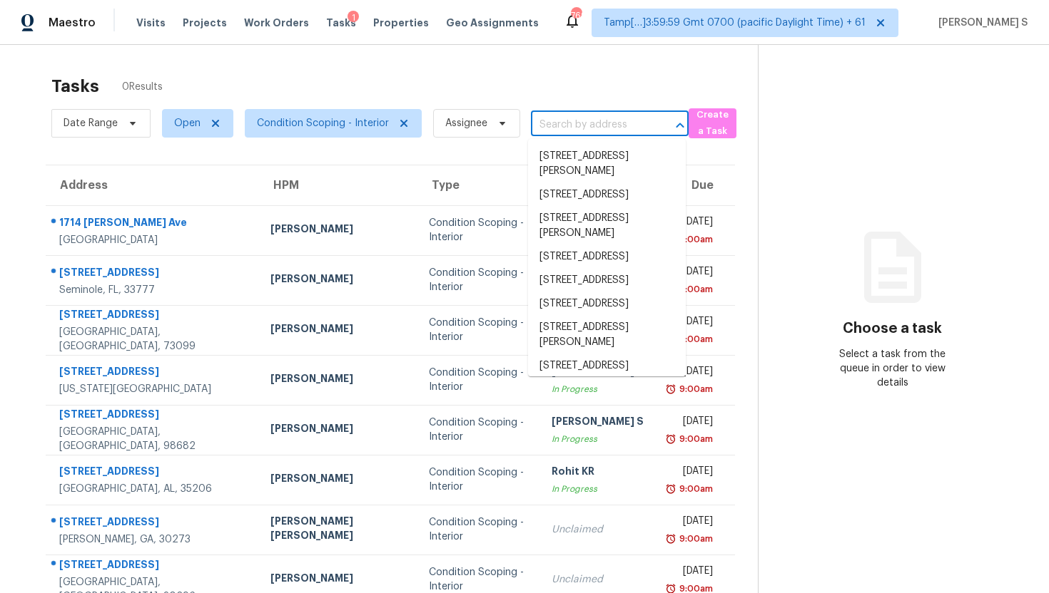
click at [564, 128] on input "text" at bounding box center [590, 125] width 118 height 22
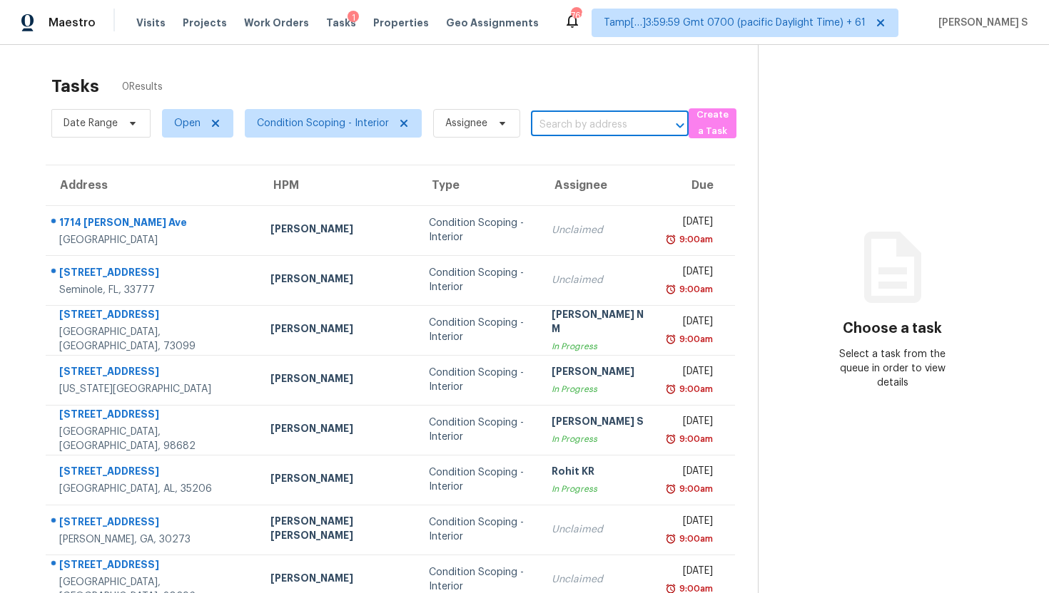
click at [564, 128] on input "text" at bounding box center [590, 125] width 118 height 22
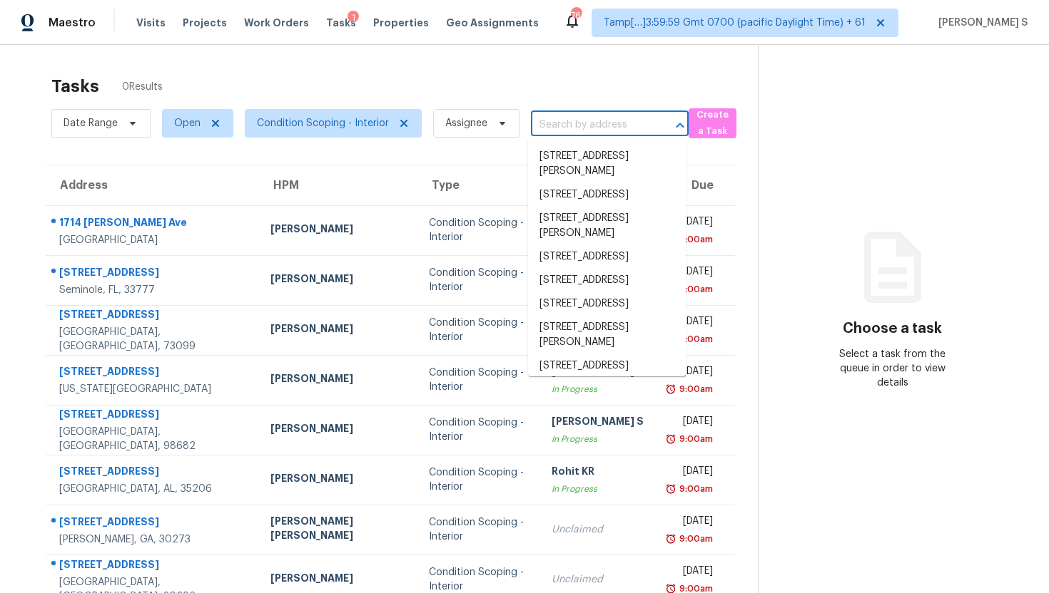
paste input "4585 Castlepoint Dr Colorado Springs, CO, 80917"
type input "4585 Castlepoint Dr Colorado Springs, CO, 80917"
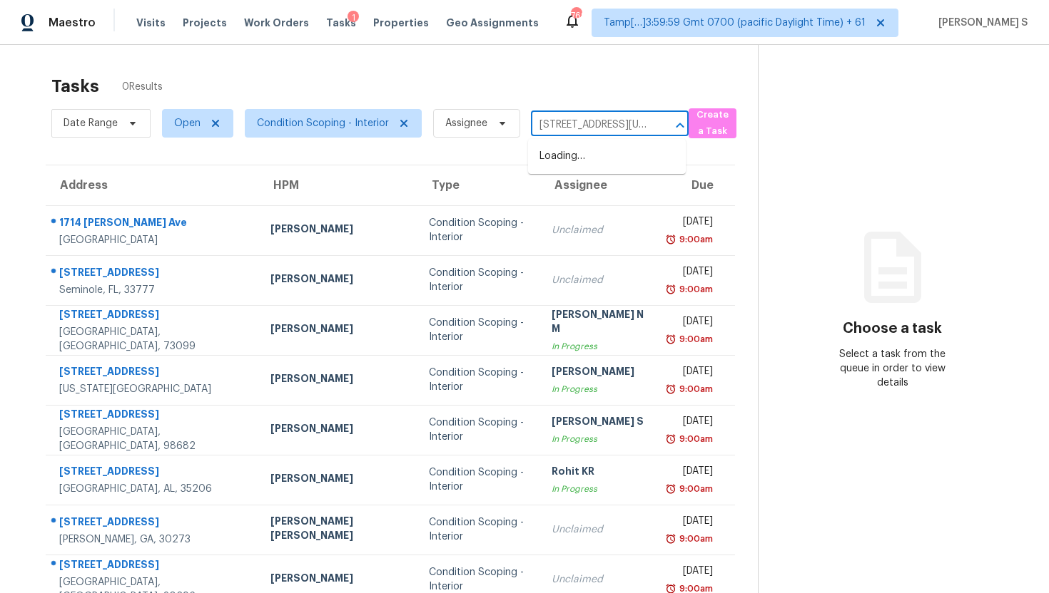
scroll to position [0, 123]
click at [579, 151] on li "[STREET_ADDRESS][US_STATE]" at bounding box center [607, 164] width 158 height 39
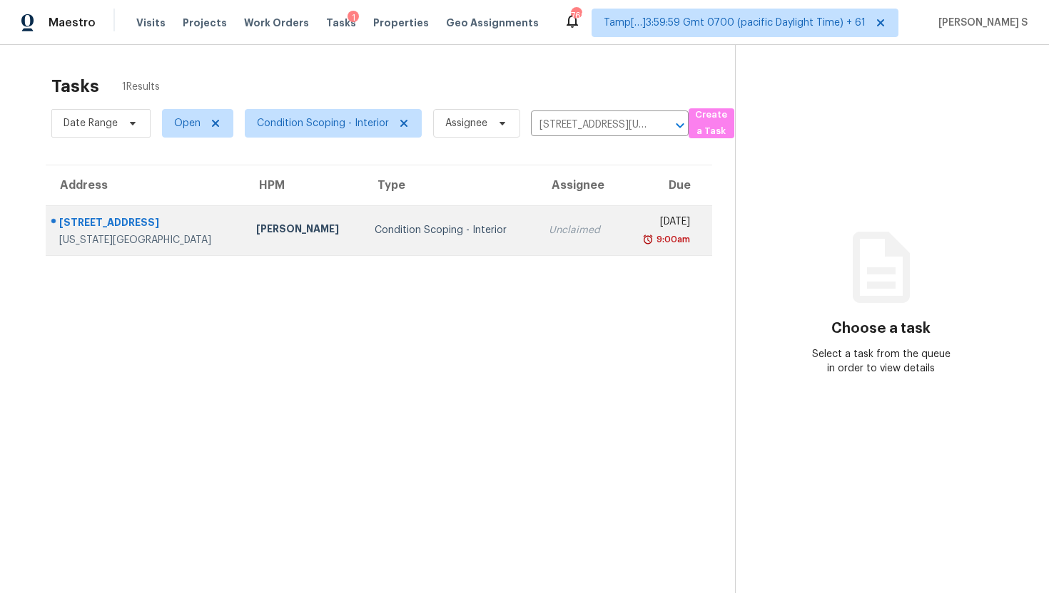
click at [621, 230] on td "Fri, Oct 3rd 2025 9:00am" at bounding box center [666, 230] width 91 height 50
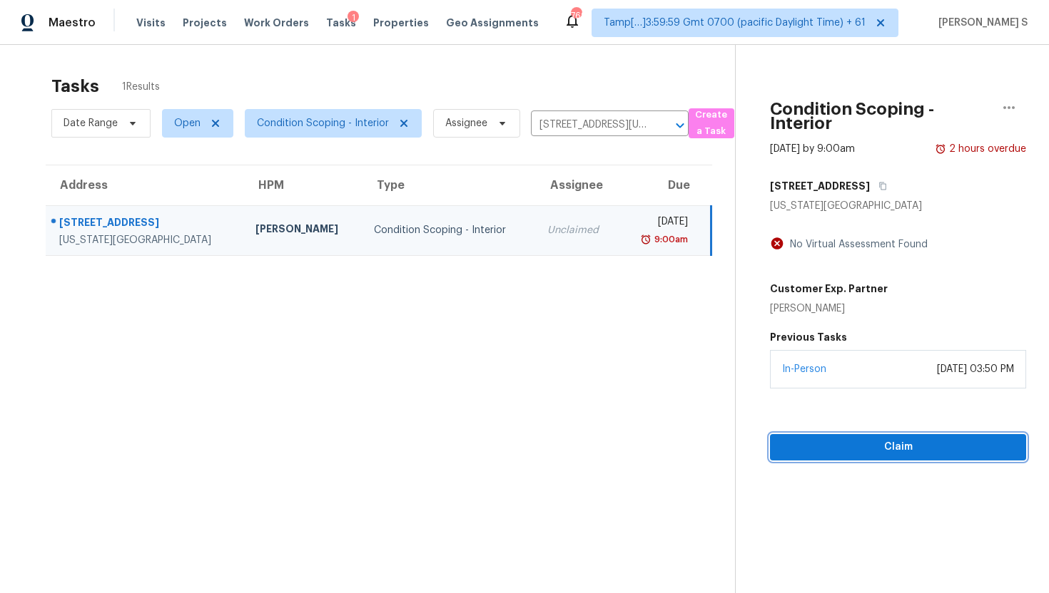
click at [836, 449] on span "Claim" at bounding box center [897, 448] width 233 height 18
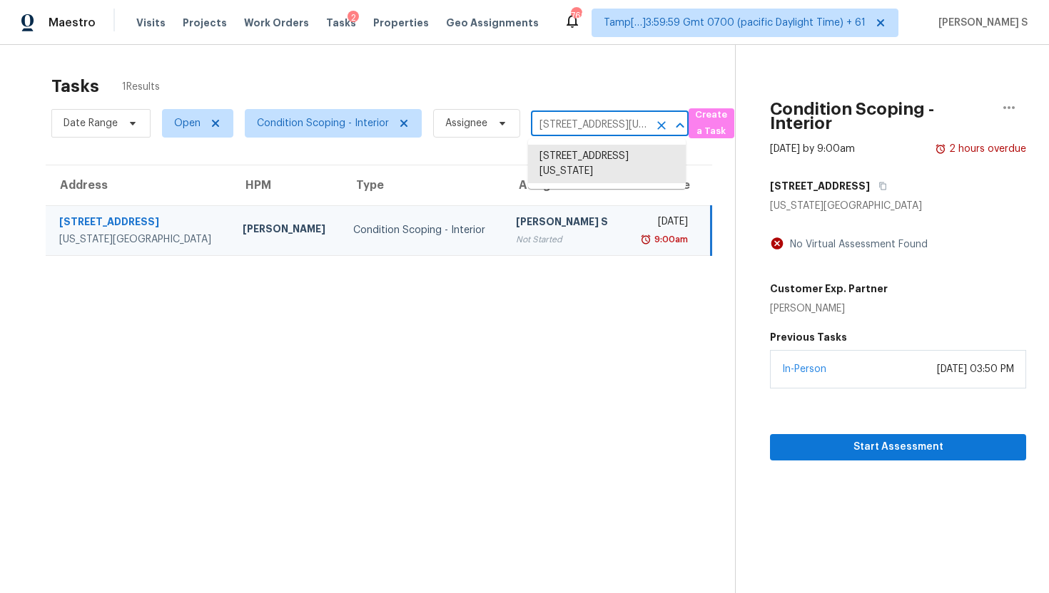
click at [546, 124] on input "[STREET_ADDRESS][US_STATE]" at bounding box center [590, 125] width 118 height 22
paste input "2805 Northeast Expy NE Apt B5 Atlanta, GA, 30345"
type input "2805 Northeast Expy NE Apt B5 Atlanta, GA, 30345"
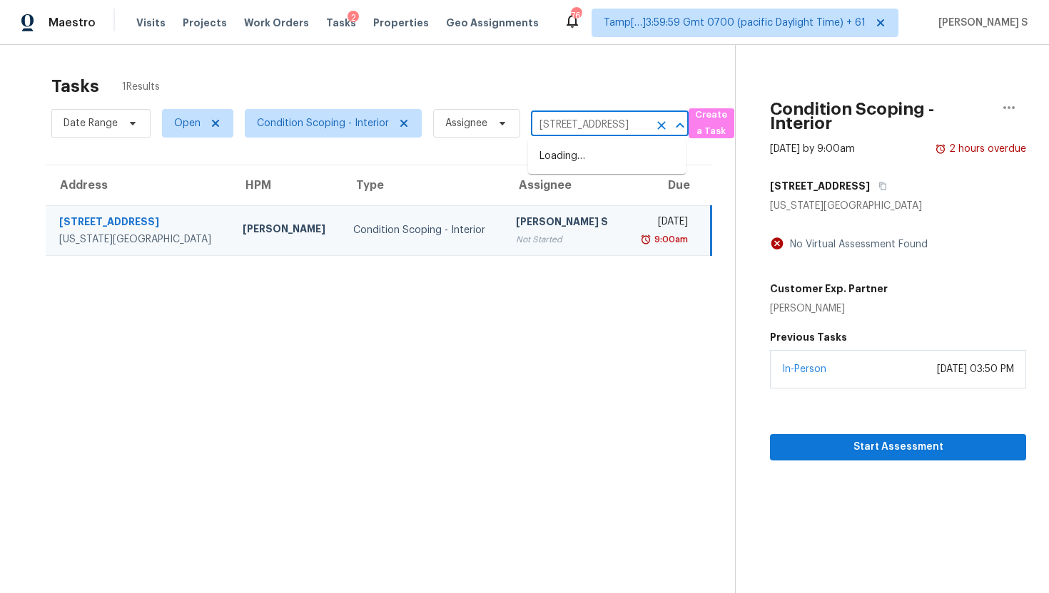
scroll to position [0, 130]
click at [654, 126] on icon "Clear" at bounding box center [661, 125] width 14 height 14
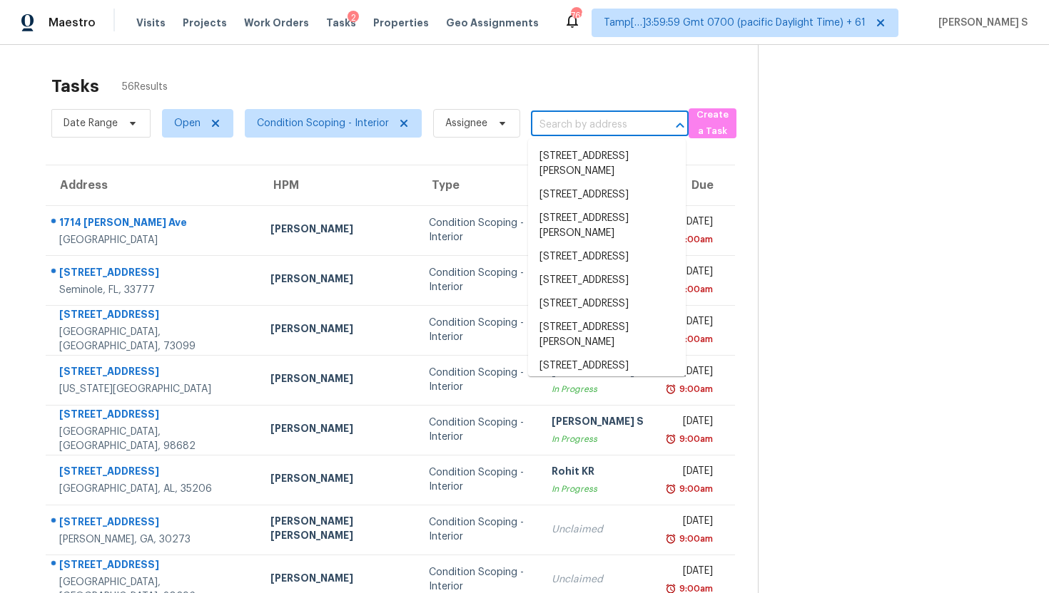
click at [598, 126] on input "text" at bounding box center [590, 125] width 118 height 22
paste input "2805 Northeast Expy NE Apt B5 Atlanta, GA, 30345"
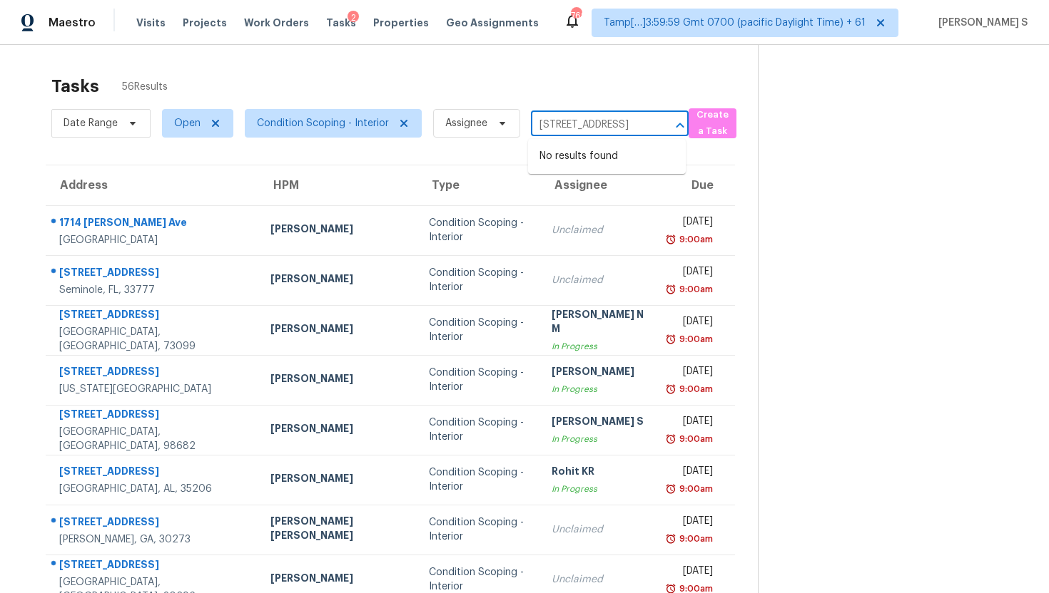
type input "2805 Northeast Expy NE Apt B5 Atlanta, GA, 30345"
click at [602, 130] on input "2805 Northeast Expy NE Apt B5 Atlanta, GA, 30345" at bounding box center [590, 125] width 118 height 22
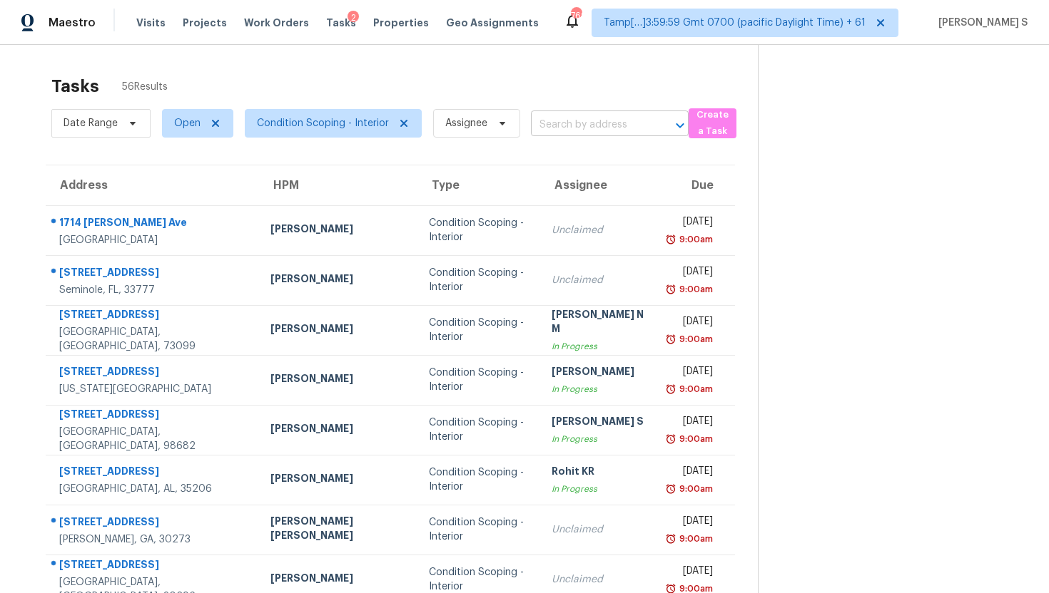
click at [573, 128] on input "text" at bounding box center [590, 125] width 118 height 22
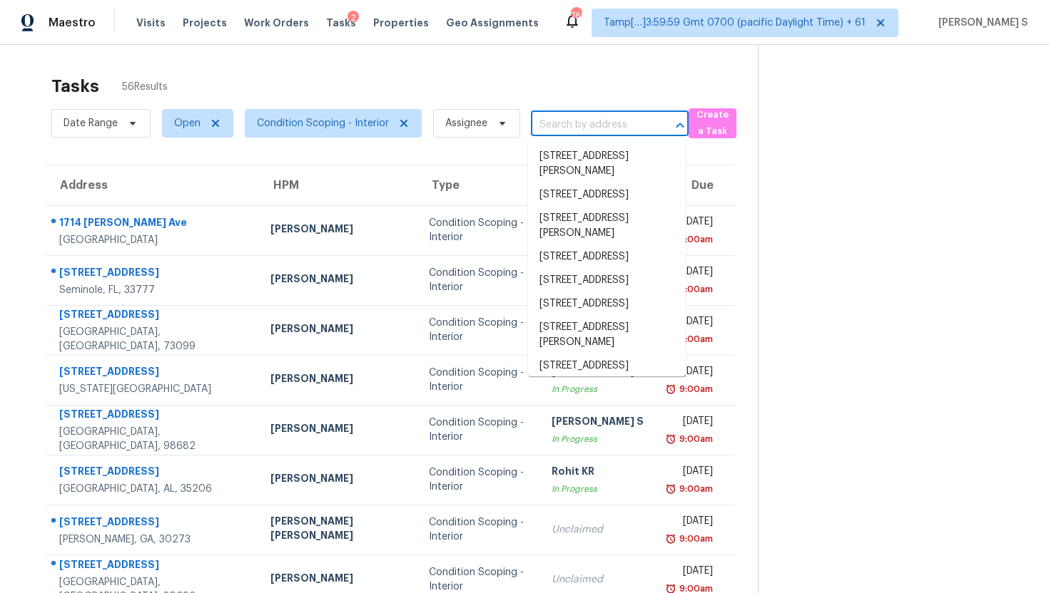
paste input "2805 Northeast Expy NE Apt B5 Atlanta, GA, 30345"
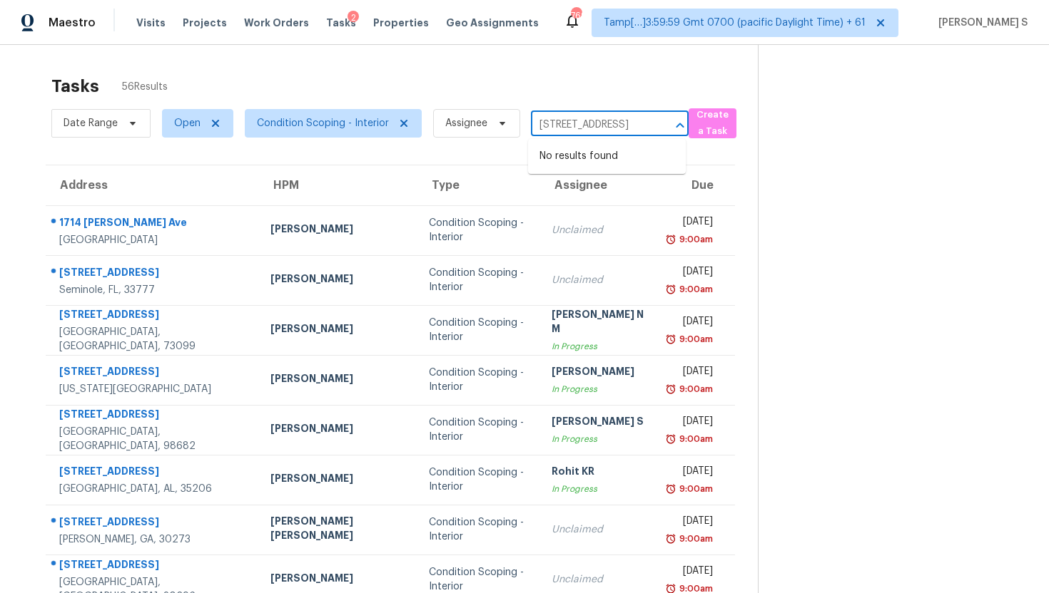
type input "2805 Northeast Expy NE Apt B5 Atlanta, GA, 30345"
click at [170, 60] on div "Tasks 56 Results Date Range Open Condition Scoping - Interior Assignee ​ Create…" at bounding box center [524, 394] width 1049 height 698
click at [561, 126] on input "text" at bounding box center [590, 125] width 118 height 22
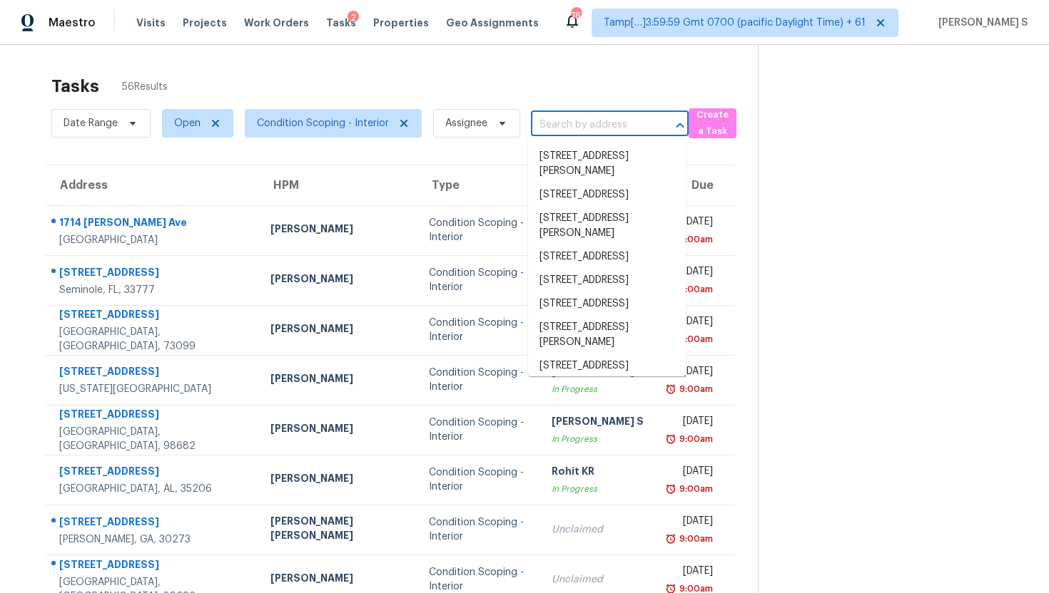
paste input "2805 Northeast Expy NE Apt B5 Atlanta, GA, 30345"
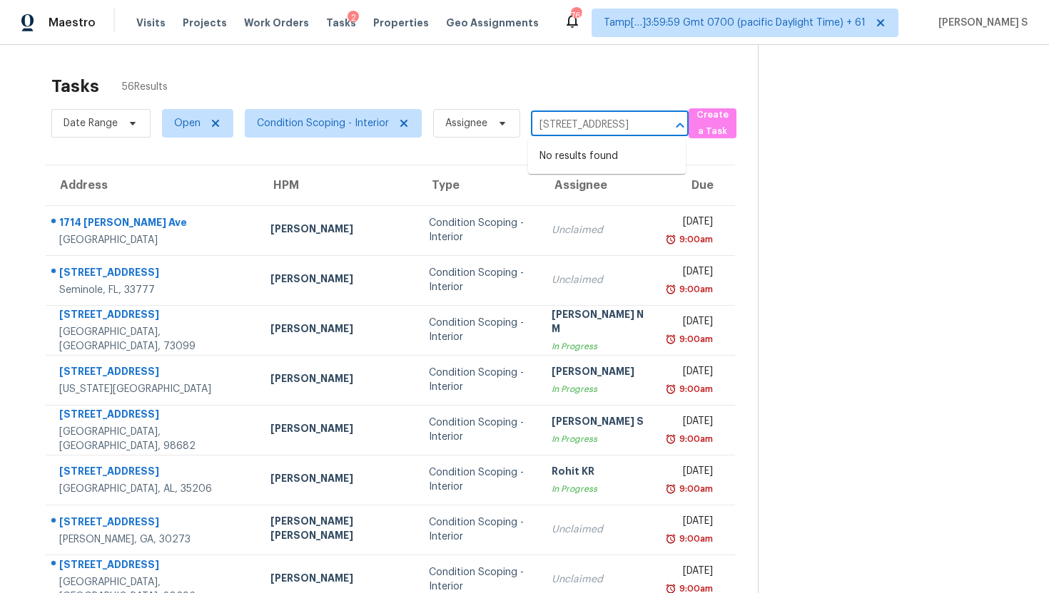
scroll to position [0, 130]
click at [616, 124] on input "2805 Northeast Expy NE Apt B5 Atlanta, GA, 30345" at bounding box center [590, 125] width 118 height 22
click at [550, 123] on input "2805 Northeast Expy NE Apt B5 Atlanta, GA, 30345" at bounding box center [590, 125] width 118 height 22
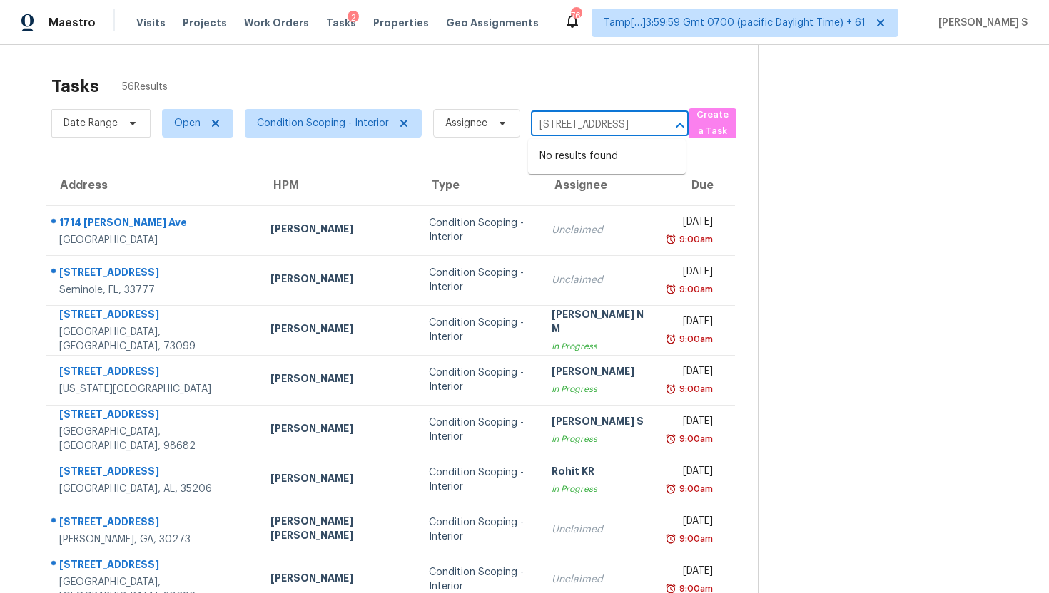
drag, startPoint x: 572, startPoint y: 125, endPoint x: 650, endPoint y: 122, distance: 77.8
click at [650, 122] on div "2805 Northeast Expy NE Apt B5 Atlanta, GA, 30345 ​" at bounding box center [610, 125] width 158 height 22
click at [629, 123] on input "2805 Northeast Expy NE Apt B5 Atlanta, GA, 30345" at bounding box center [590, 125] width 118 height 22
click at [549, 127] on input "2805 Northeast Expy NE Apt B5 Atlanta, GA, 30345" at bounding box center [590, 125] width 118 height 22
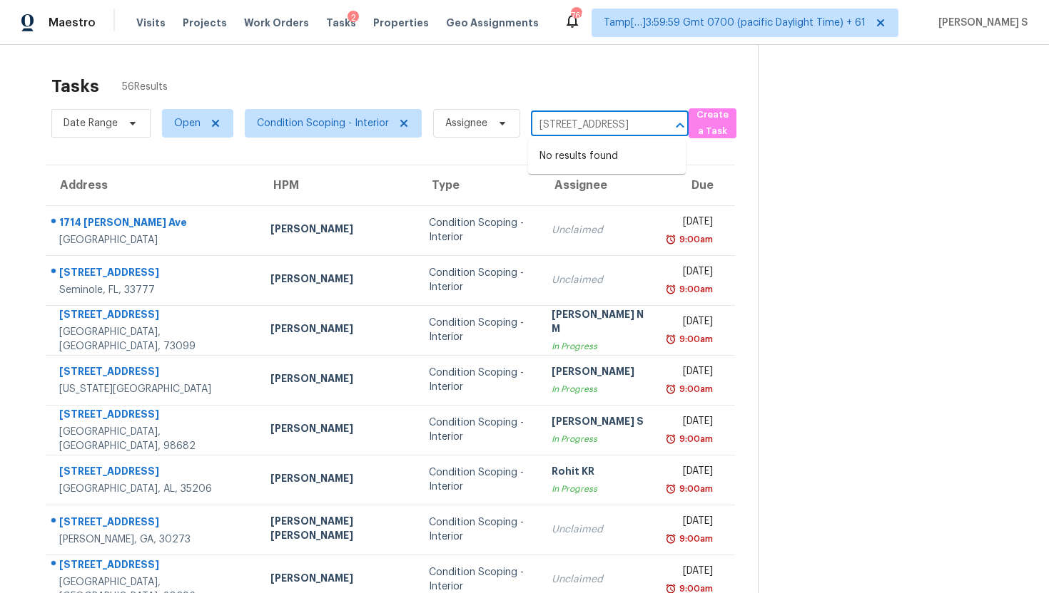
click at [556, 124] on input "2805 Northeast Expy NE Apt B5 Atlanta, GA, 30345" at bounding box center [590, 125] width 118 height 22
drag, startPoint x: 556, startPoint y: 124, endPoint x: 641, endPoint y: 127, distance: 84.2
click at [641, 128] on input "2805 Northeast Expy NE Apt B5 Atlanta, GA, 30345" at bounding box center [590, 125] width 118 height 22
type input "2805 Northeast Expy NE"
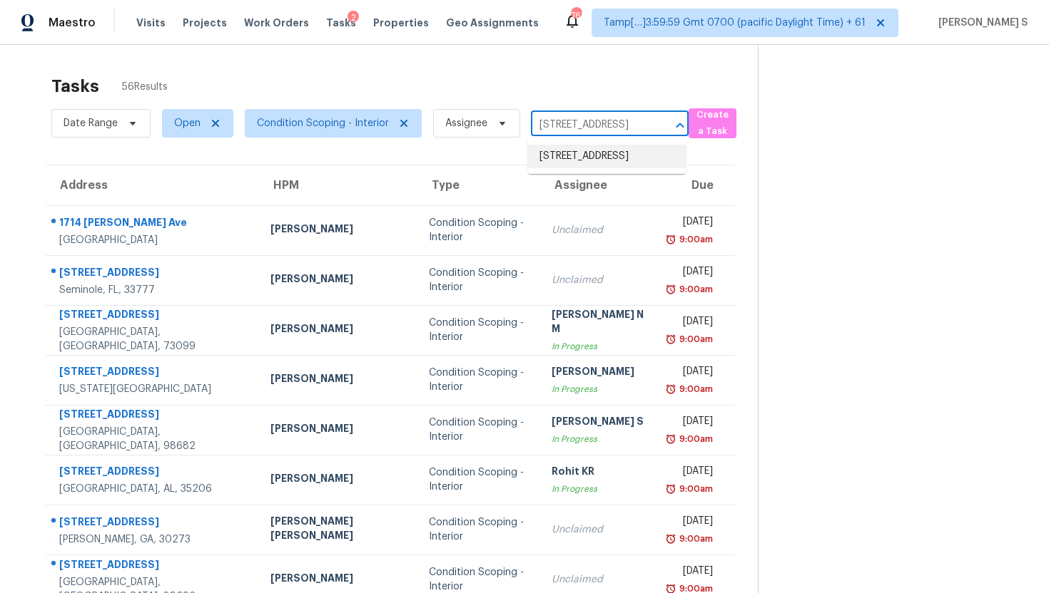
click at [611, 160] on li "2805 Northeast Expy NE Apt B5, Atlanta, GA 30345" at bounding box center [607, 157] width 158 height 24
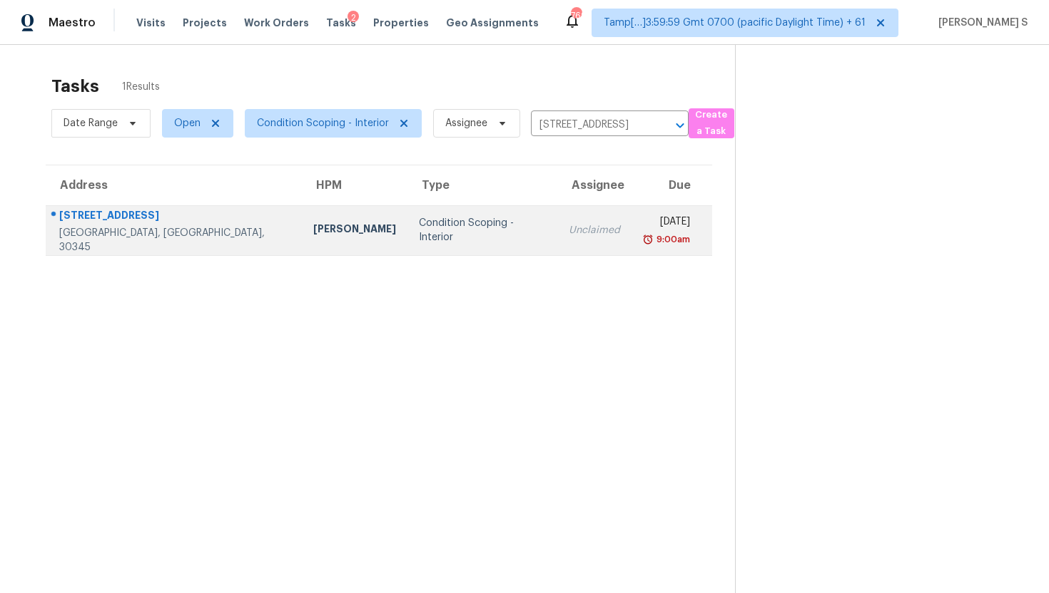
click at [557, 245] on td "Unclaimed" at bounding box center [594, 230] width 74 height 50
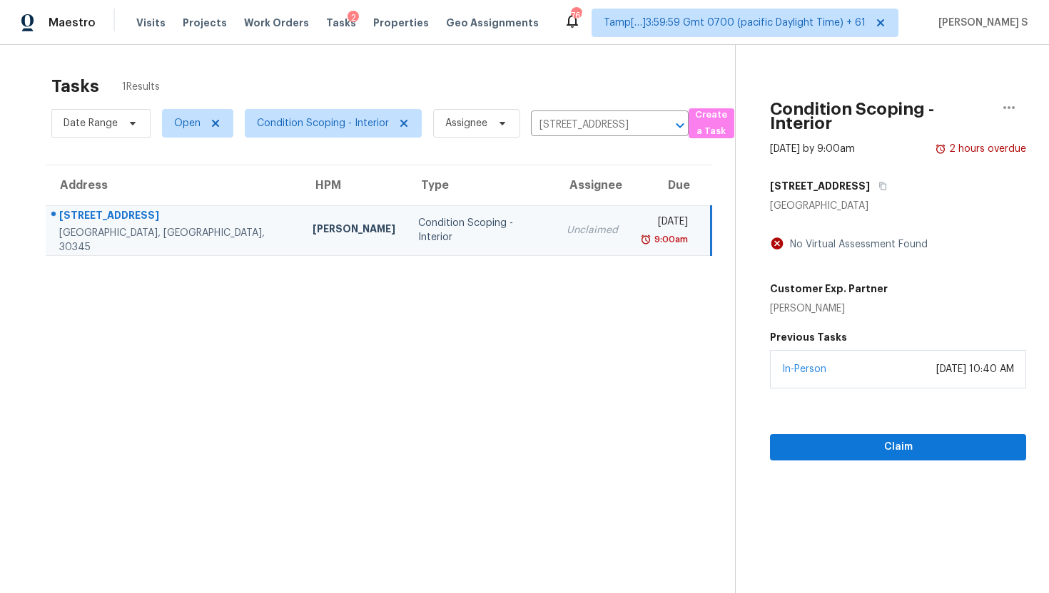
click at [851, 369] on div "In-Person October 02, 2025 at 10:40 AM" at bounding box center [898, 369] width 256 height 39
click at [850, 448] on span "Claim" at bounding box center [897, 448] width 233 height 18
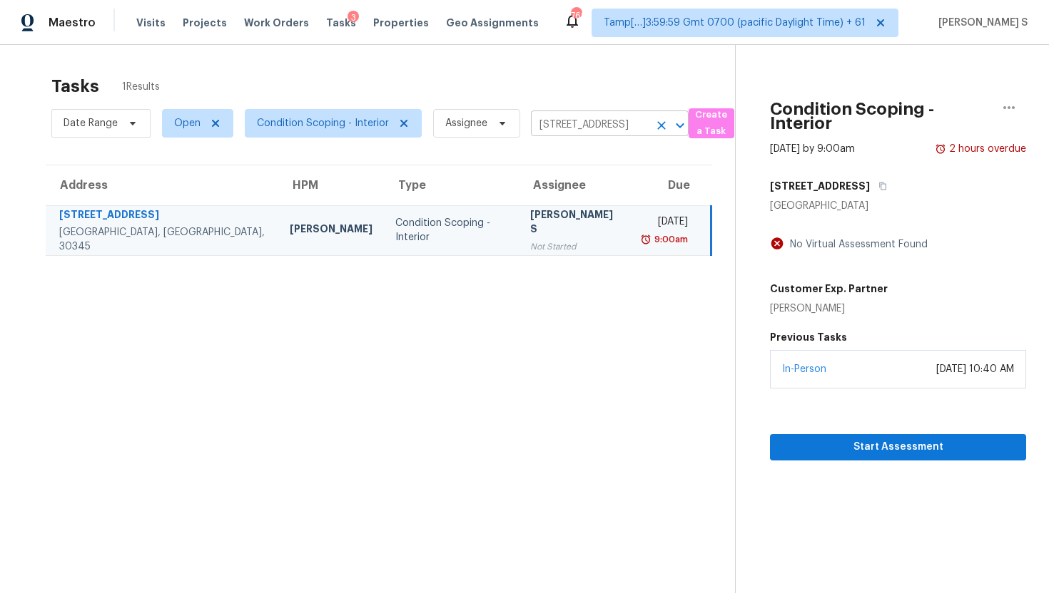
click at [654, 132] on button "Clear" at bounding box center [661, 126] width 20 height 20
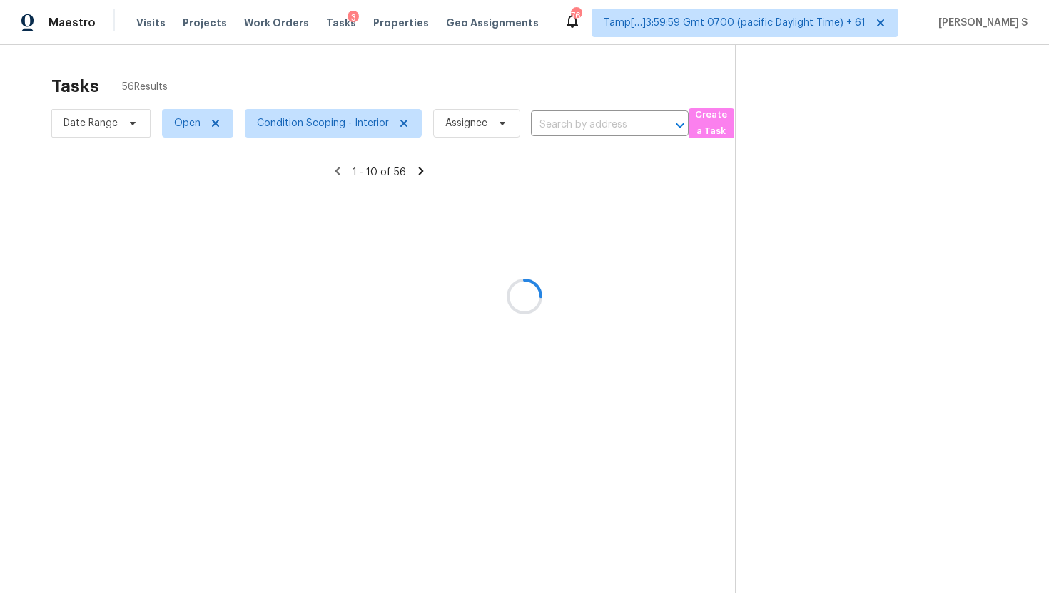
click at [586, 130] on div at bounding box center [524, 296] width 1049 height 593
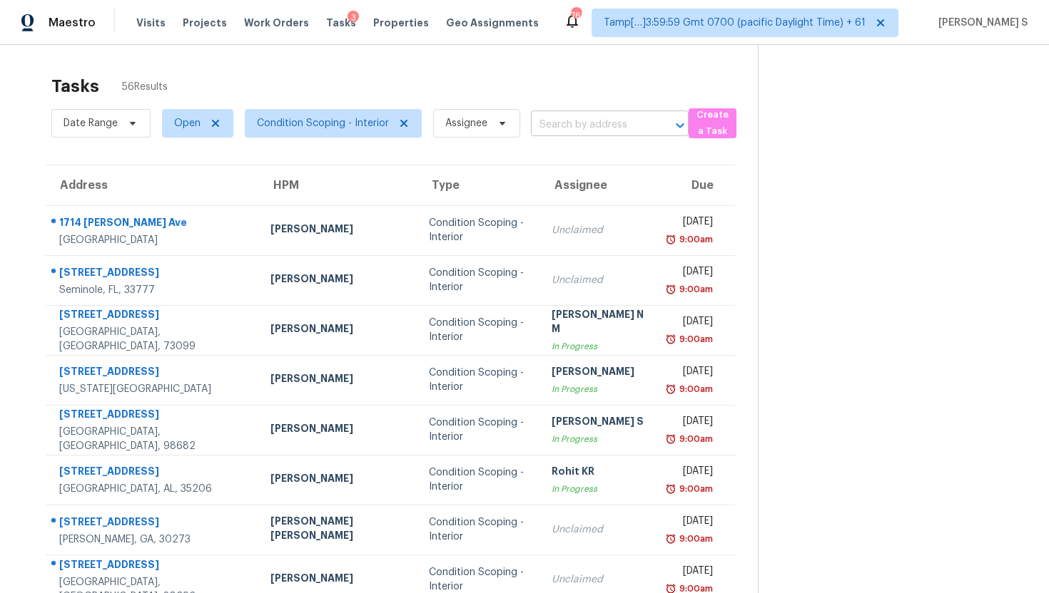
click at [587, 131] on input "text" at bounding box center [590, 125] width 118 height 22
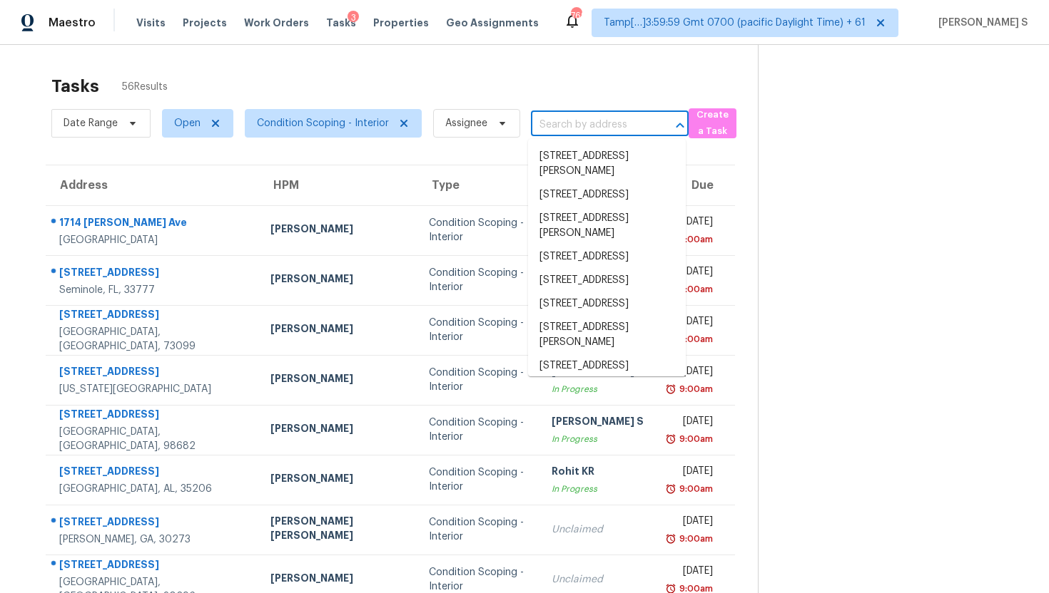
paste input "1929 Nice Ct Kissimmee, FL, 34747"
type input "1929 Nice Ct Kissimmee, FL, 34747"
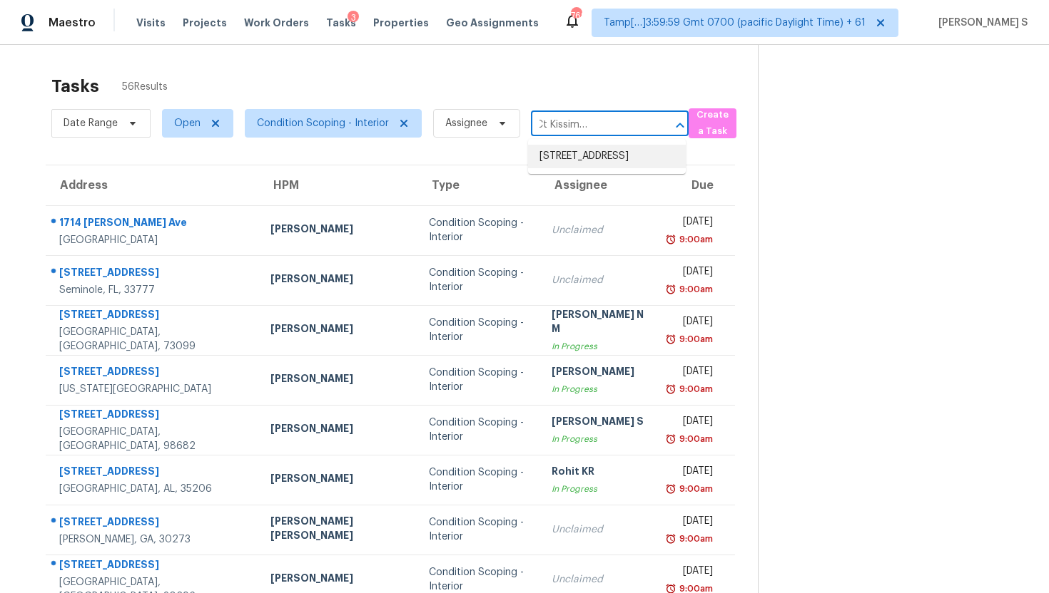
click at [603, 174] on ul "1929 Nice Ct, Kissimmee, FL 34747" at bounding box center [607, 156] width 158 height 35
click at [592, 158] on li "1929 Nice Ct, Kissimmee, FL 34747" at bounding box center [607, 157] width 158 height 24
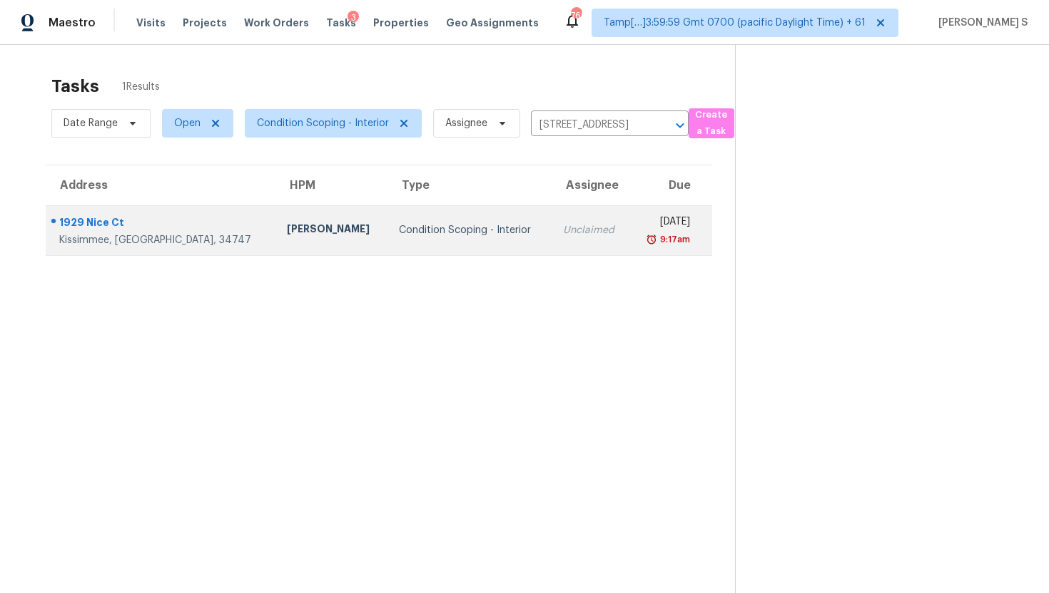
click at [630, 246] on td "Fri, Oct 3rd 2025 9:17am" at bounding box center [671, 230] width 83 height 50
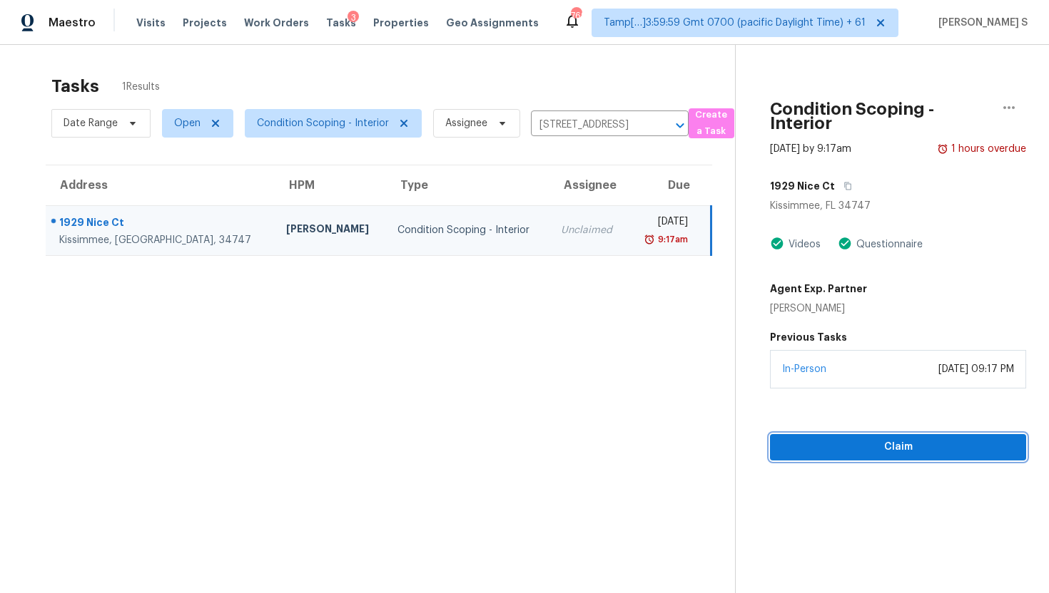
click at [852, 445] on span "Claim" at bounding box center [897, 448] width 233 height 18
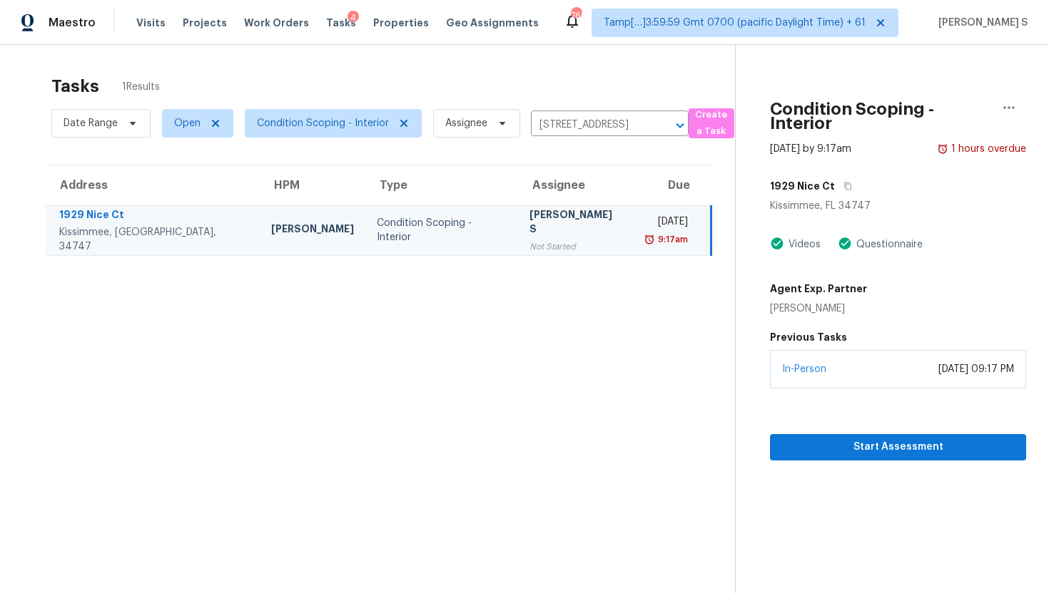
click at [543, 248] on td "Sameer Ahamed S Not Started" at bounding box center [575, 230] width 115 height 50
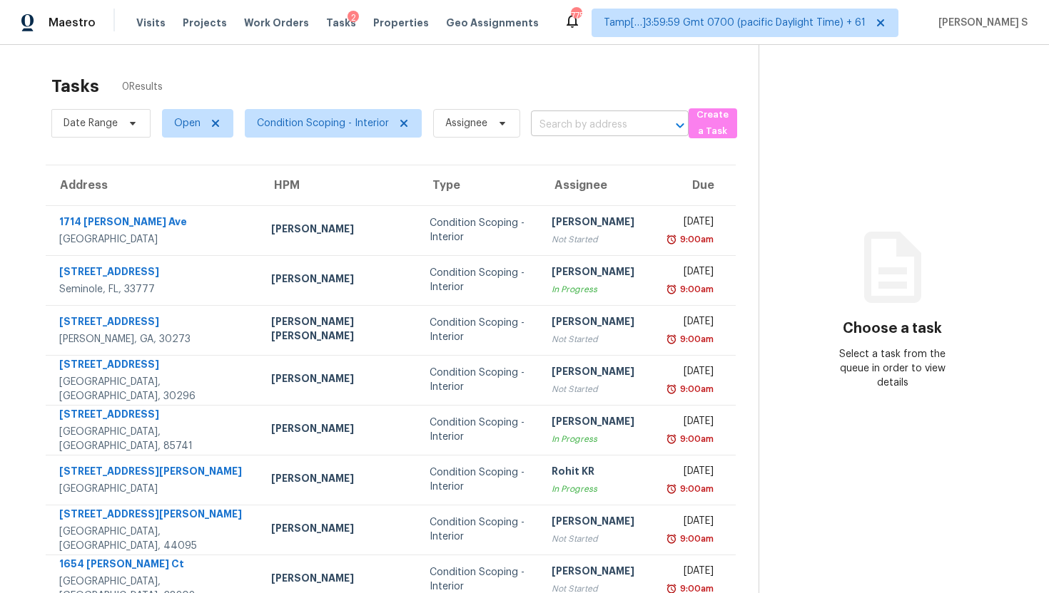
click at [563, 126] on input "text" at bounding box center [590, 125] width 118 height 22
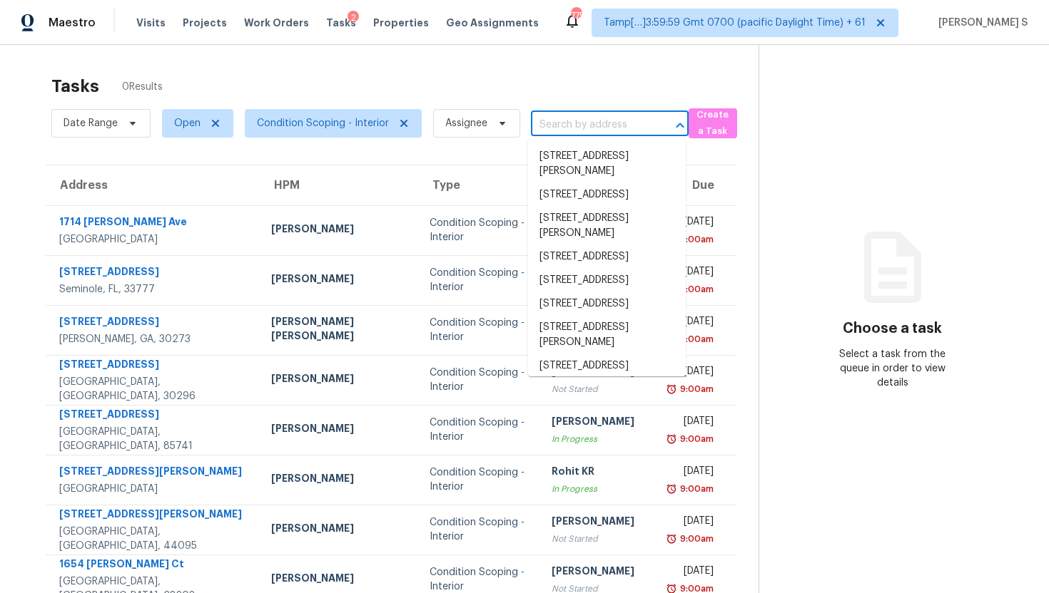
type input "[STREET_ADDRESS][US_STATE]"
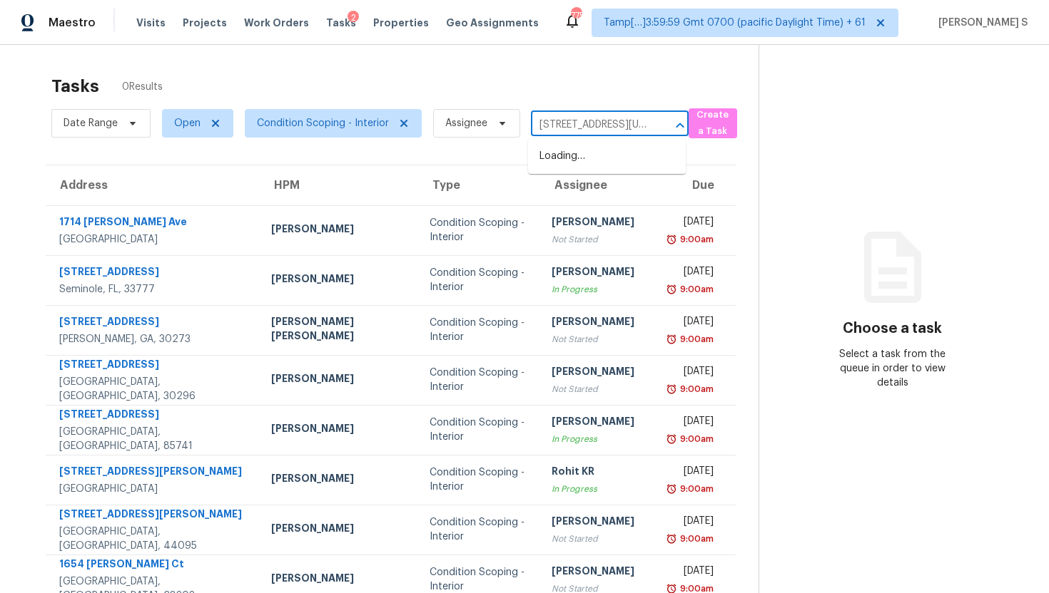
scroll to position [0, 123]
click at [599, 161] on li "[STREET_ADDRESS][US_STATE]" at bounding box center [607, 164] width 158 height 39
